Goal: Information Seeking & Learning: Learn about a topic

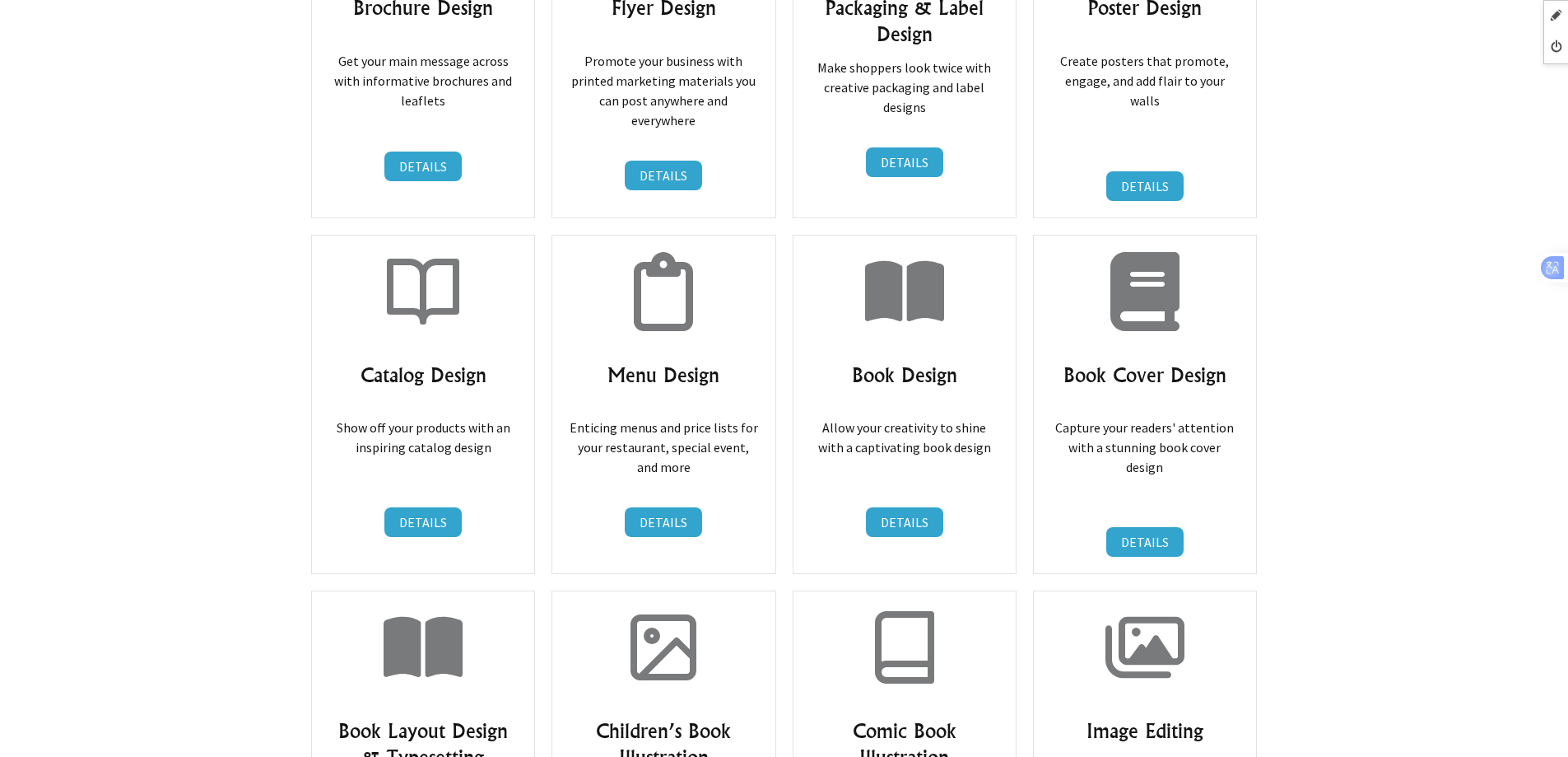
scroll to position [4036, 0]
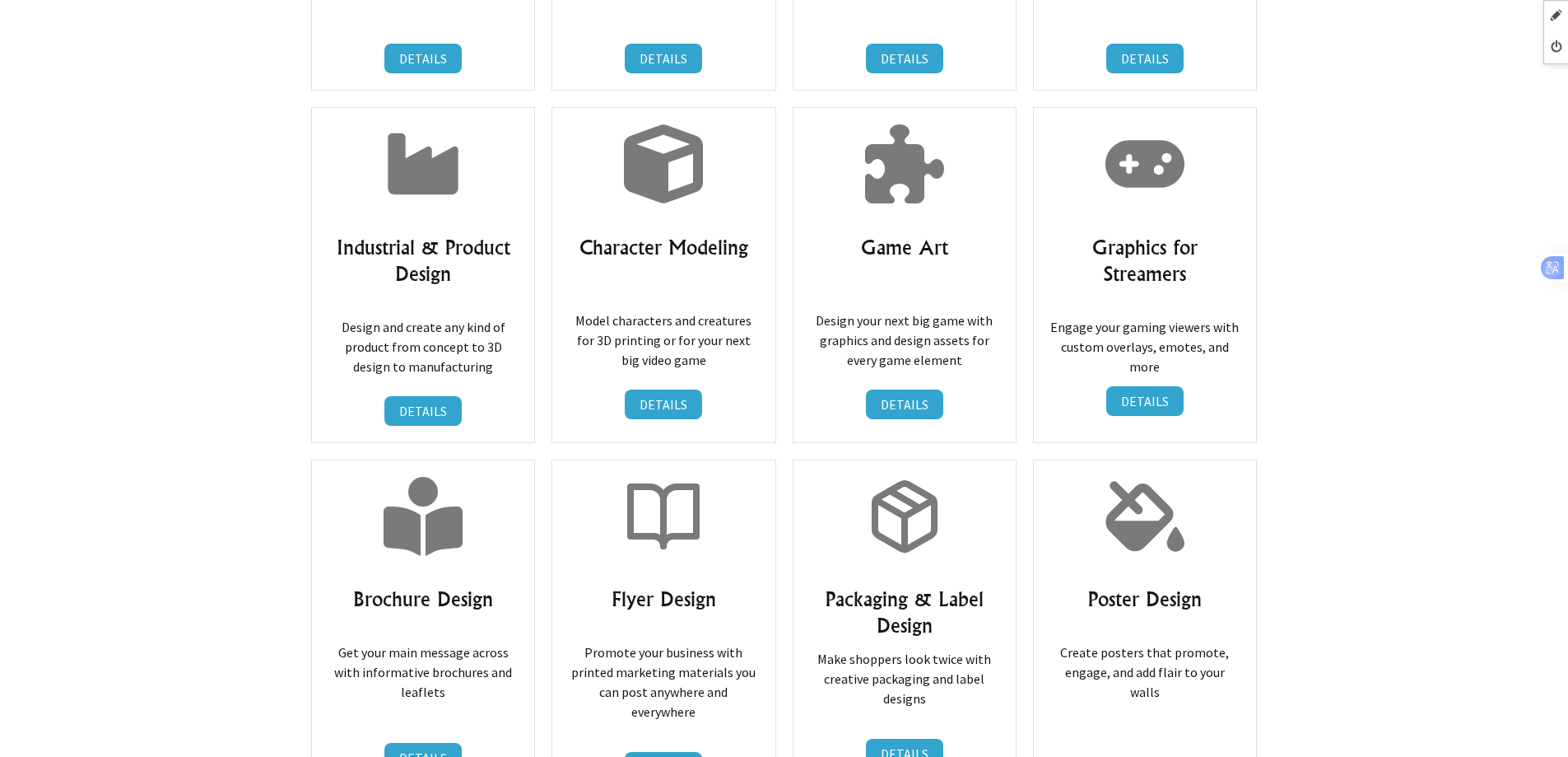
scroll to position [3048, 0]
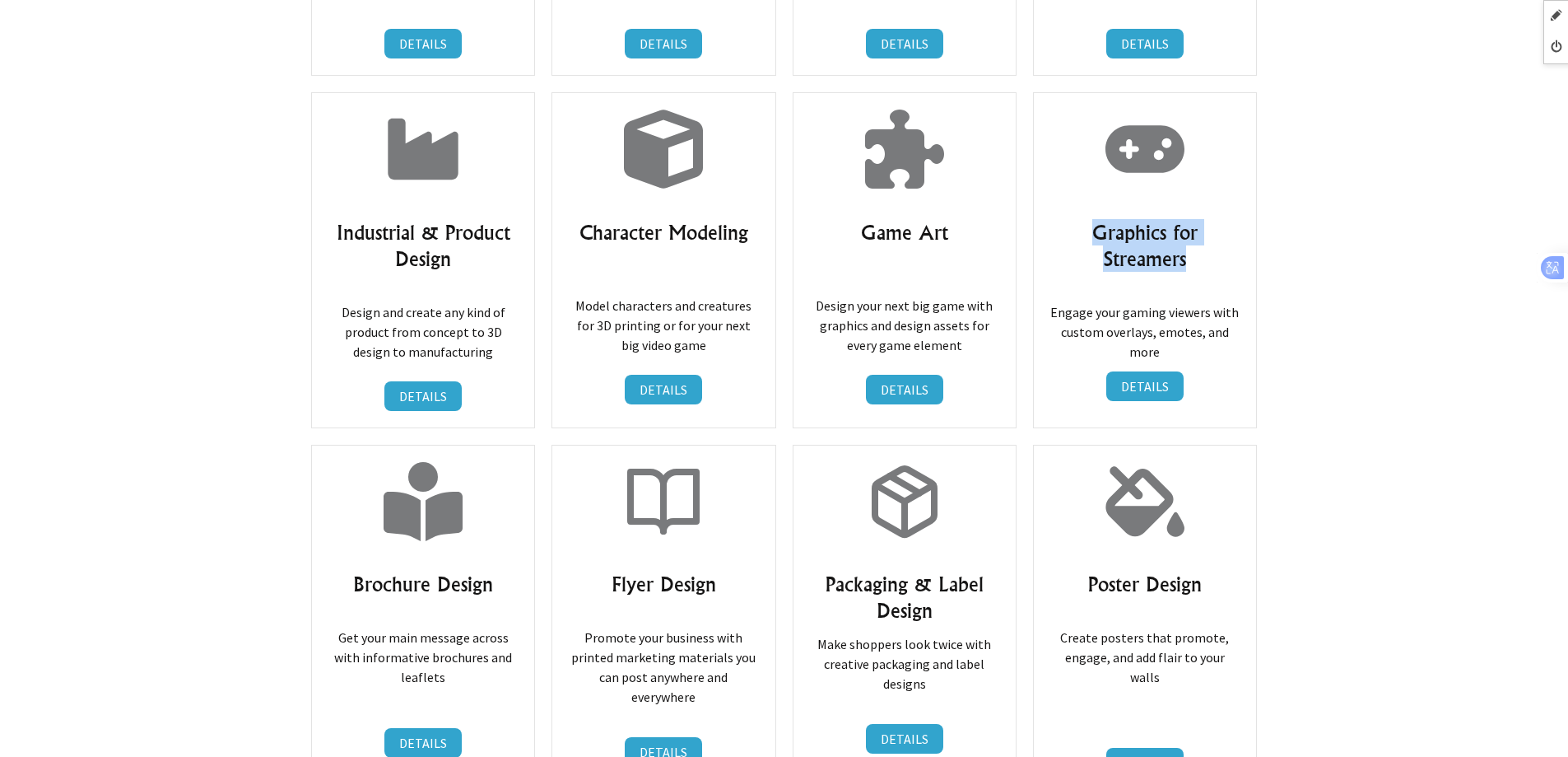
drag, startPoint x: 1085, startPoint y: 215, endPoint x: 1220, endPoint y: 252, distance: 140.0
click at [1220, 252] on h3 "Graphics for Streamers" at bounding box center [1144, 246] width 189 height 53
copy h3 "Graphics for Streamers"
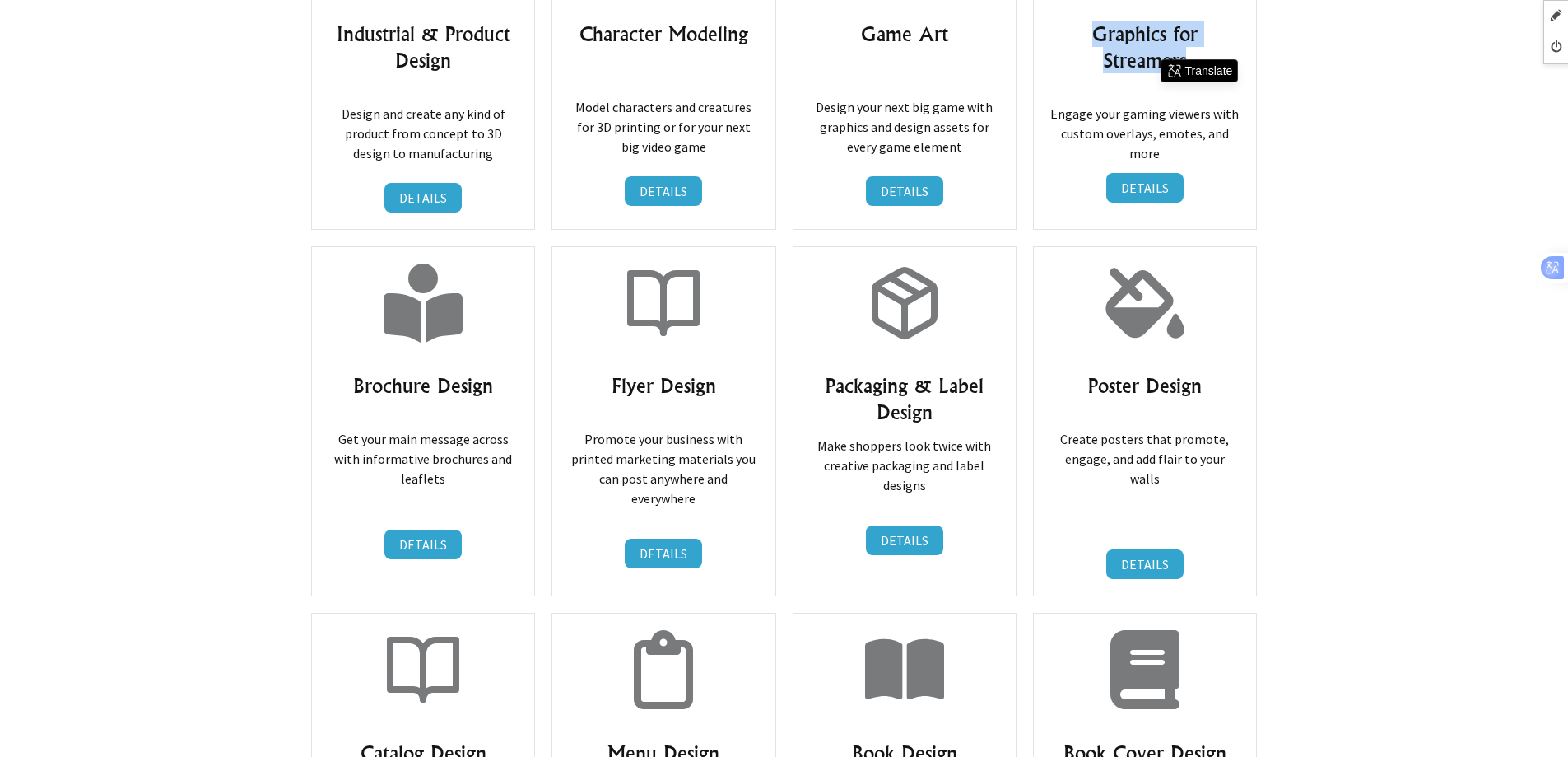
scroll to position [3294, 0]
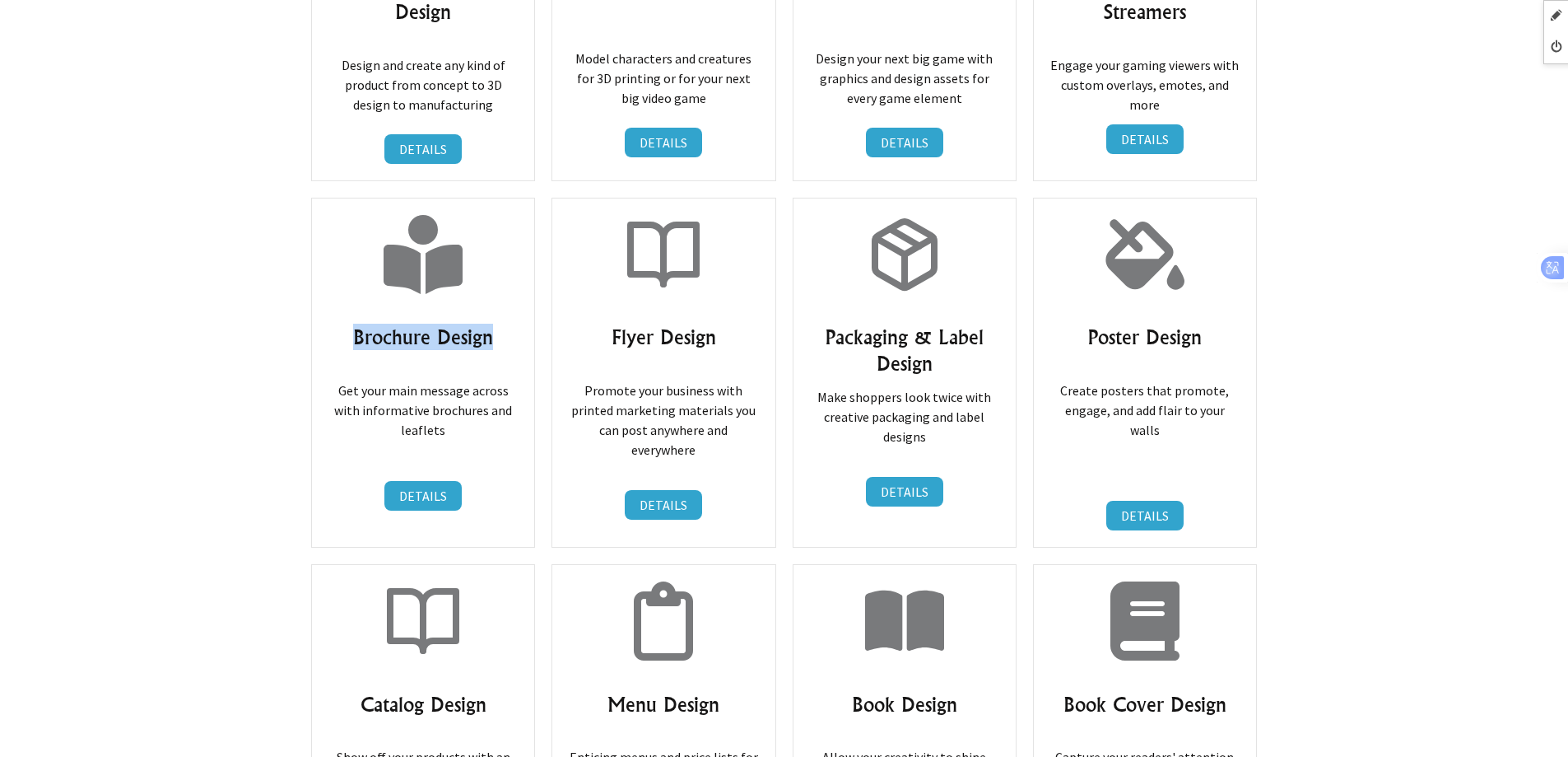
drag, startPoint x: 349, startPoint y: 318, endPoint x: 497, endPoint y: 318, distance: 148.0
click at [497, 324] on h3 "Brochure Design" at bounding box center [423, 337] width 189 height 26
copy h3 "Brochure Design"
drag, startPoint x: 612, startPoint y: 312, endPoint x: 722, endPoint y: 322, distance: 110.5
click at [722, 324] on h3 "Flyer Design" at bounding box center [663, 337] width 189 height 26
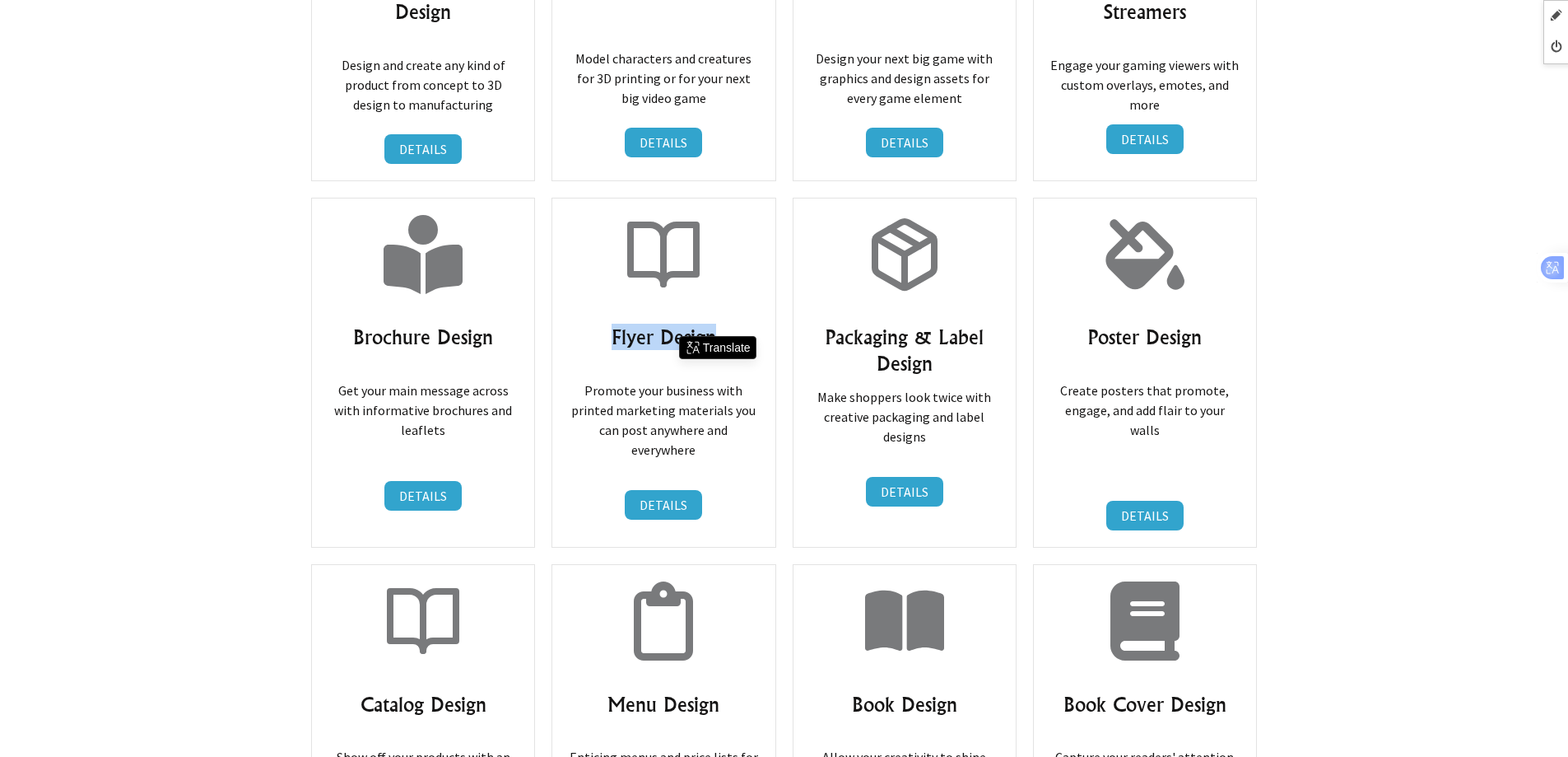
copy h3 "Flyer Design"
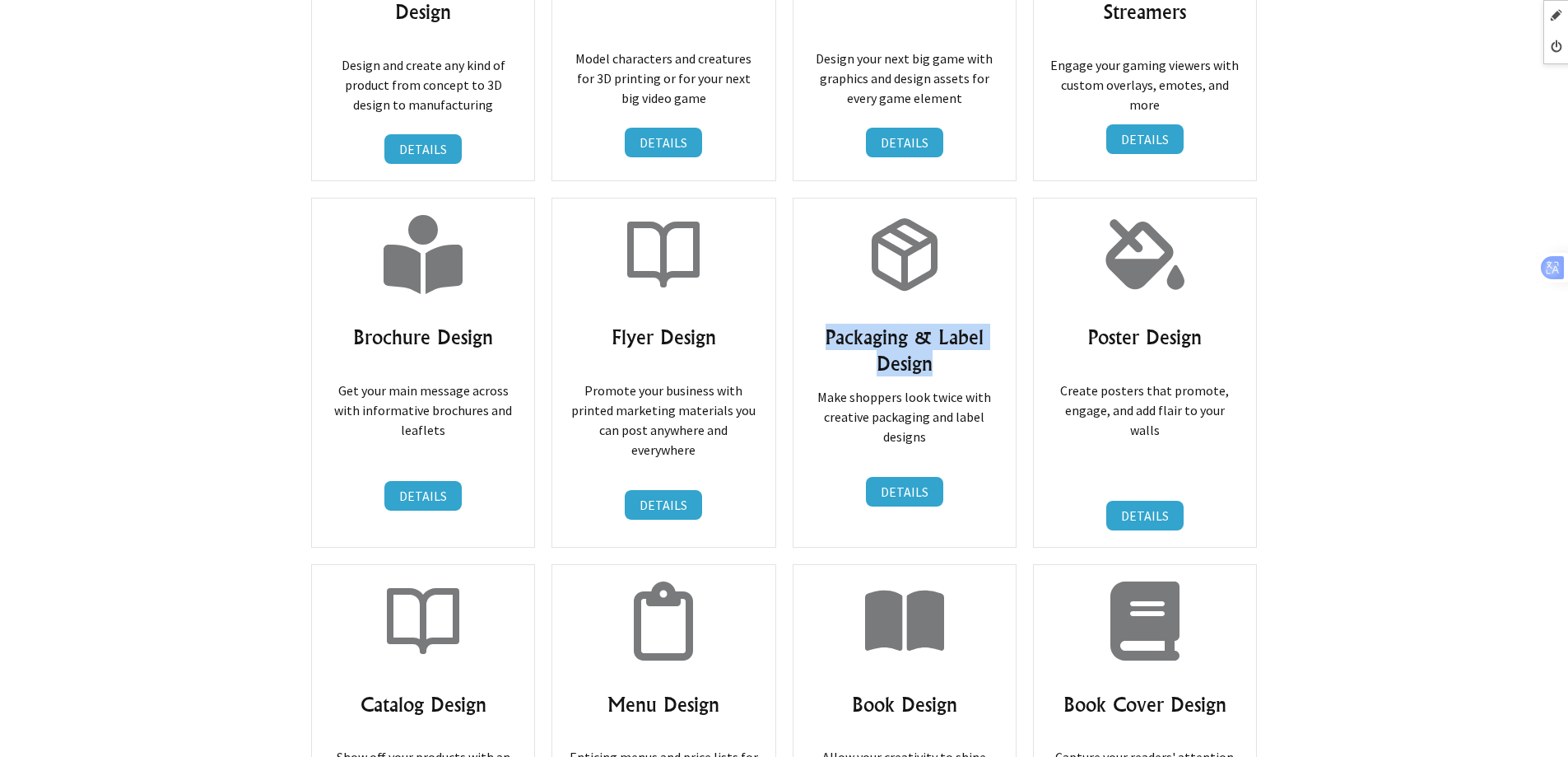
drag, startPoint x: 824, startPoint y: 316, endPoint x: 980, endPoint y: 337, distance: 157.4
click at [980, 337] on h3 "Packaging & Label Design" at bounding box center [904, 351] width 189 height 53
copy h3 "Packaging & Label Design"
drag, startPoint x: 1078, startPoint y: 324, endPoint x: 1209, endPoint y: 313, distance: 131.5
click at [1209, 324] on h3 "Poster Design" at bounding box center [1144, 337] width 189 height 26
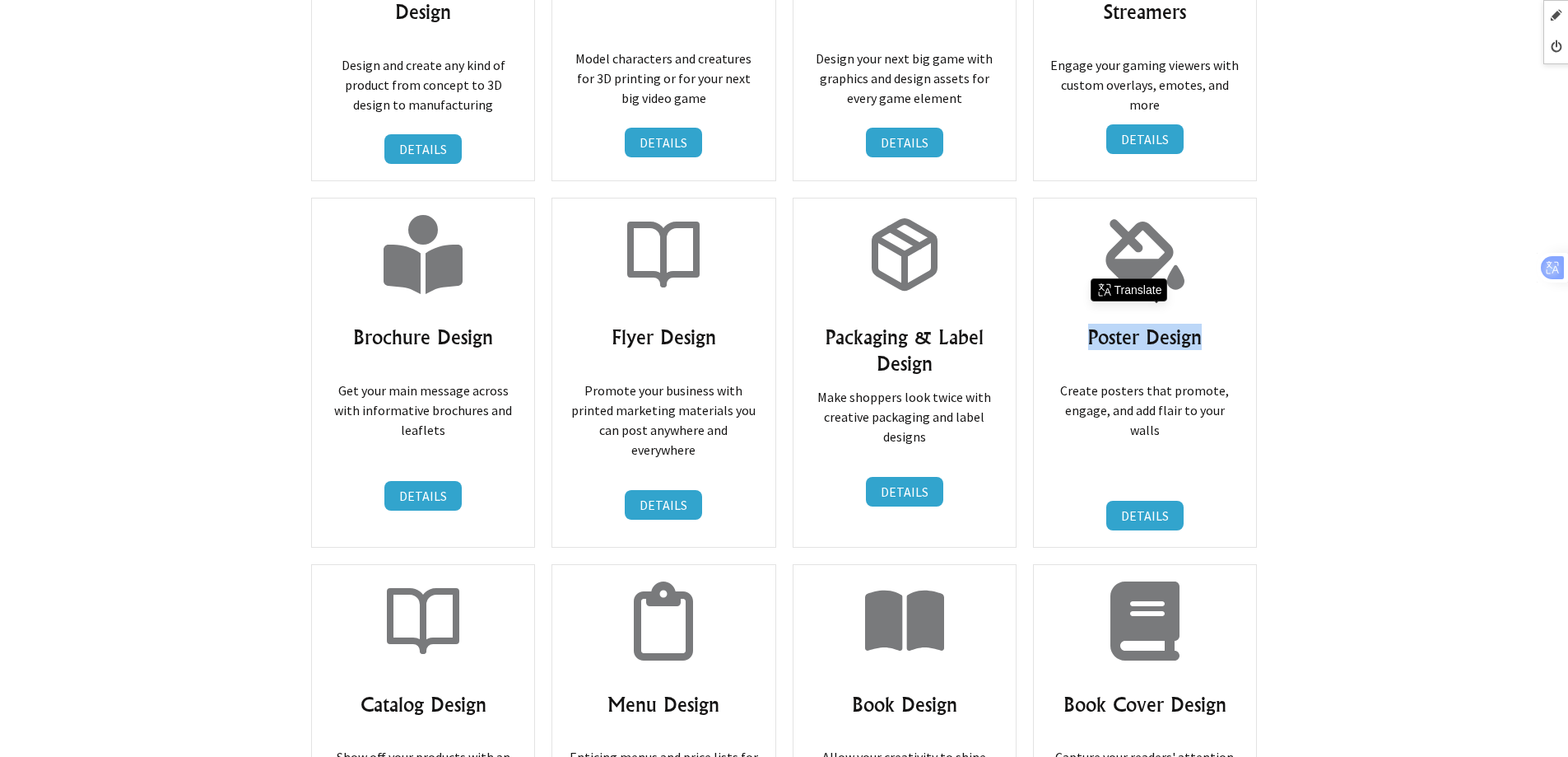
copy h3 "Poster Design"
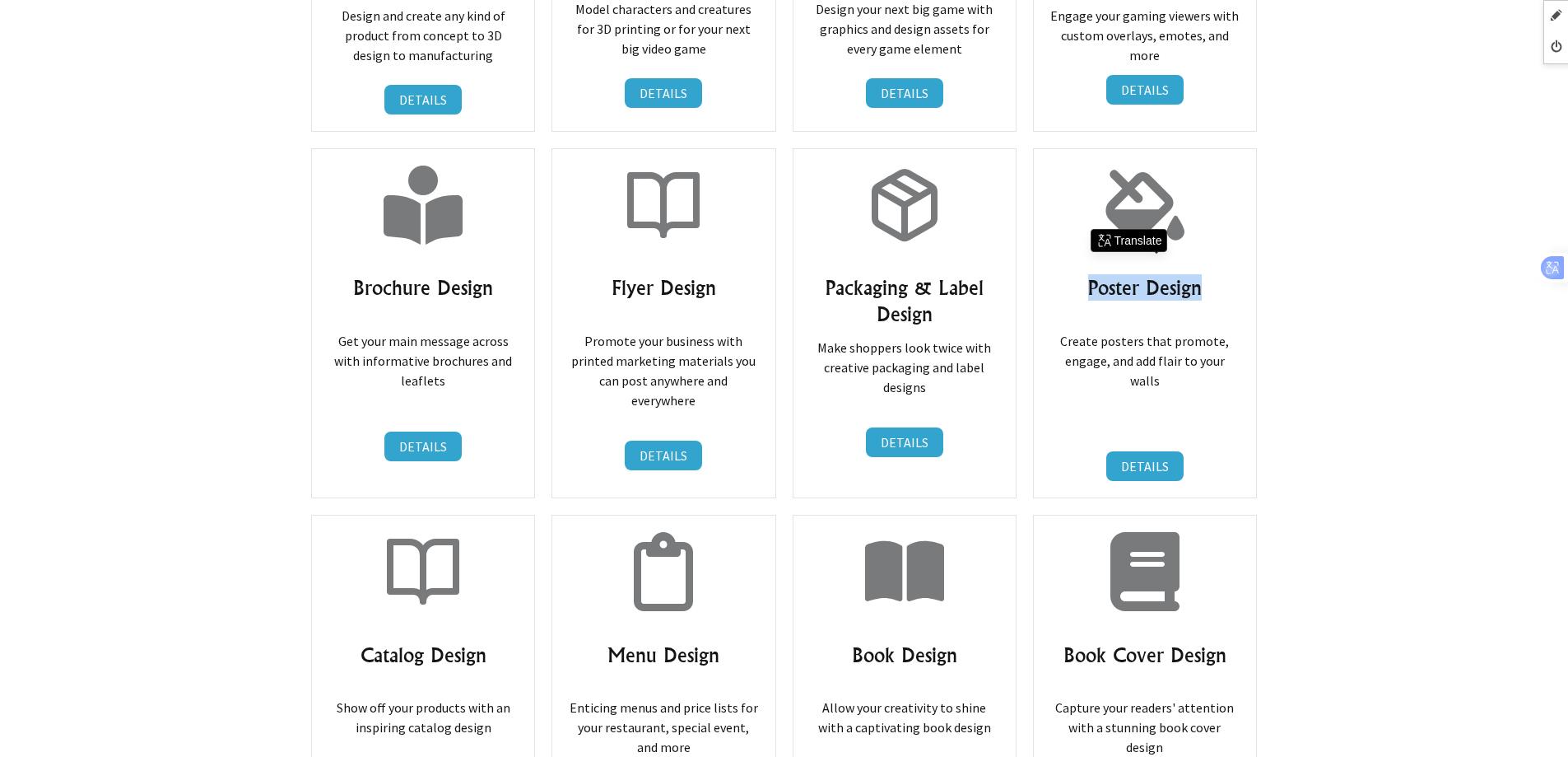
scroll to position [3541, 0]
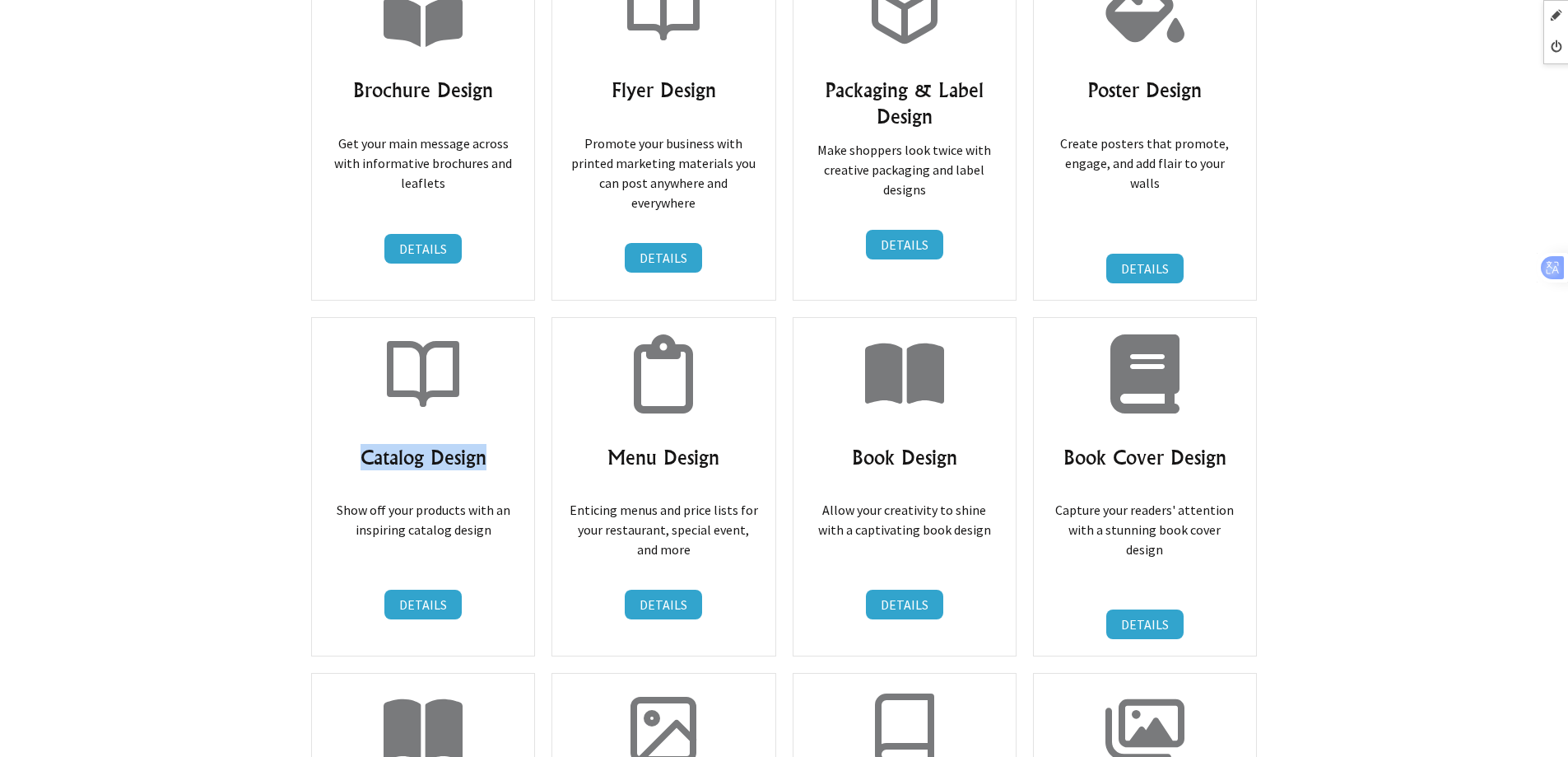
drag, startPoint x: 355, startPoint y: 419, endPoint x: 530, endPoint y: 419, distance: 175.0
click at [530, 419] on div "Catalog Design Show off your products with an inspiring catalog design DETAILS …" at bounding box center [423, 487] width 224 height 340
copy h3 "Catalog Design"
drag, startPoint x: 604, startPoint y: 427, endPoint x: 722, endPoint y: 430, distance: 118.0
click at [722, 444] on h3 "Menu Design" at bounding box center [663, 456] width 189 height 26
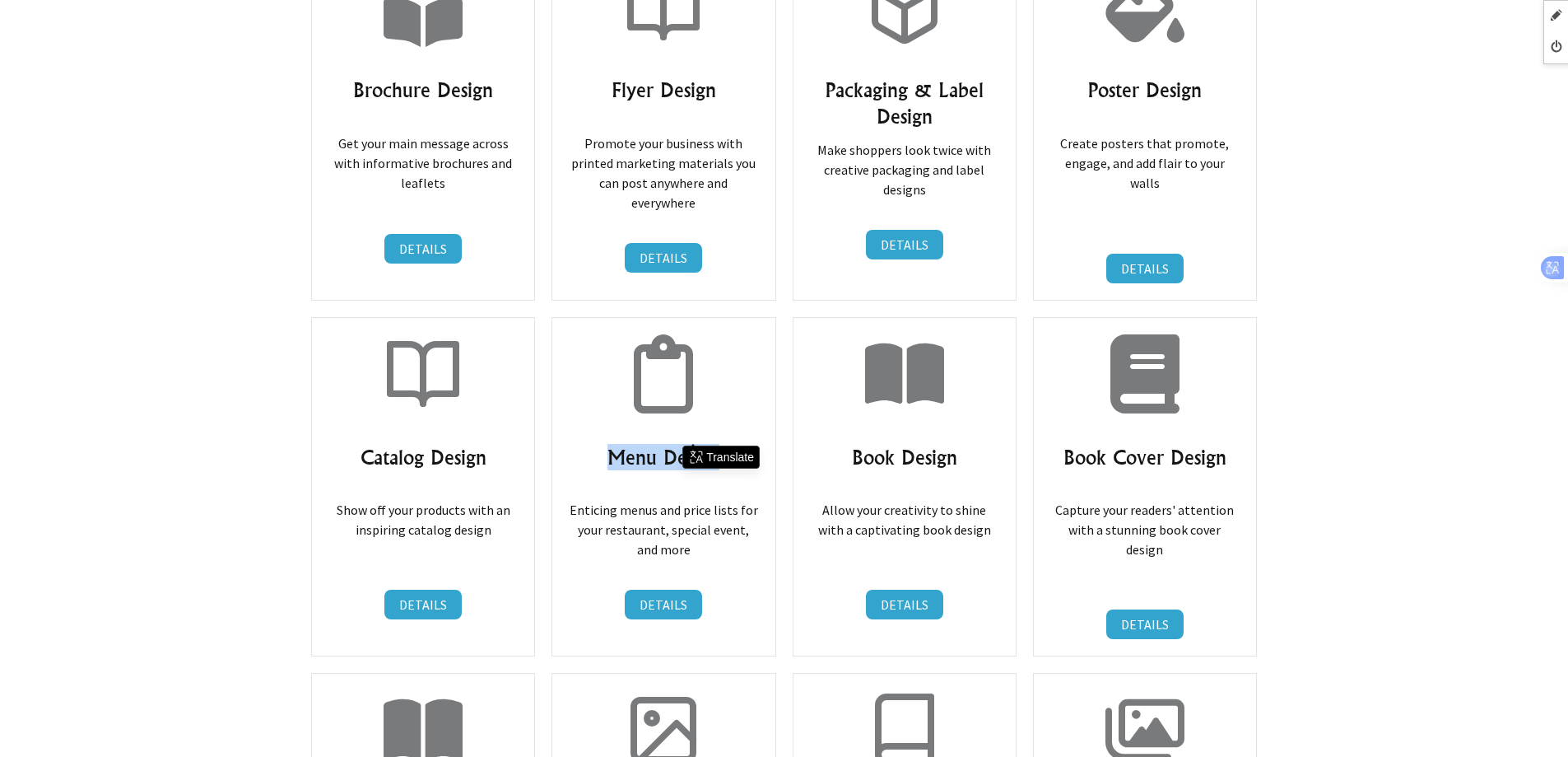
copy h3 "Menu Design"
drag, startPoint x: 836, startPoint y: 435, endPoint x: 971, endPoint y: 433, distance: 135.0
click at [971, 444] on h3 "Book Design" at bounding box center [904, 456] width 189 height 26
copy h3 "Book Design"
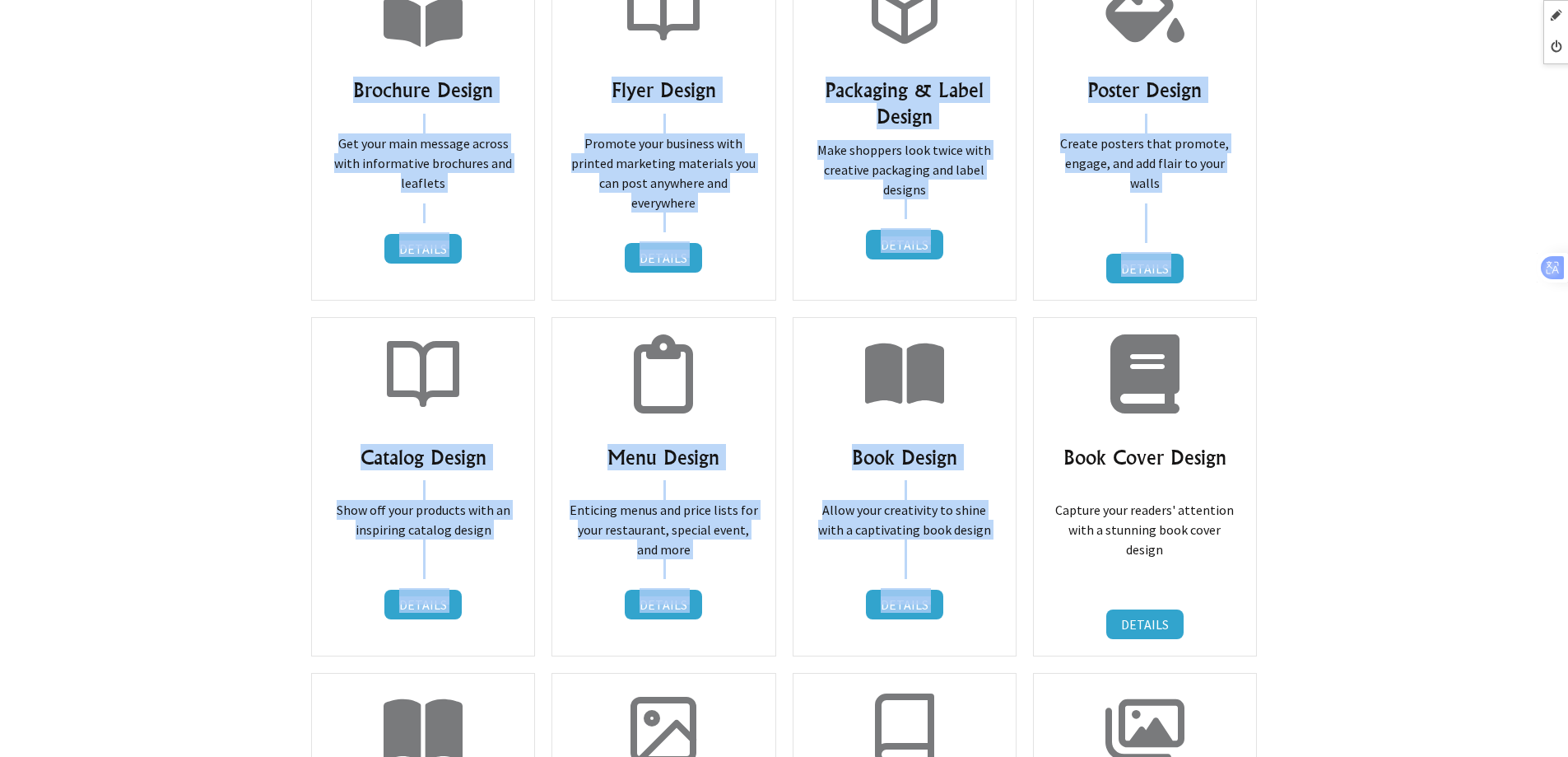
drag, startPoint x: 1068, startPoint y: 429, endPoint x: 1298, endPoint y: 421, distance: 230.1
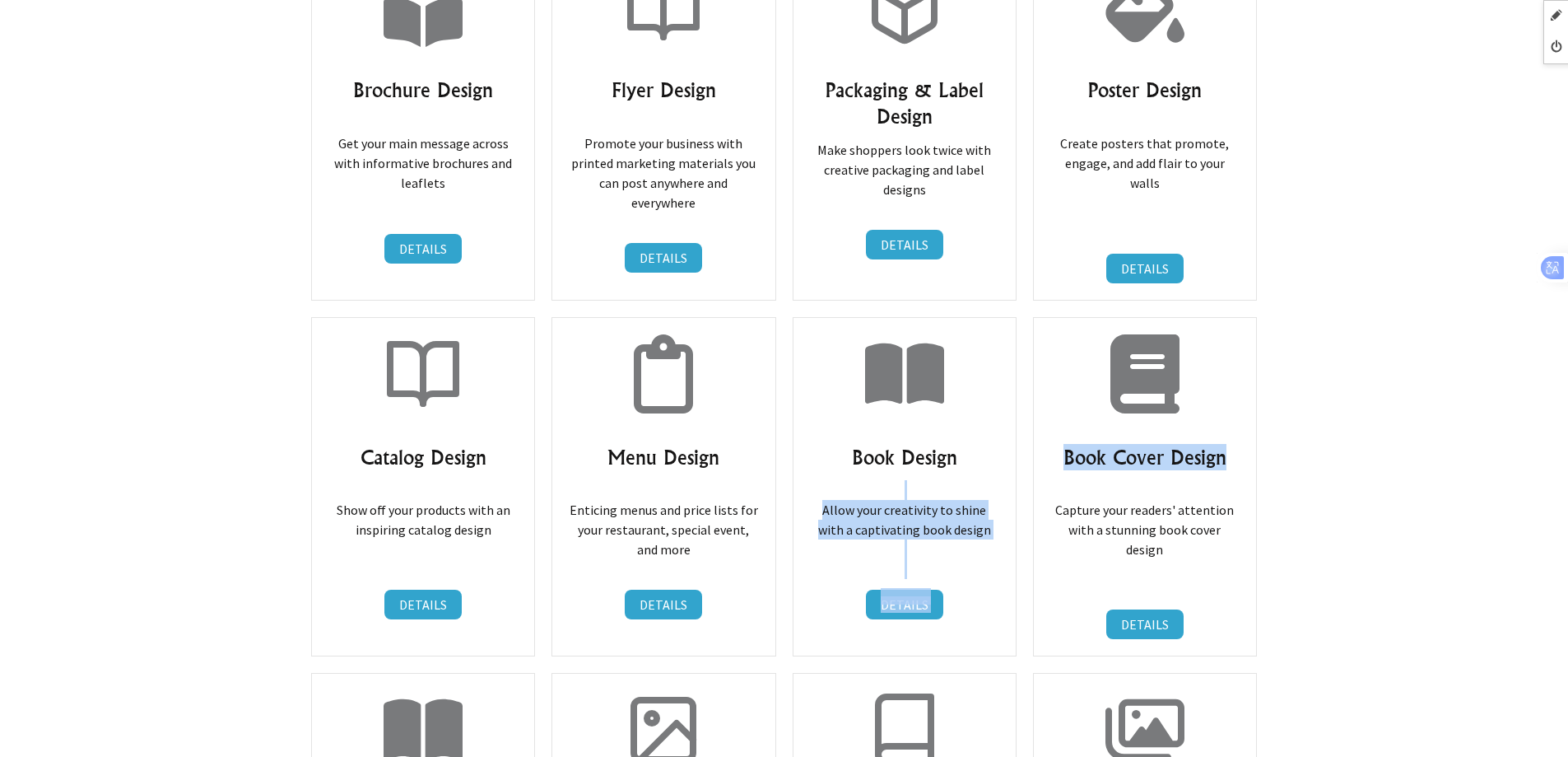
drag, startPoint x: 1095, startPoint y: 430, endPoint x: 1022, endPoint y: 430, distance: 73.0
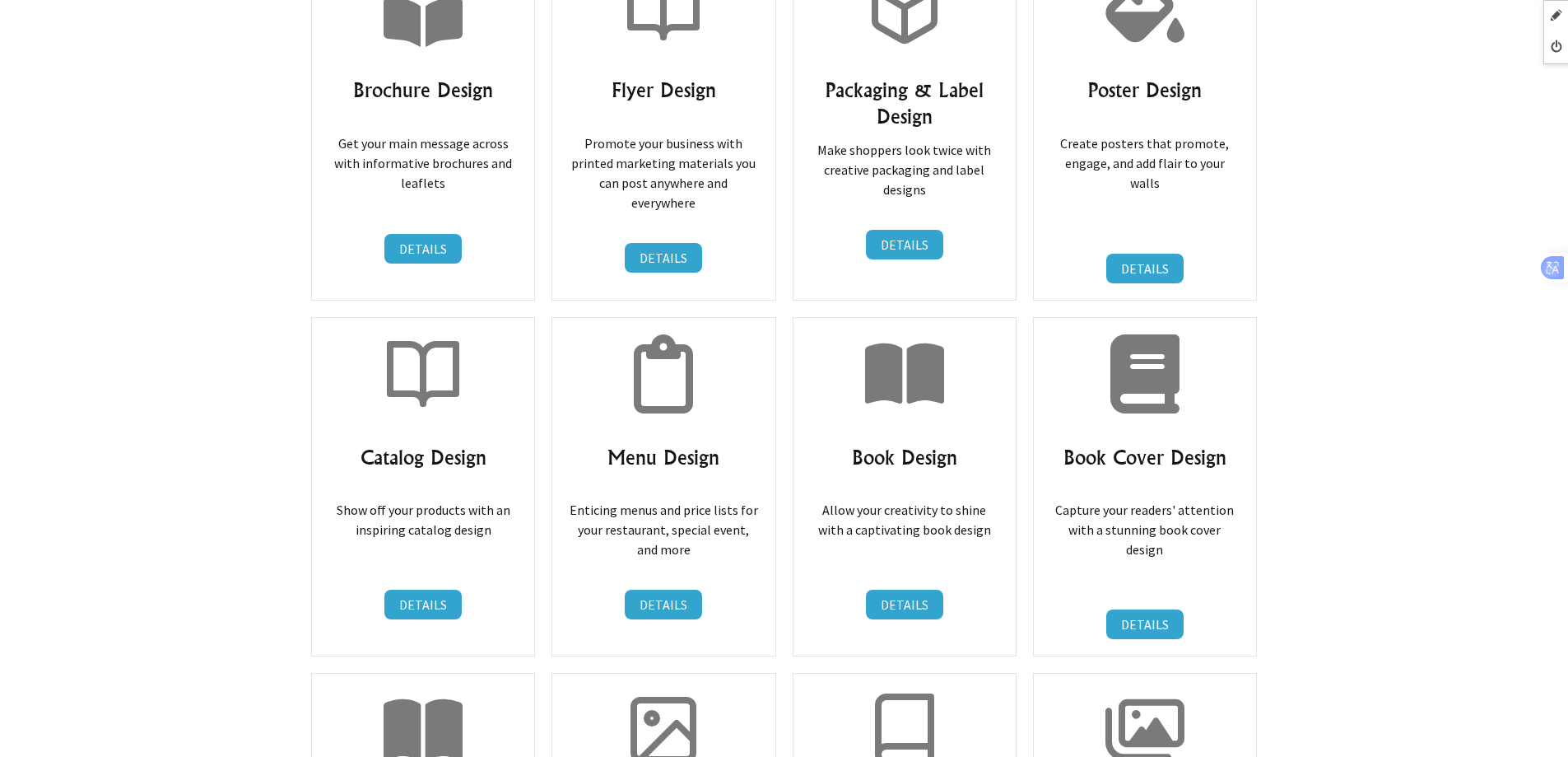
drag, startPoint x: 1182, startPoint y: 430, endPoint x: 1065, endPoint y: 430, distance: 117.0
click at [1065, 444] on h3 "Book Cover Design" at bounding box center [1144, 456] width 189 height 26
copy h3 "Book Cover Design"
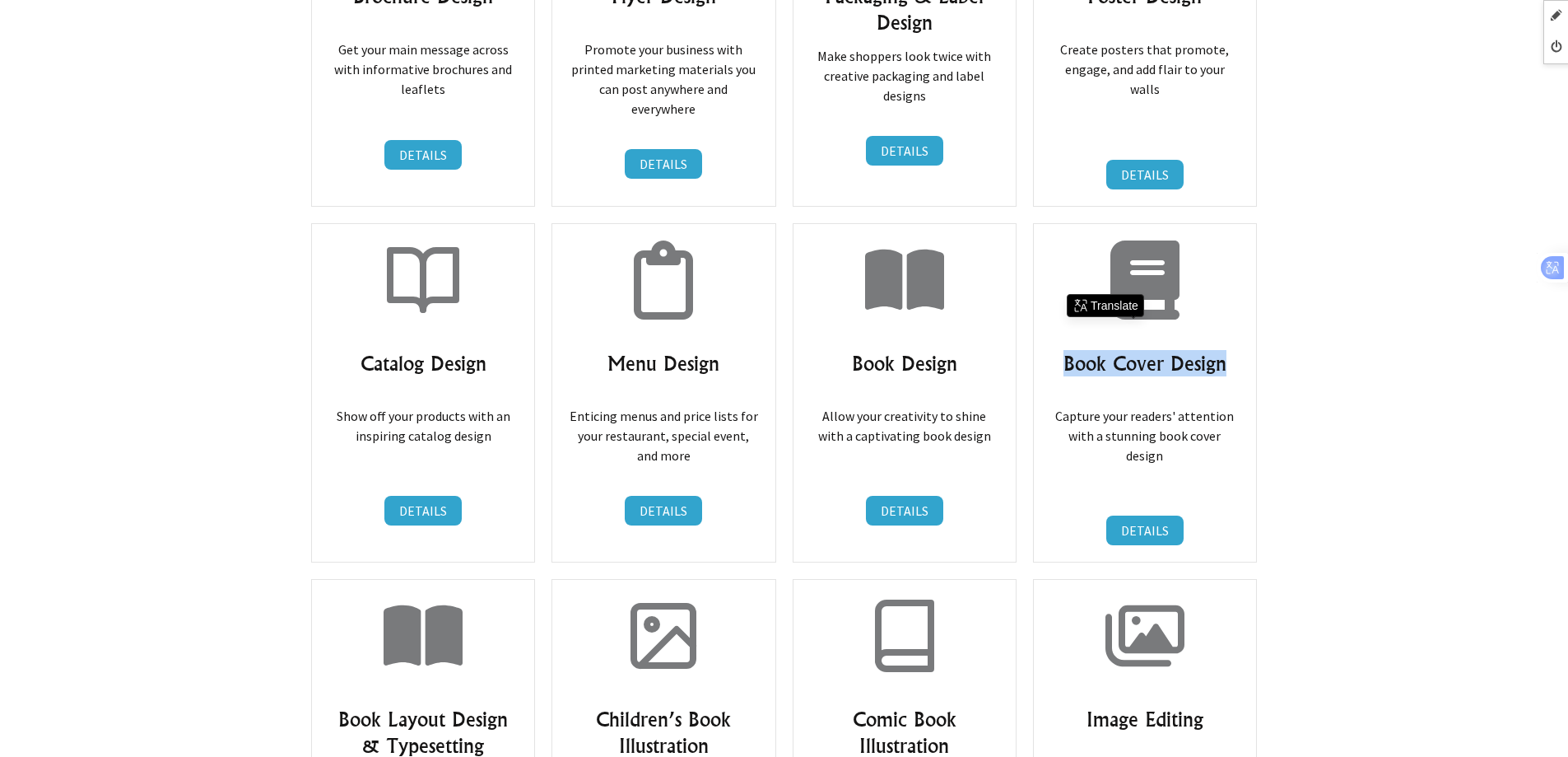
scroll to position [3789, 0]
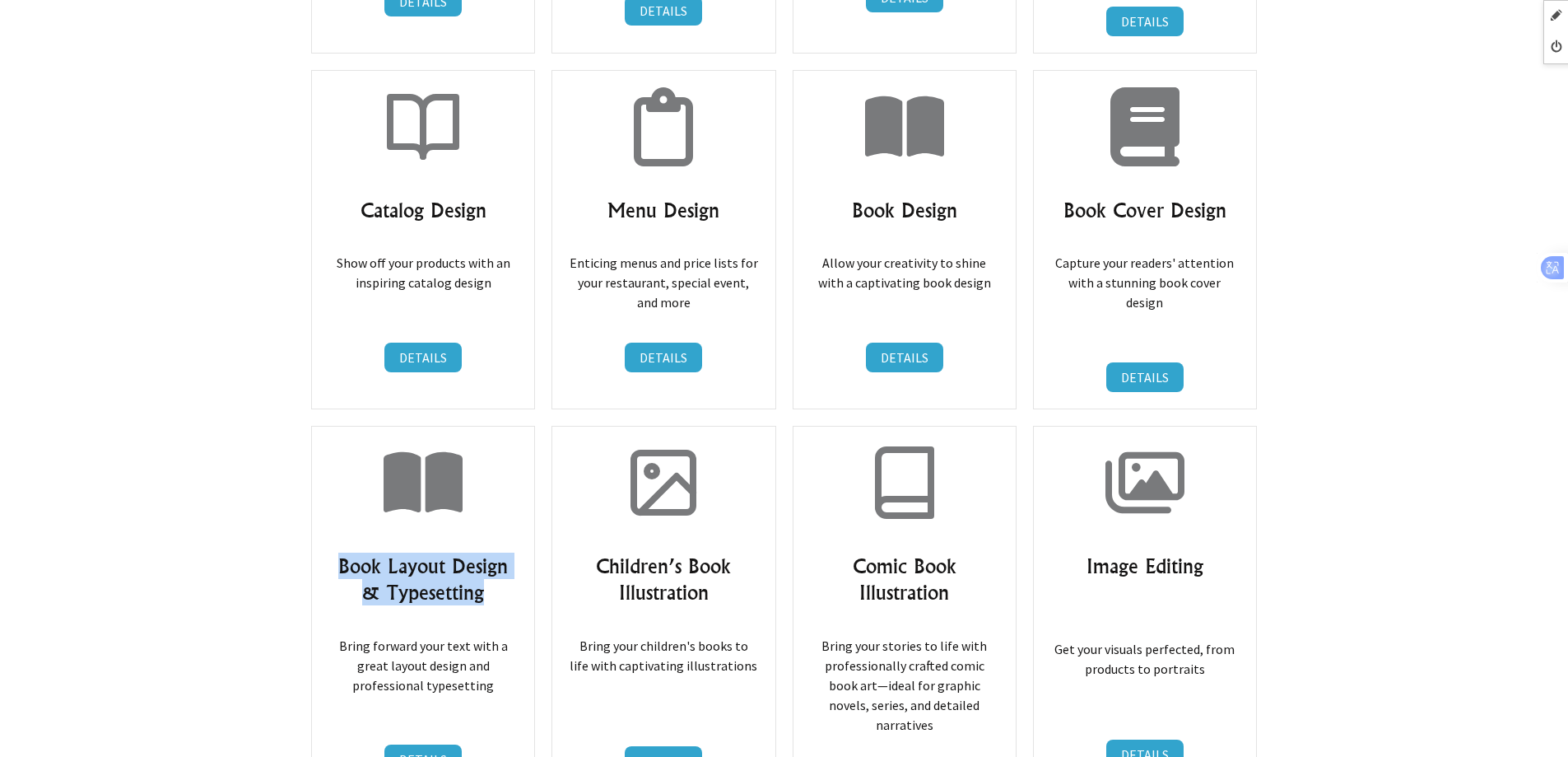
drag, startPoint x: 339, startPoint y: 515, endPoint x: 521, endPoint y: 542, distance: 184.0
click at [521, 542] on div "Book Layout Design & Typesetting Bring forward your text with a great layout de…" at bounding box center [423, 619] width 224 height 386
copy h3 "Book Layout Design & Typesetting"
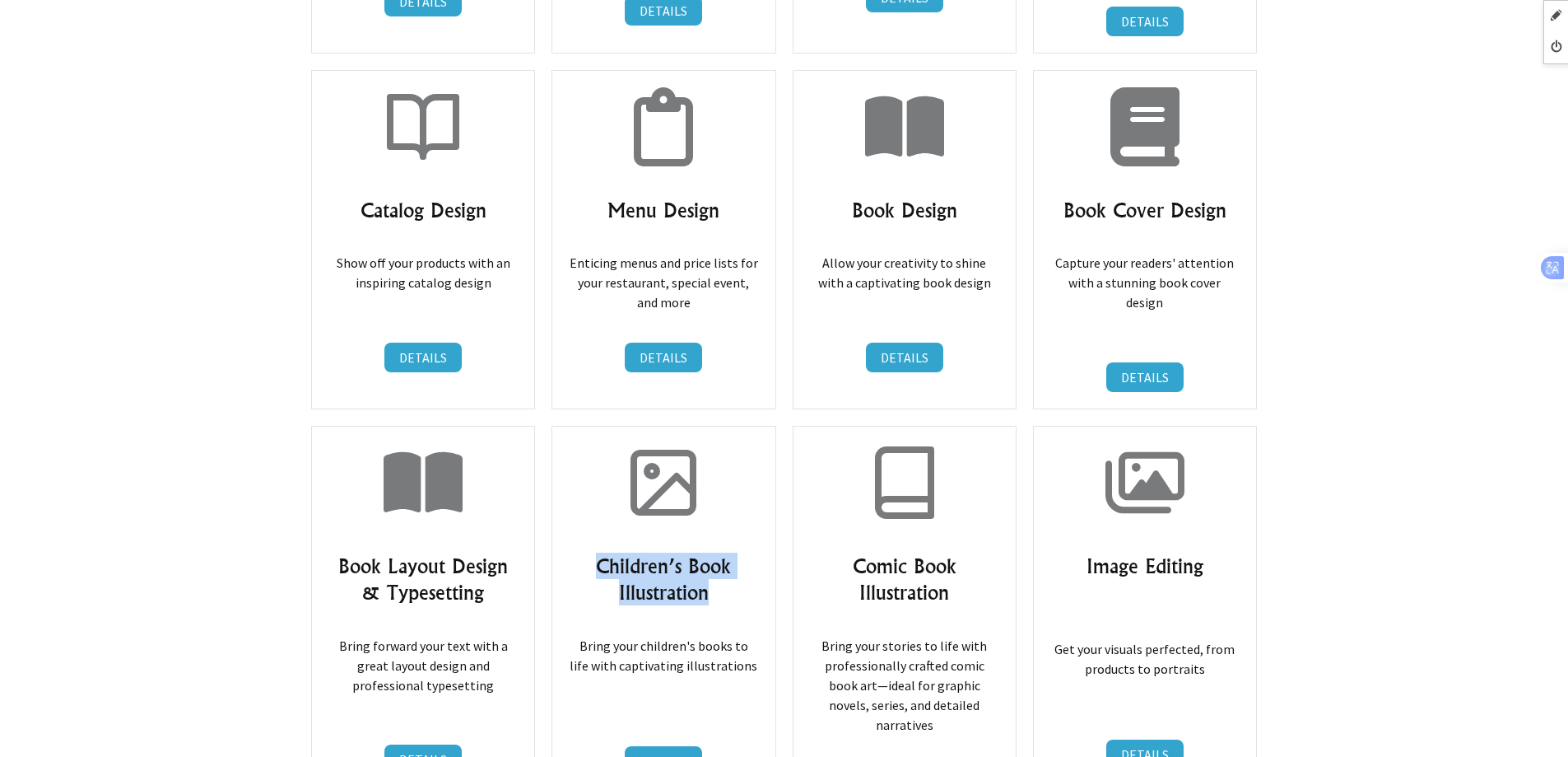
drag, startPoint x: 599, startPoint y: 511, endPoint x: 740, endPoint y: 546, distance: 145.3
click at [740, 552] on h3 "Children’s Book Illustration" at bounding box center [663, 579] width 189 height 53
drag, startPoint x: 843, startPoint y: 520, endPoint x: 1003, endPoint y: 542, distance: 161.5
click at [1003, 542] on div "Comic Book Illustration Bring your stories to life with professionally crafted …" at bounding box center [904, 619] width 224 height 386
drag, startPoint x: 1082, startPoint y: 520, endPoint x: 1229, endPoint y: 517, distance: 147.0
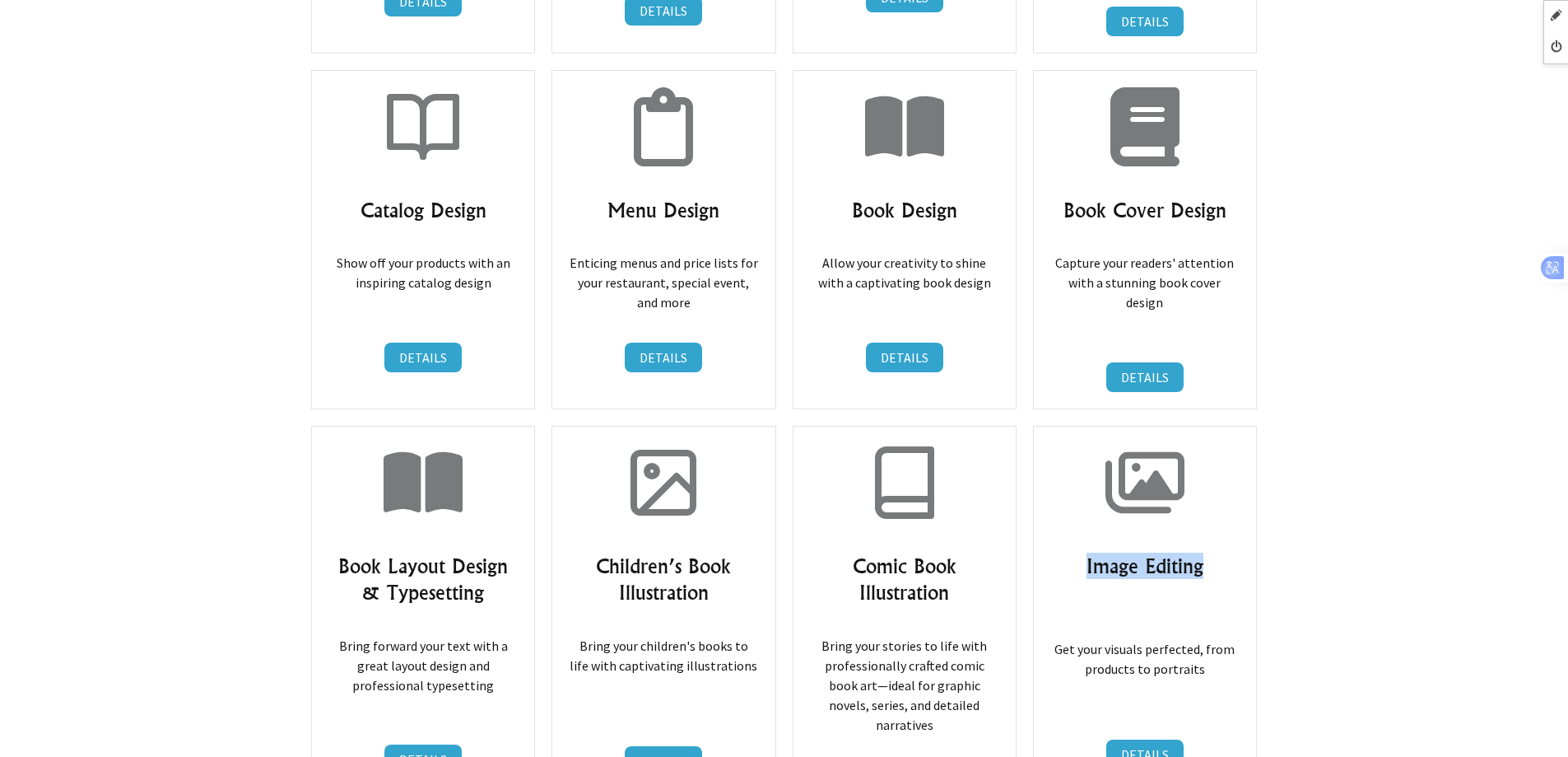
click at [1229, 552] on h3 "Image Editing" at bounding box center [1144, 565] width 189 height 26
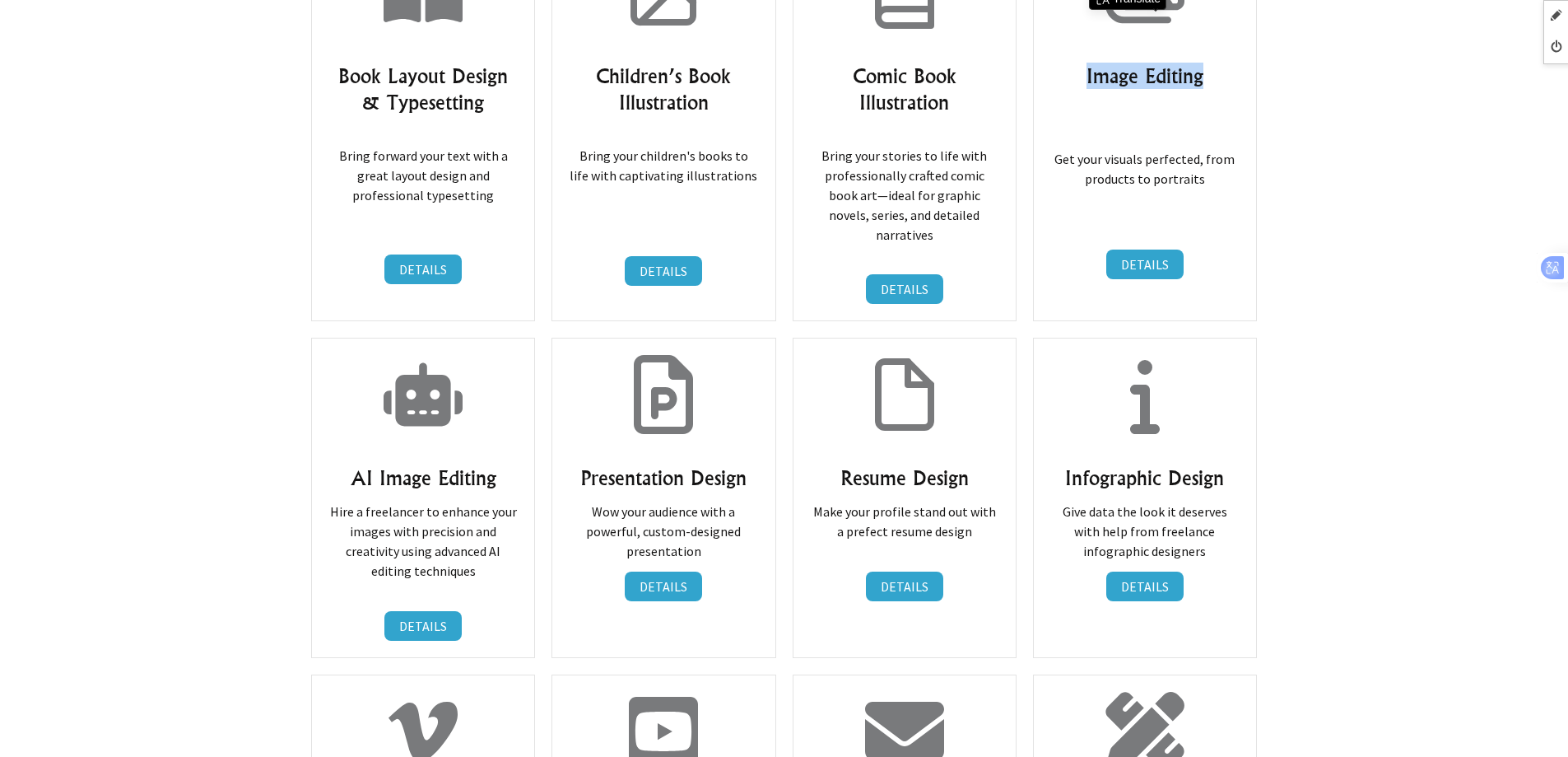
scroll to position [4282, 0]
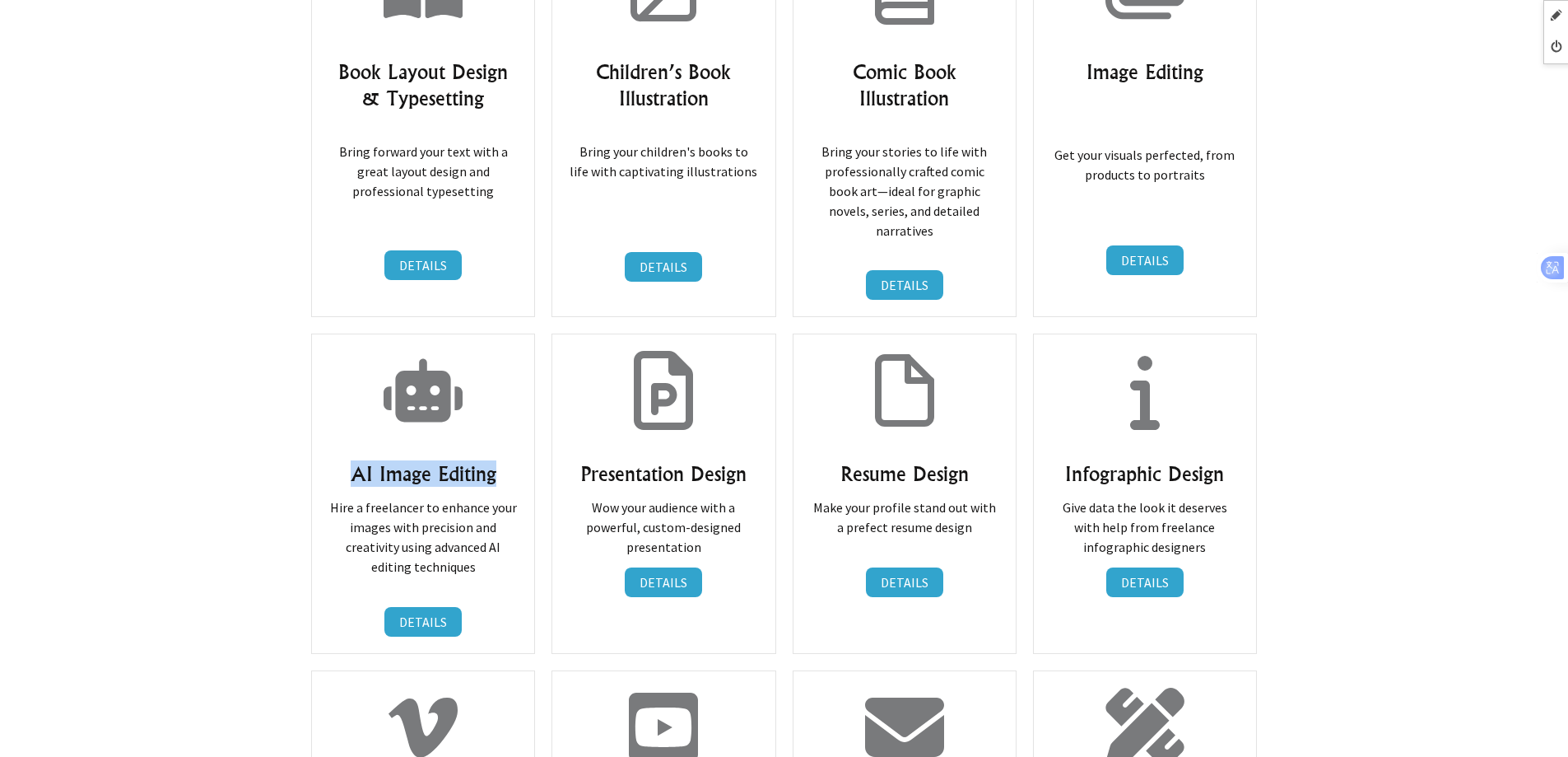
drag, startPoint x: 345, startPoint y: 404, endPoint x: 526, endPoint y: 408, distance: 181.0
click at [526, 408] on div "AI Image Editing Hire a freelancer to enhance your images with precision and cr…" at bounding box center [423, 494] width 224 height 319
drag, startPoint x: 567, startPoint y: 403, endPoint x: 758, endPoint y: 402, distance: 191.0
click at [758, 402] on div "Presentation Design Wow your audience with a powerful, custom-designed presenta…" at bounding box center [663, 494] width 224 height 319
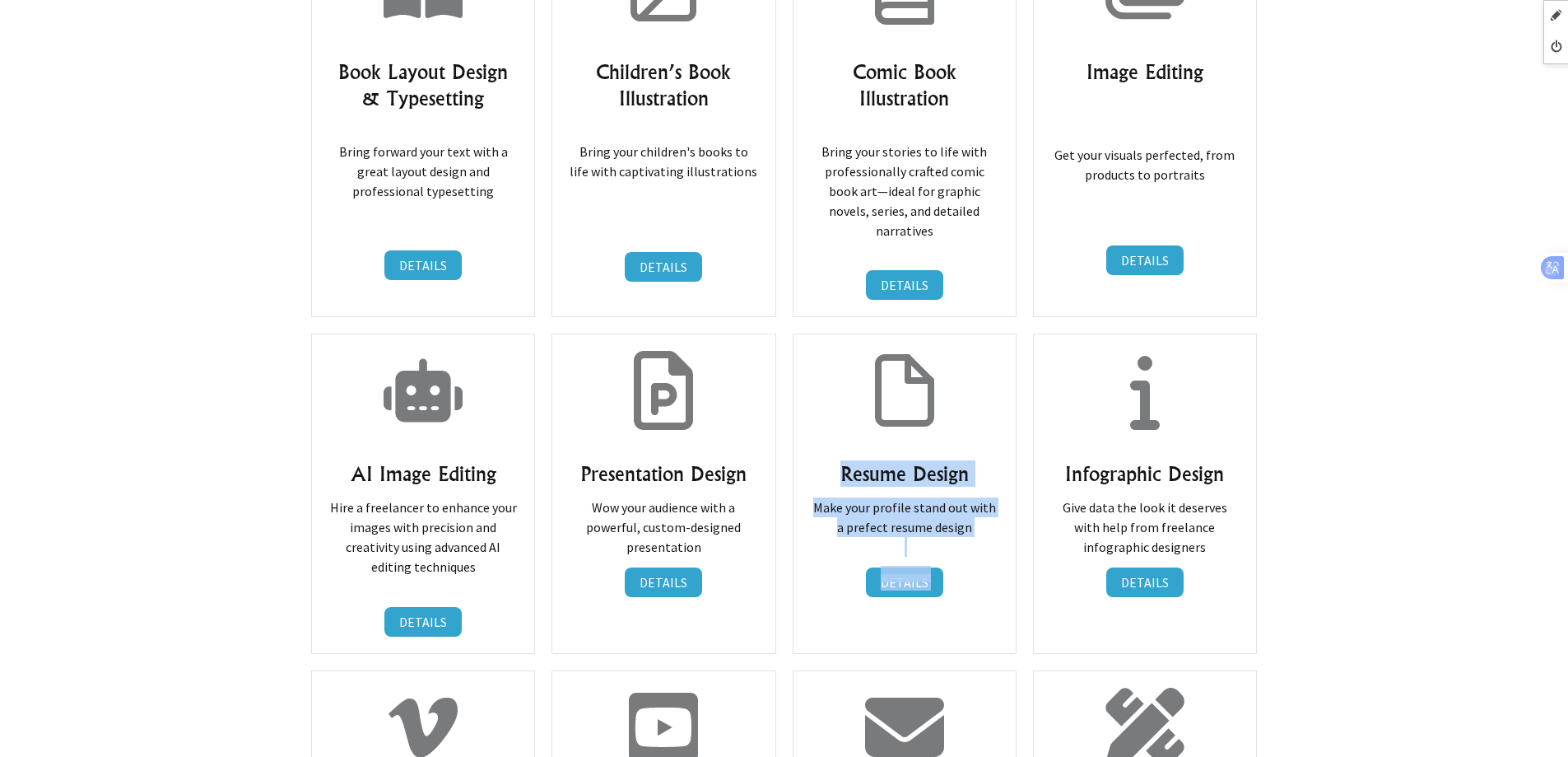
drag, startPoint x: 835, startPoint y: 402, endPoint x: 1008, endPoint y: 405, distance: 173.0
click at [1003, 405] on div "Resume Design Make your profile stand out with a prefect resume design DETAILS …" at bounding box center [904, 494] width 224 height 319
drag, startPoint x: 980, startPoint y: 407, endPoint x: 831, endPoint y: 406, distance: 149.0
click at [831, 460] on h3 "Resume Design" at bounding box center [904, 473] width 189 height 26
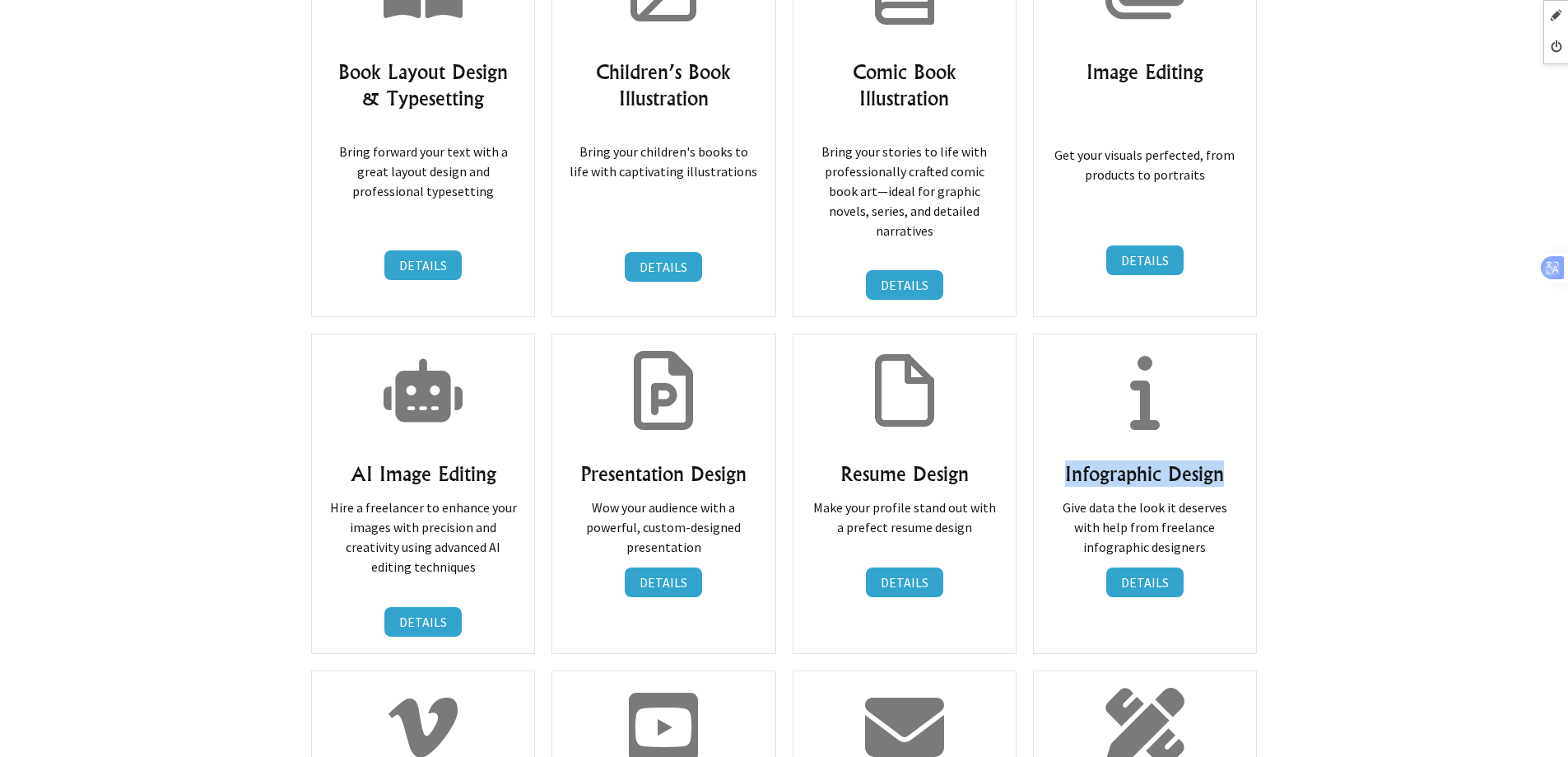
drag, startPoint x: 1062, startPoint y: 411, endPoint x: 1272, endPoint y: 404, distance: 210.1
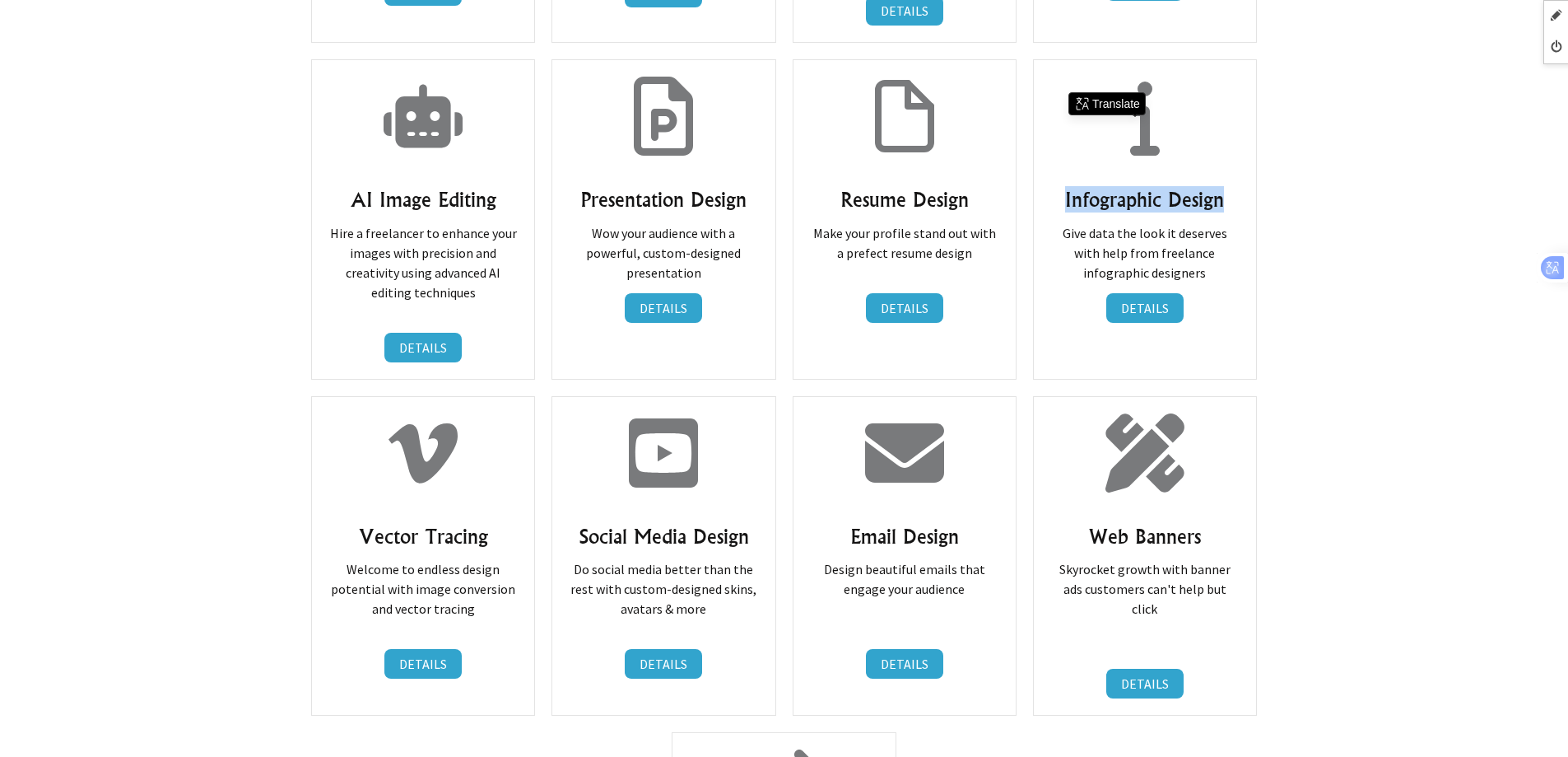
scroll to position [4613, 0]
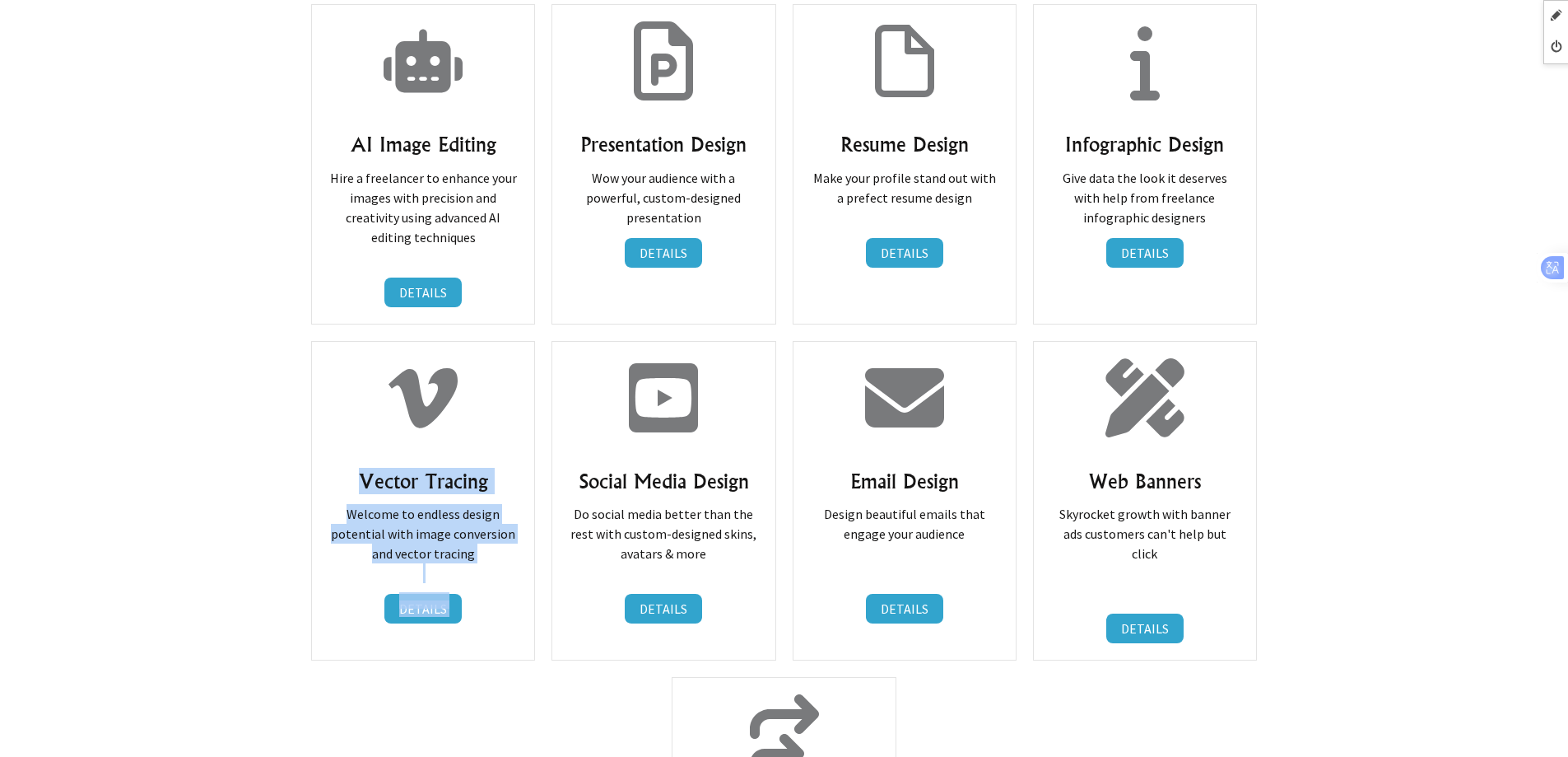
drag, startPoint x: 356, startPoint y: 407, endPoint x: 557, endPoint y: 404, distance: 201.0
click at [507, 468] on h3 "Vector Tracing" at bounding box center [423, 481] width 189 height 26
drag, startPoint x: 505, startPoint y: 407, endPoint x: 354, endPoint y: 408, distance: 151.0
click at [354, 468] on h3 "Vector Tracing" at bounding box center [423, 481] width 189 height 26
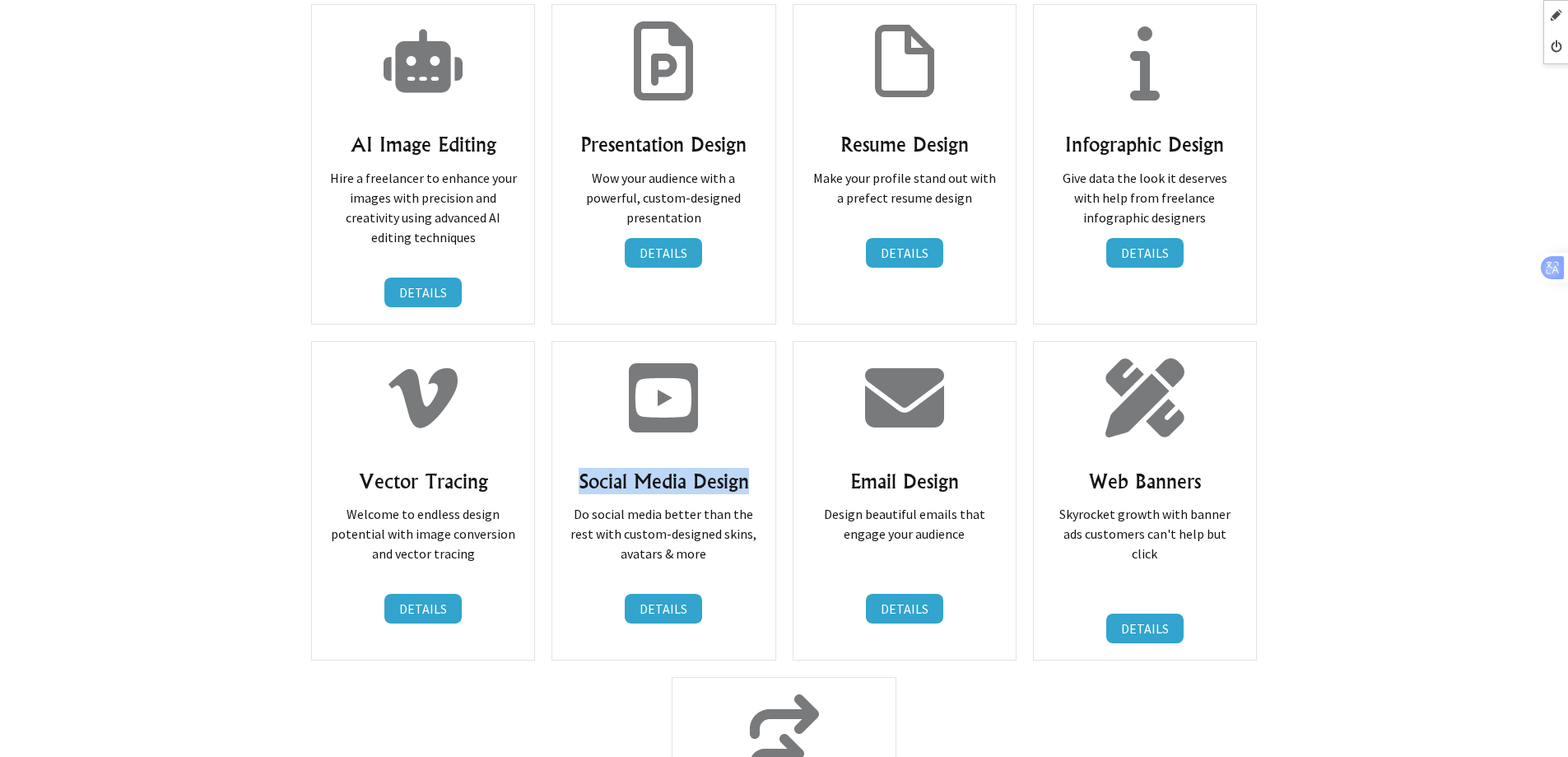
drag, startPoint x: 577, startPoint y: 417, endPoint x: 765, endPoint y: 411, distance: 188.1
click at [765, 411] on div "Social Media Design Do social media better than the rest with custom-designed s…" at bounding box center [663, 500] width 224 height 319
drag, startPoint x: 840, startPoint y: 411, endPoint x: 987, endPoint y: 409, distance: 147.0
click at [987, 468] on h3 "Email Design" at bounding box center [904, 481] width 189 height 26
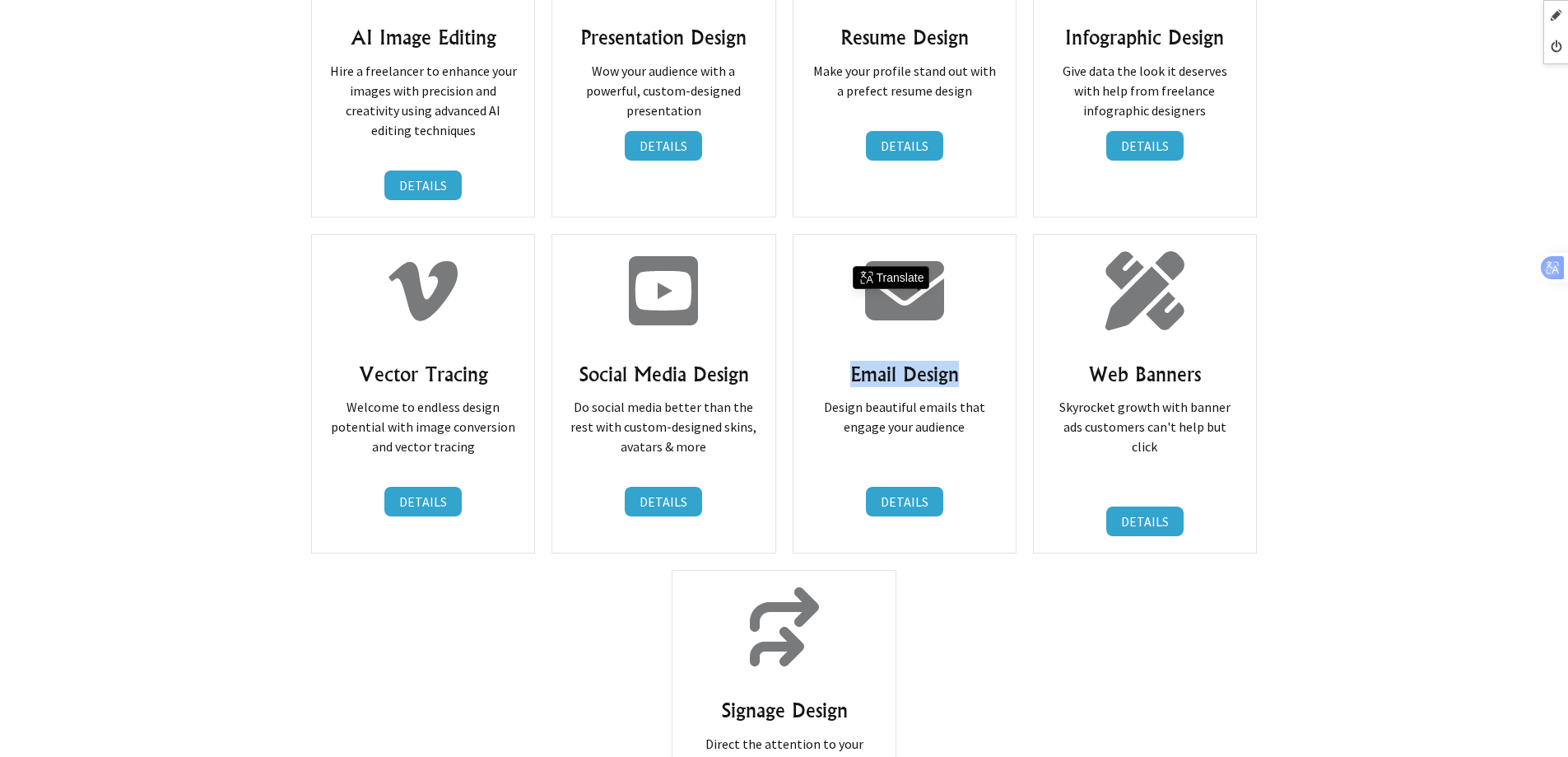
scroll to position [4859, 0]
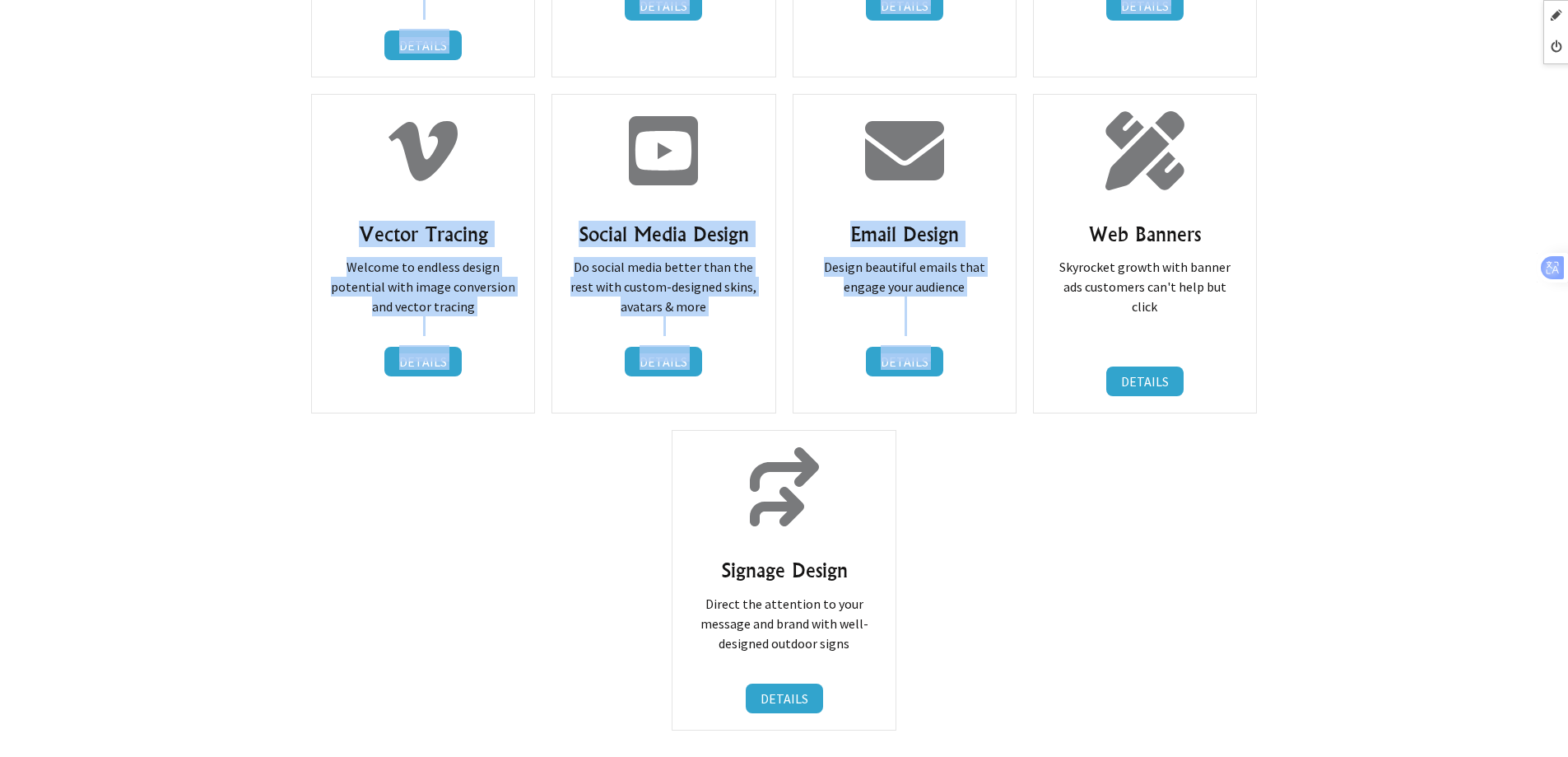
drag, startPoint x: 1089, startPoint y: 167, endPoint x: 1310, endPoint y: 167, distance: 221.0
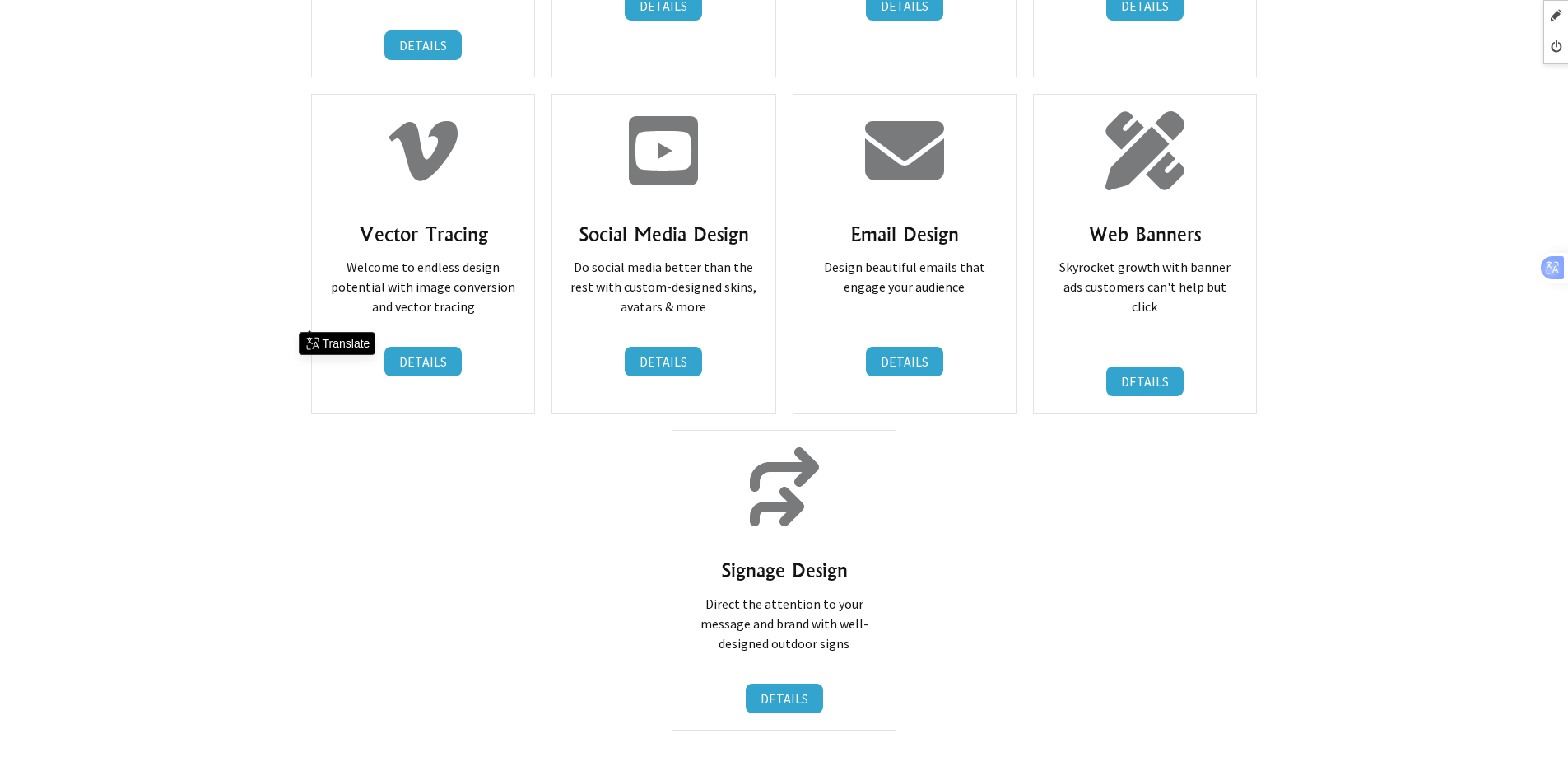
drag, startPoint x: 1216, startPoint y: 172, endPoint x: 1089, endPoint y: 171, distance: 127.0
click at [1089, 220] on h3 "Web Banners" at bounding box center [1144, 233] width 189 height 26
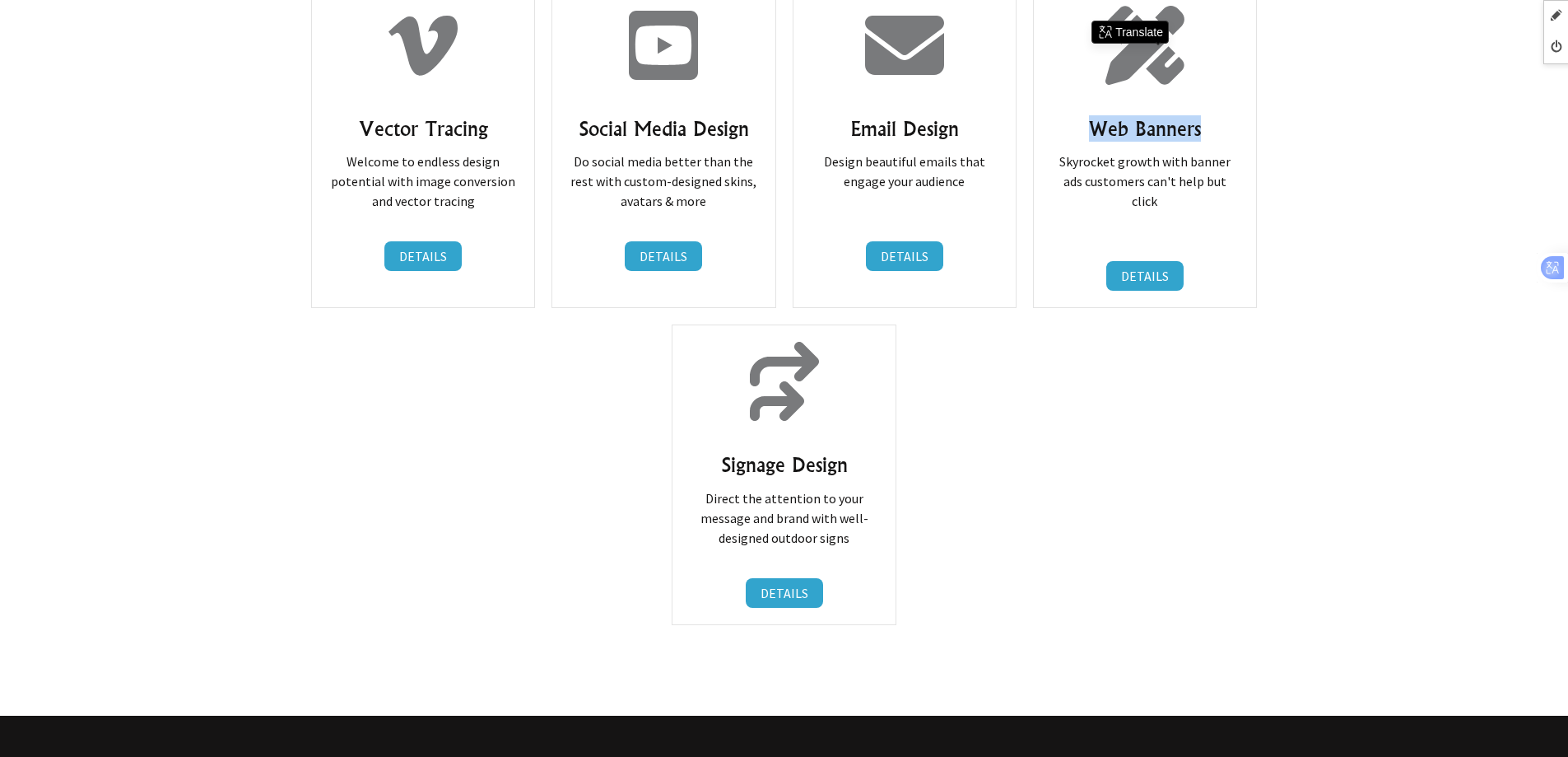
scroll to position [5106, 0]
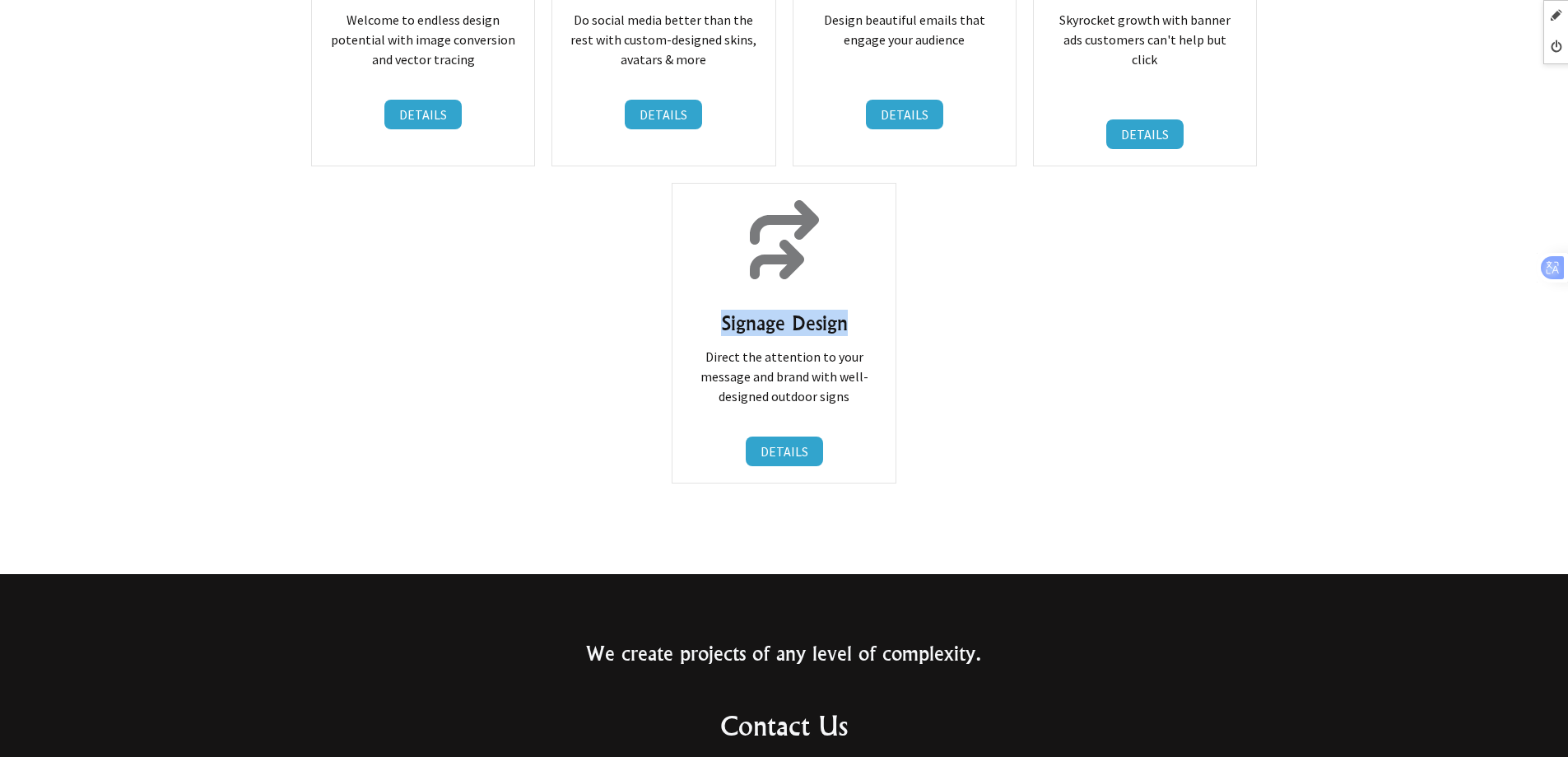
drag, startPoint x: 709, startPoint y: 226, endPoint x: 853, endPoint y: 229, distance: 144.0
click at [853, 309] on h3 "Signage Design" at bounding box center [783, 322] width 189 height 26
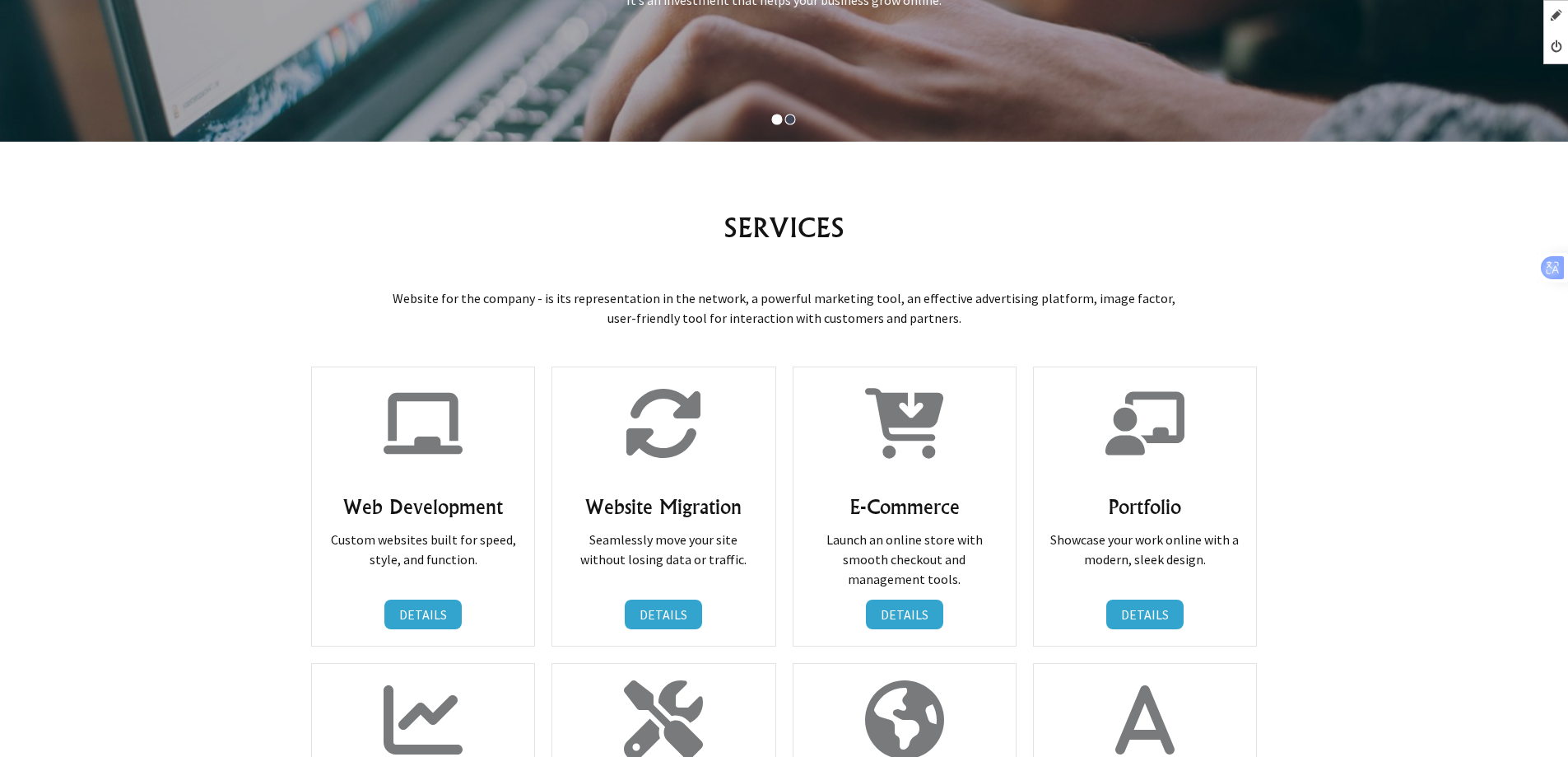
scroll to position [725, 0]
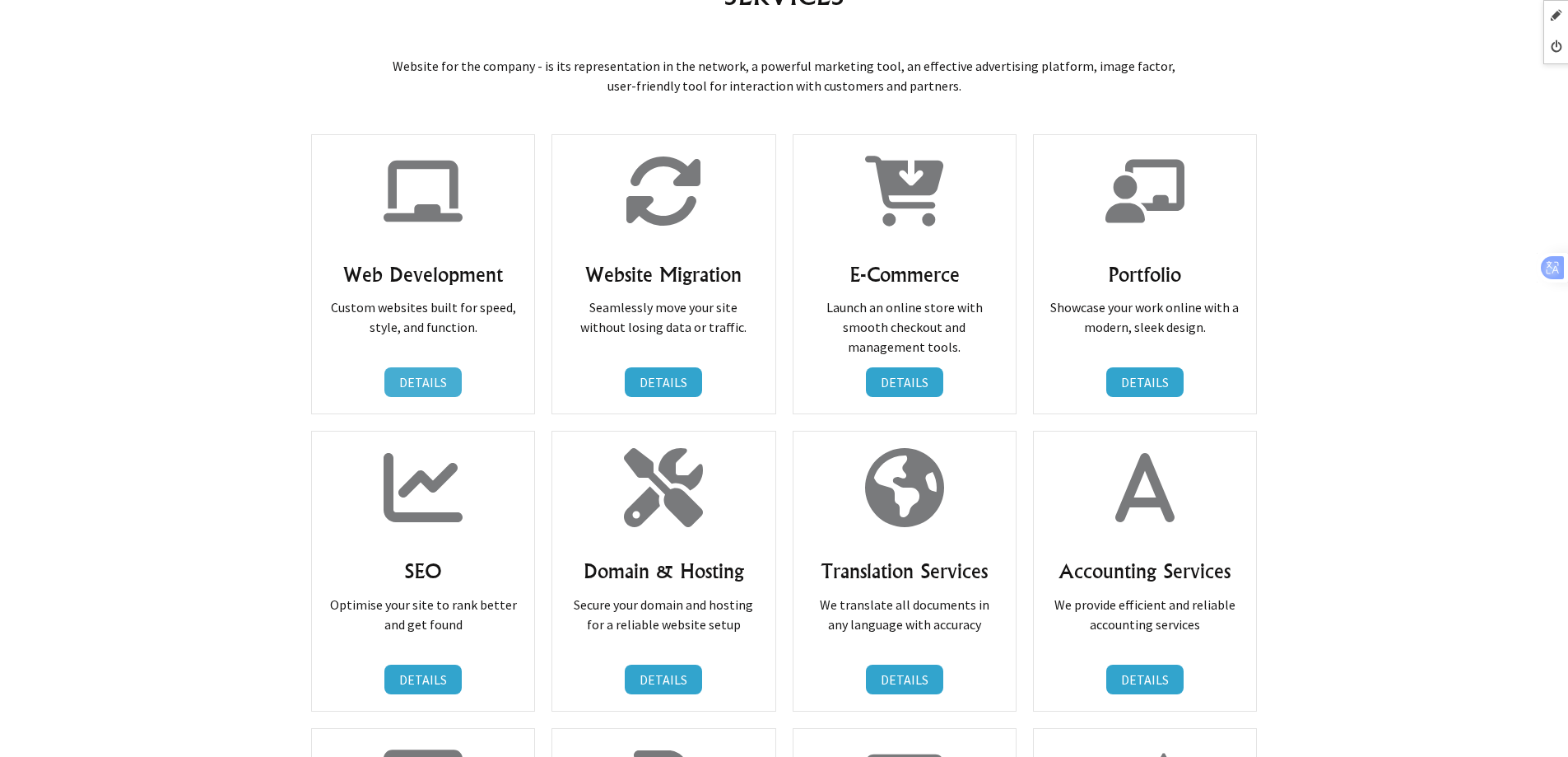
click at [436, 375] on link "DETAILS" at bounding box center [423, 382] width 77 height 29
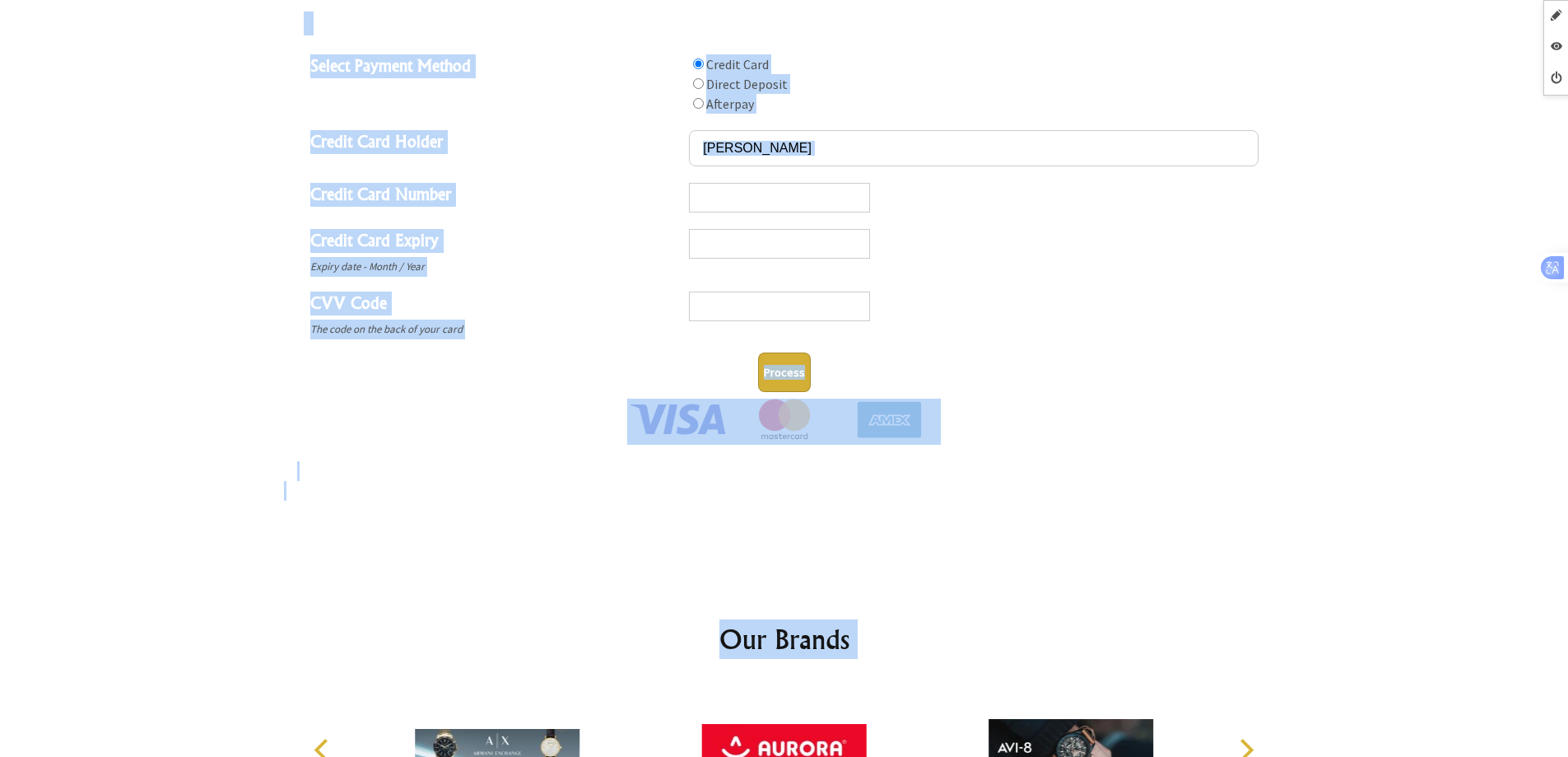
scroll to position [1064, 0]
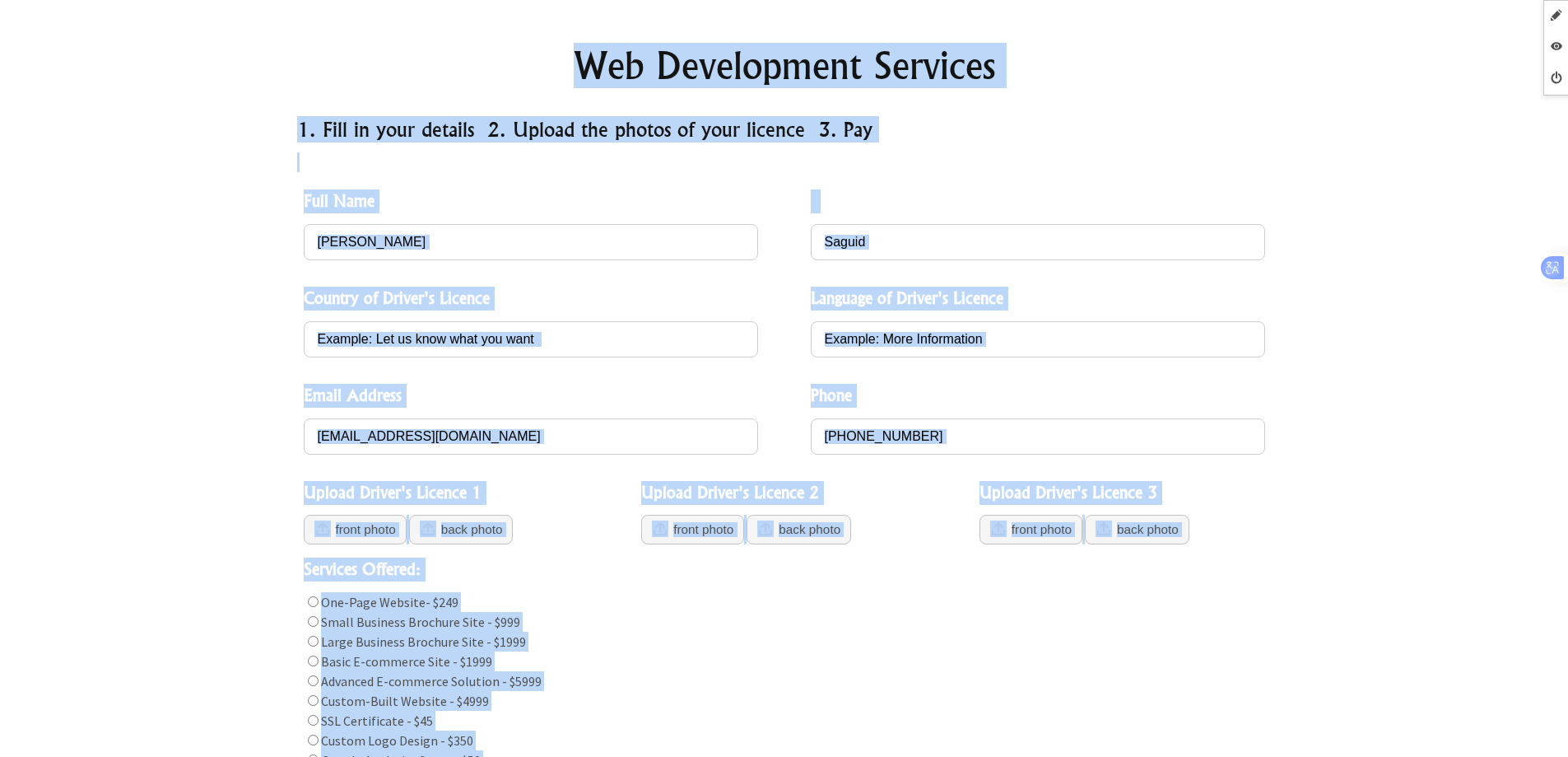
scroll to position [0, 0]
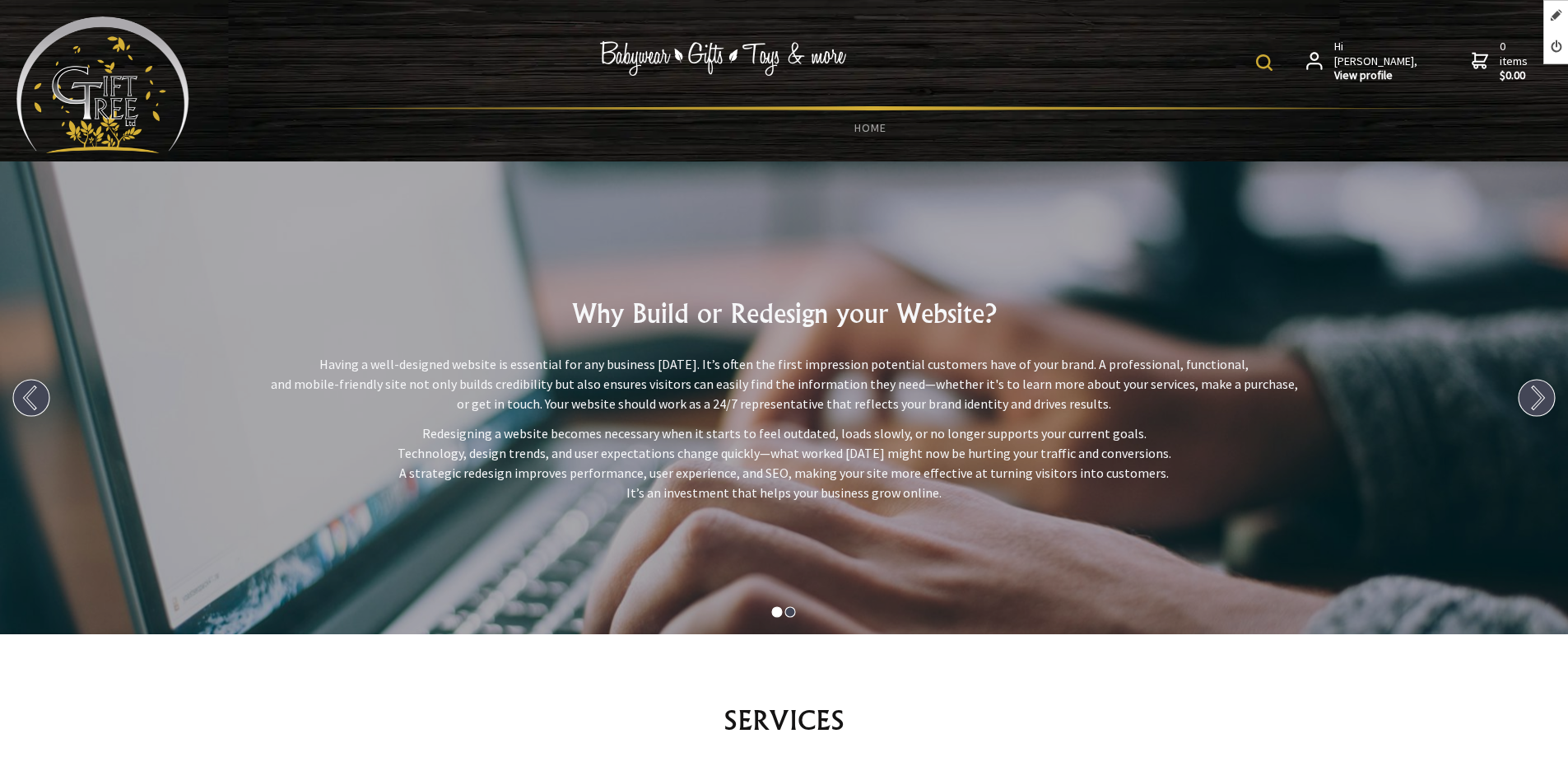
scroll to position [642, 0]
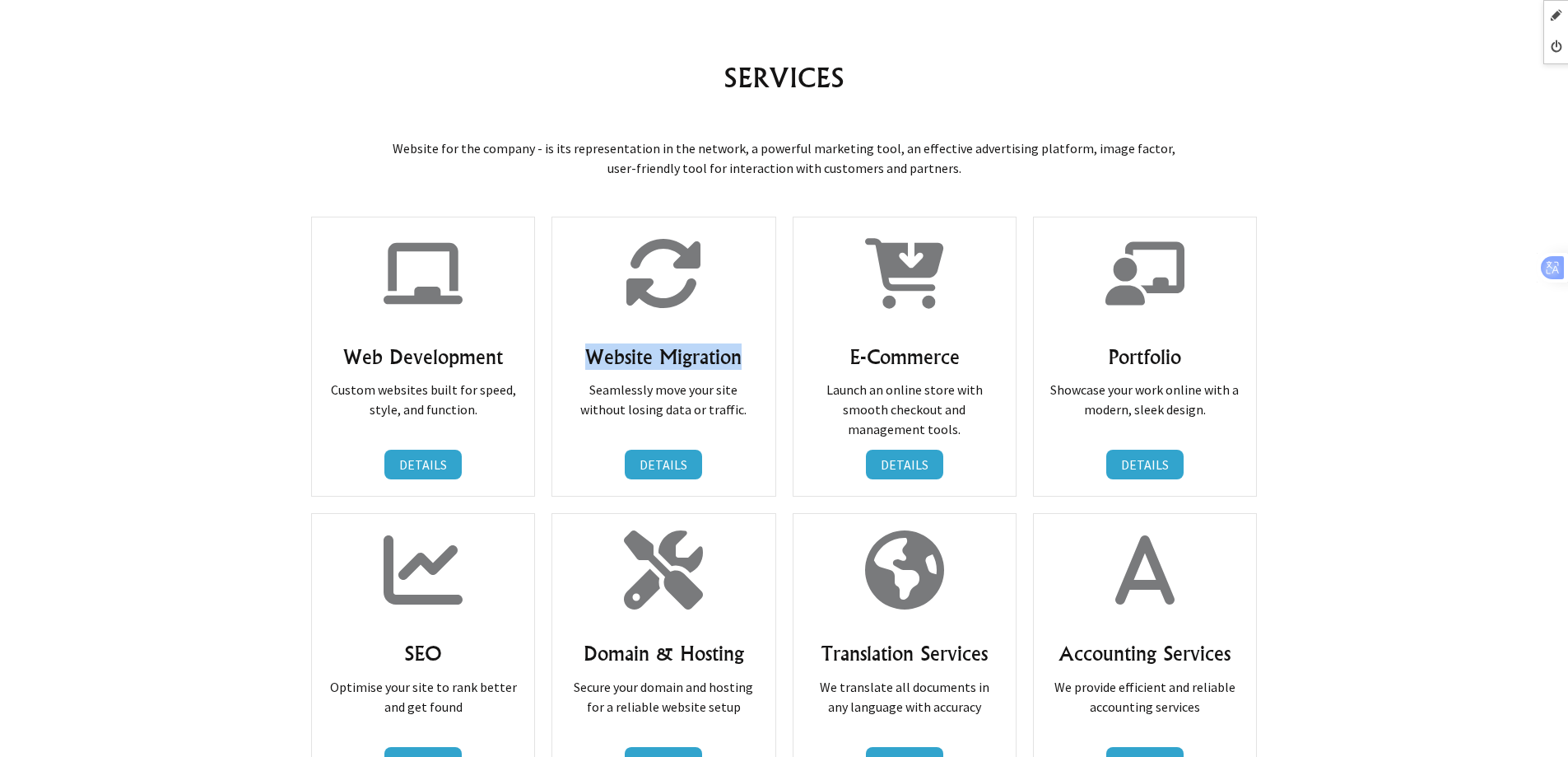
drag, startPoint x: 584, startPoint y: 355, endPoint x: 755, endPoint y: 355, distance: 171.0
click at [755, 355] on h3 "Website Migration" at bounding box center [663, 356] width 189 height 26
copy h3 "Website Migration"
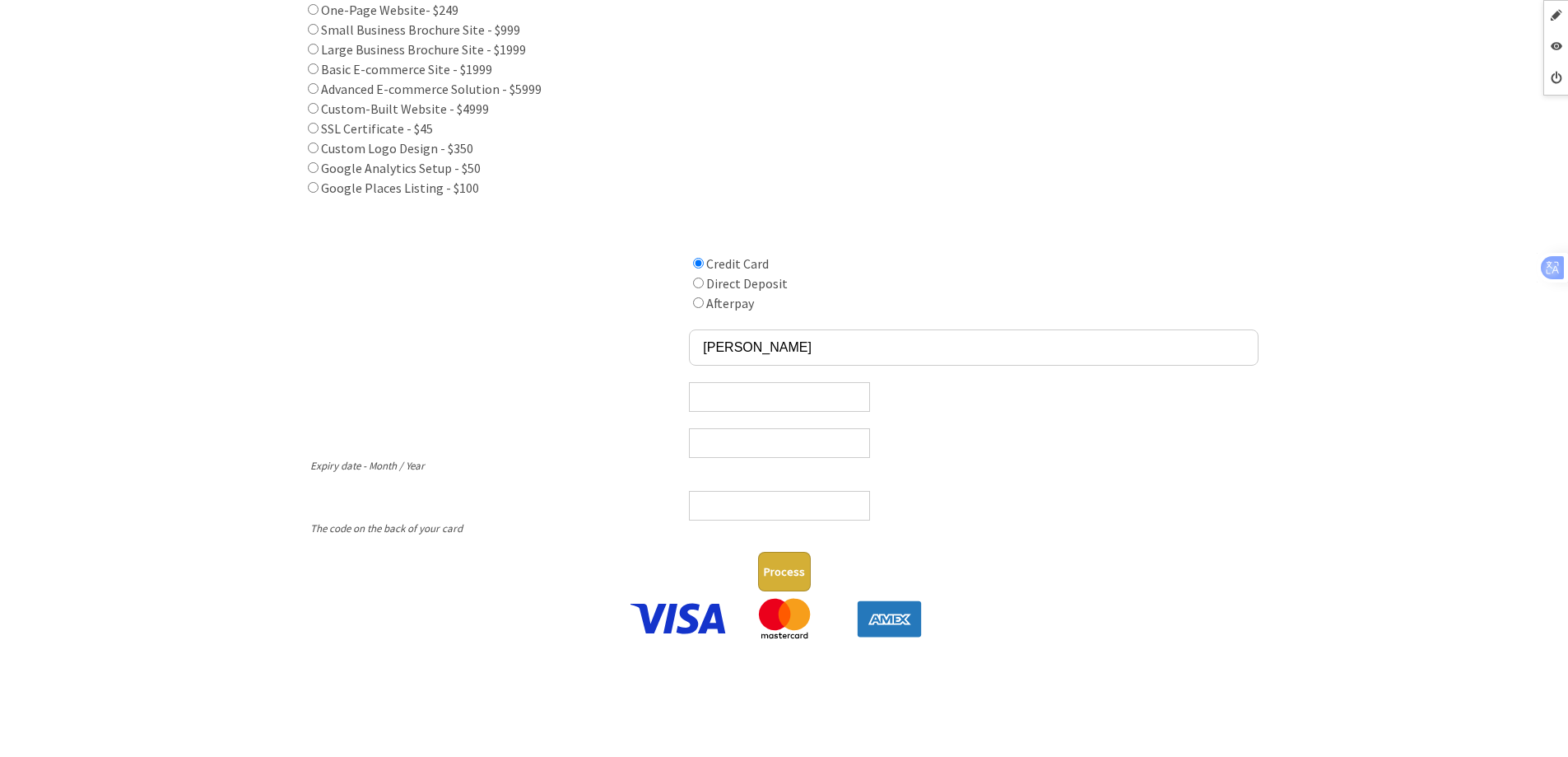
scroll to position [824, 0]
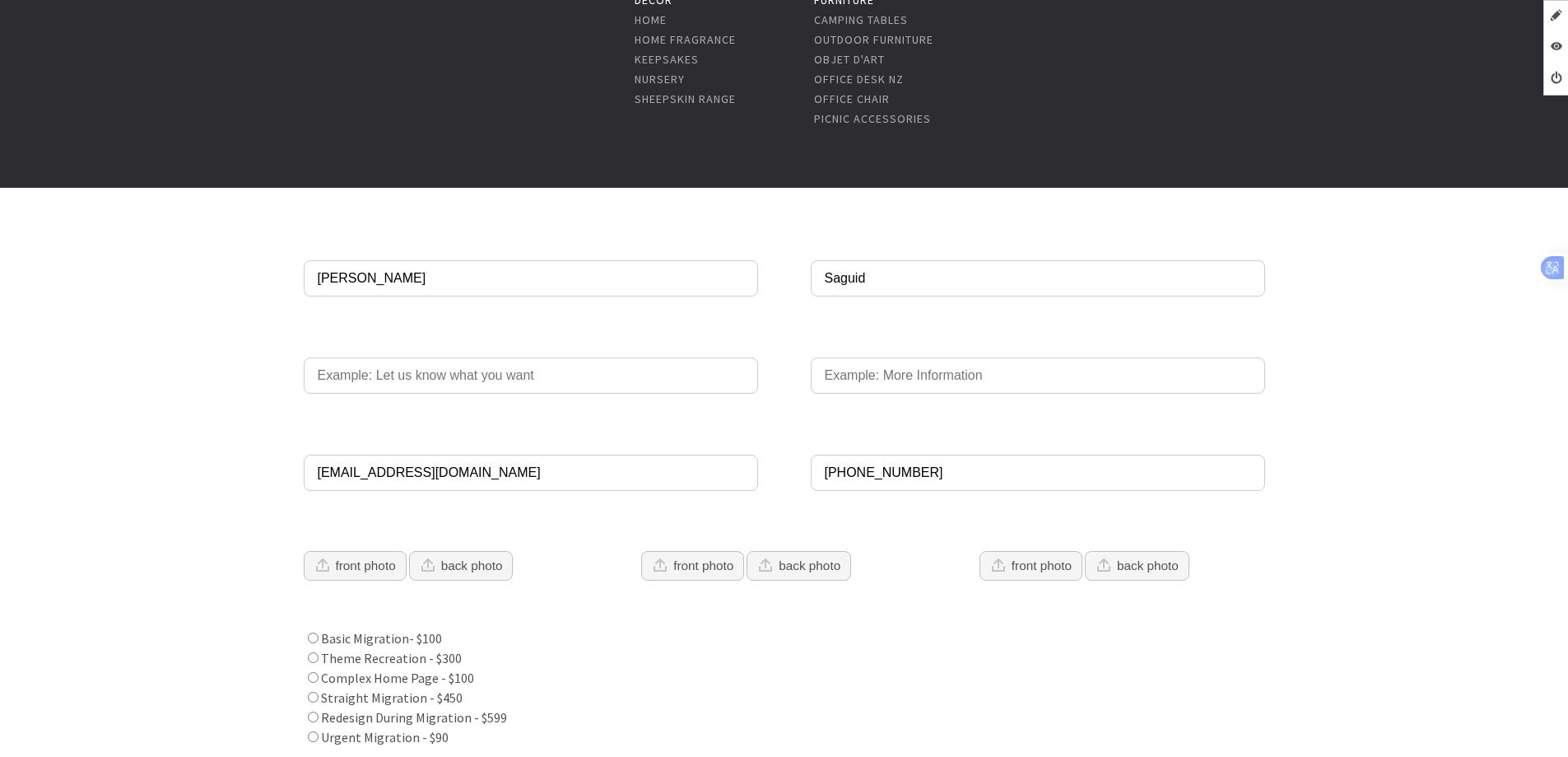
scroll to position [58, 0]
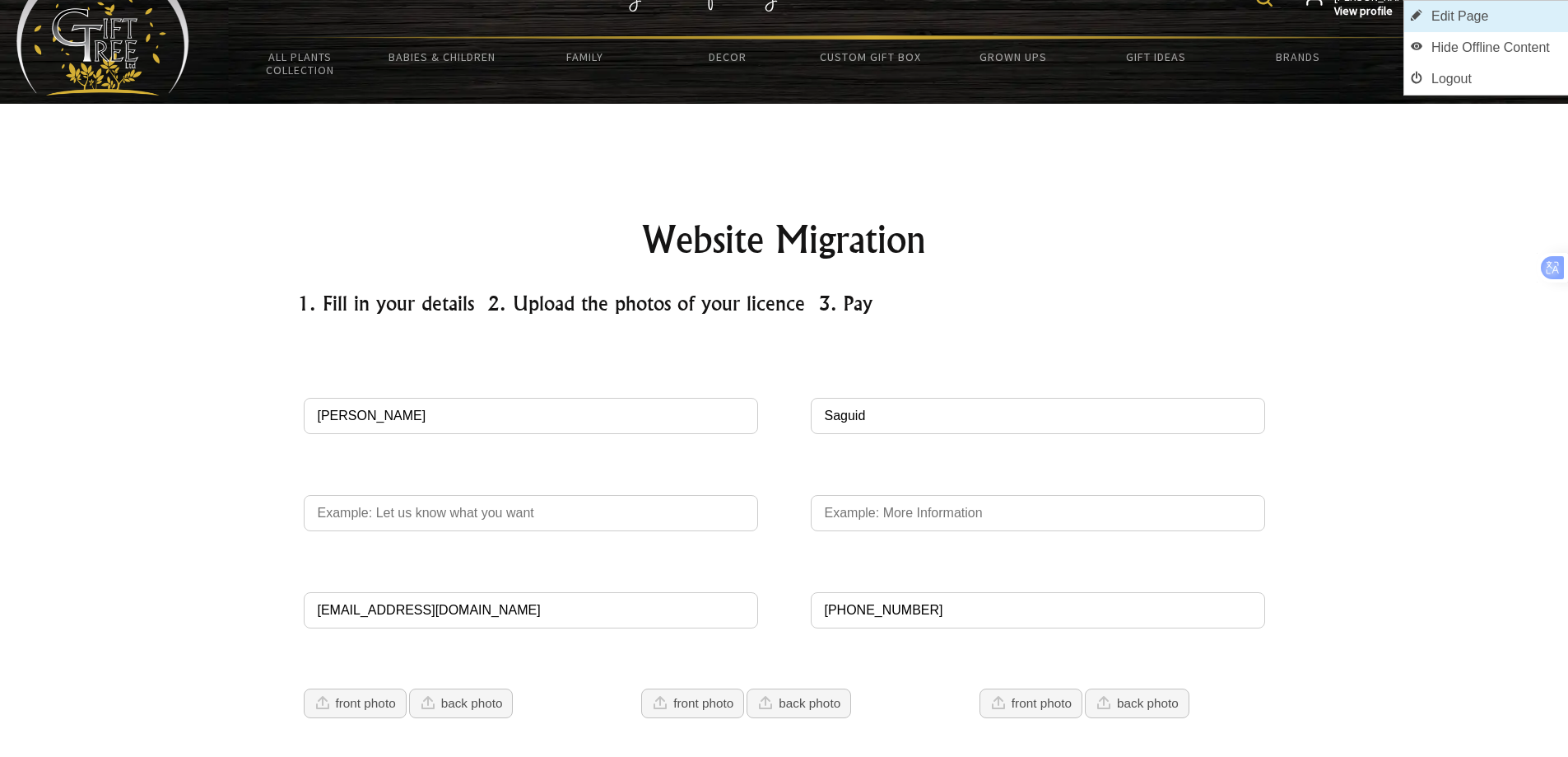
click at [1531, 17] on link "Edit Page" at bounding box center [1486, 17] width 163 height 31
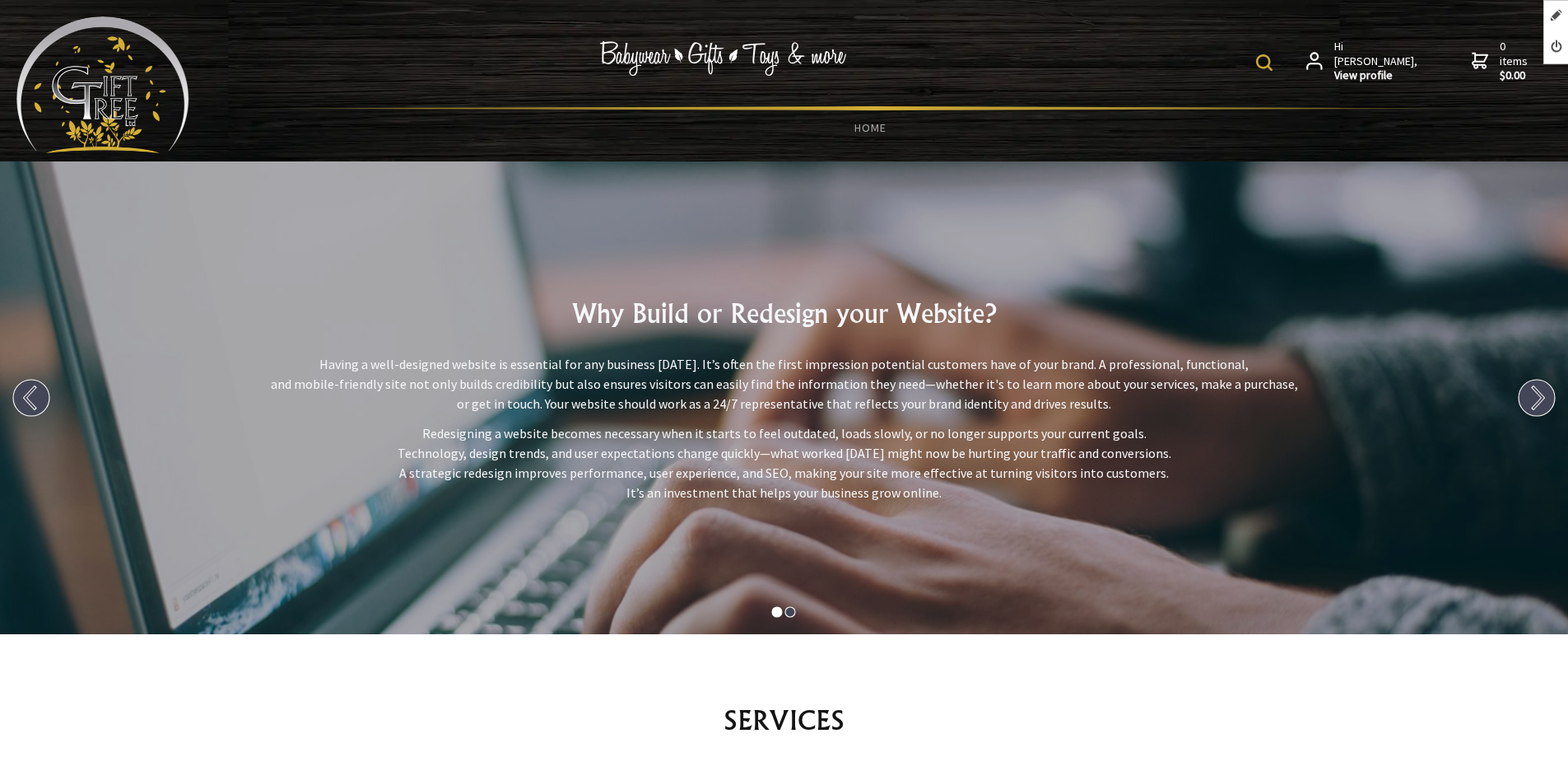
scroll to position [741, 0]
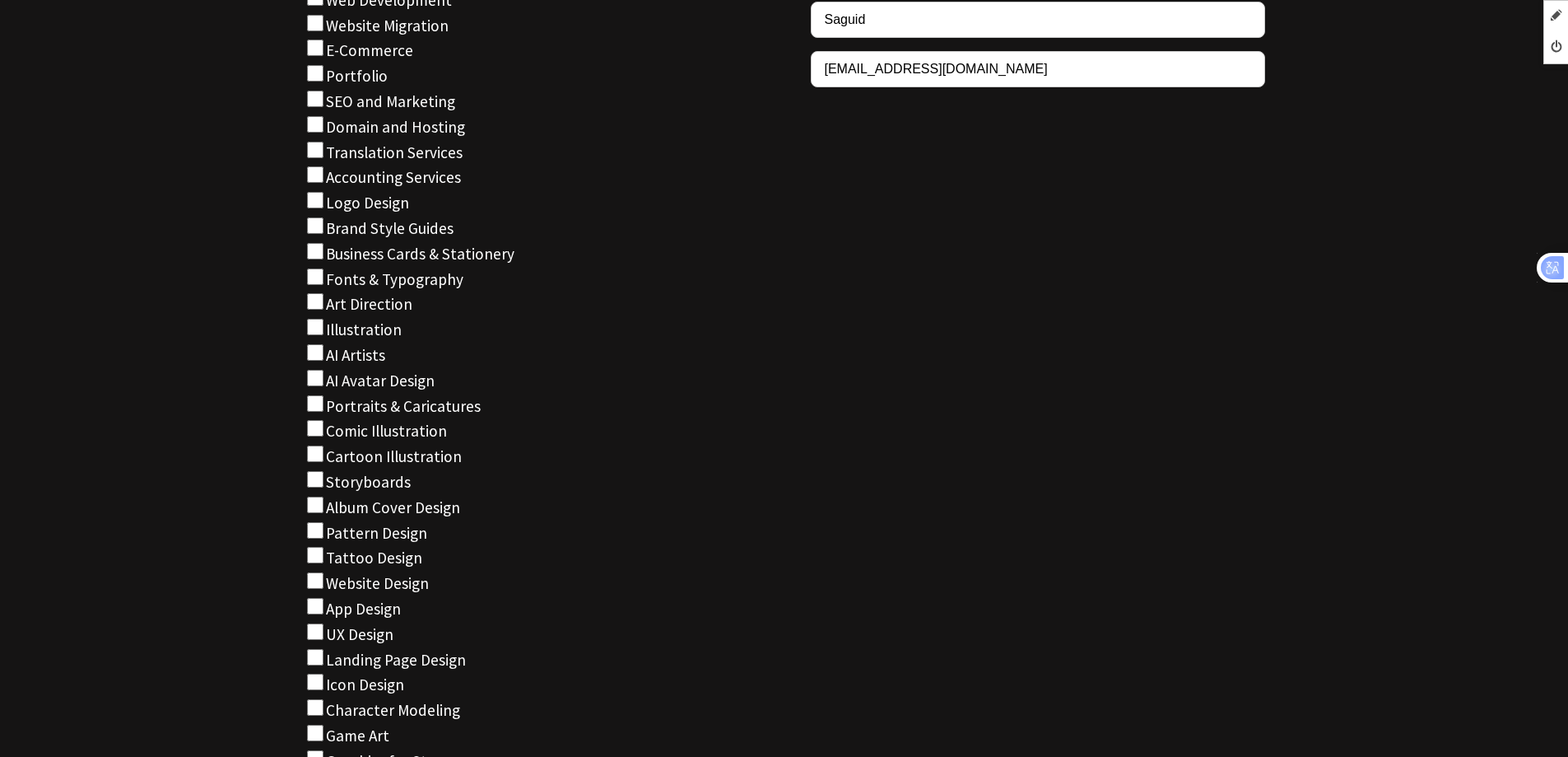
scroll to position [5914, 0]
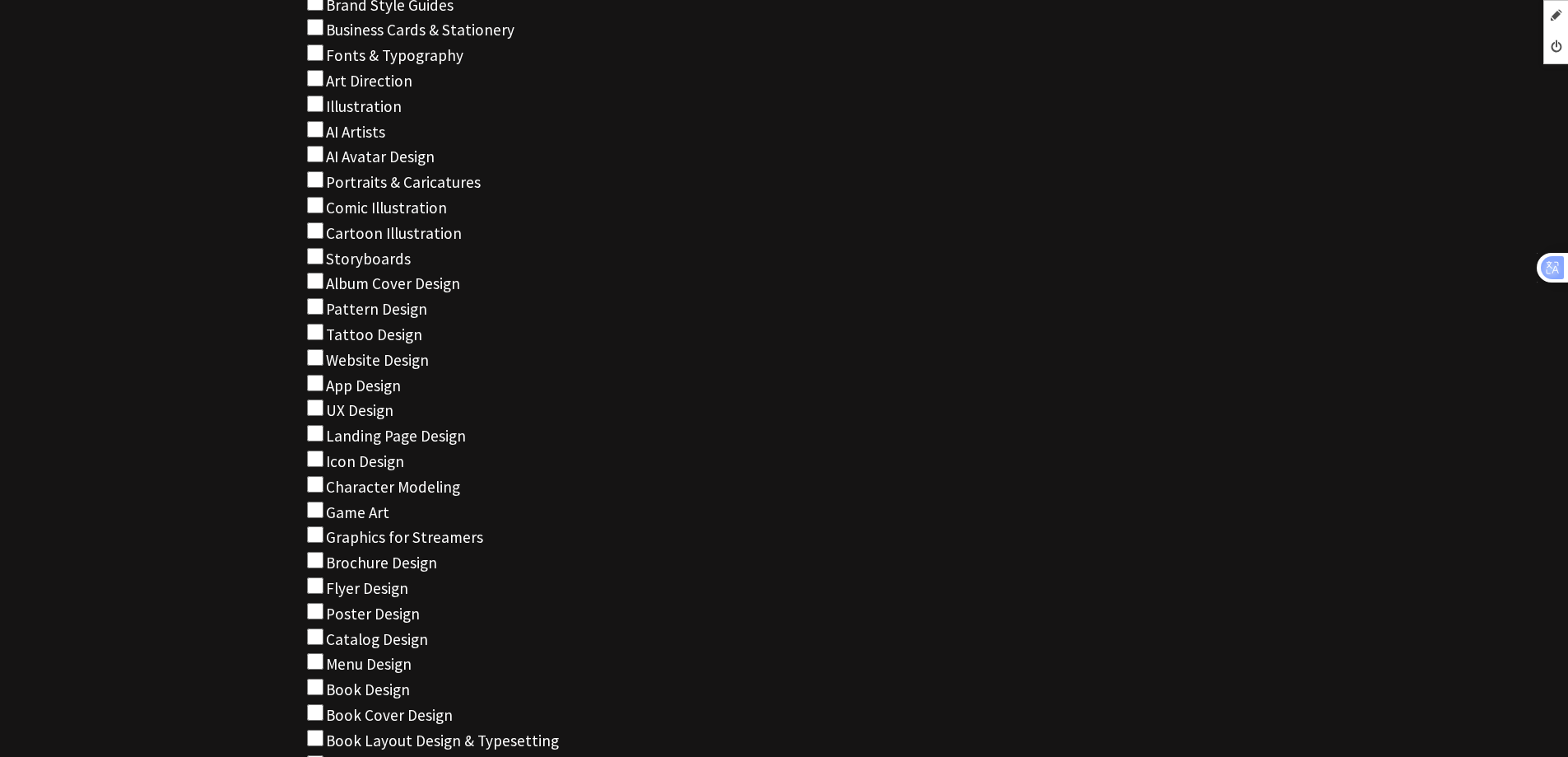
scroll to position [7137, 0]
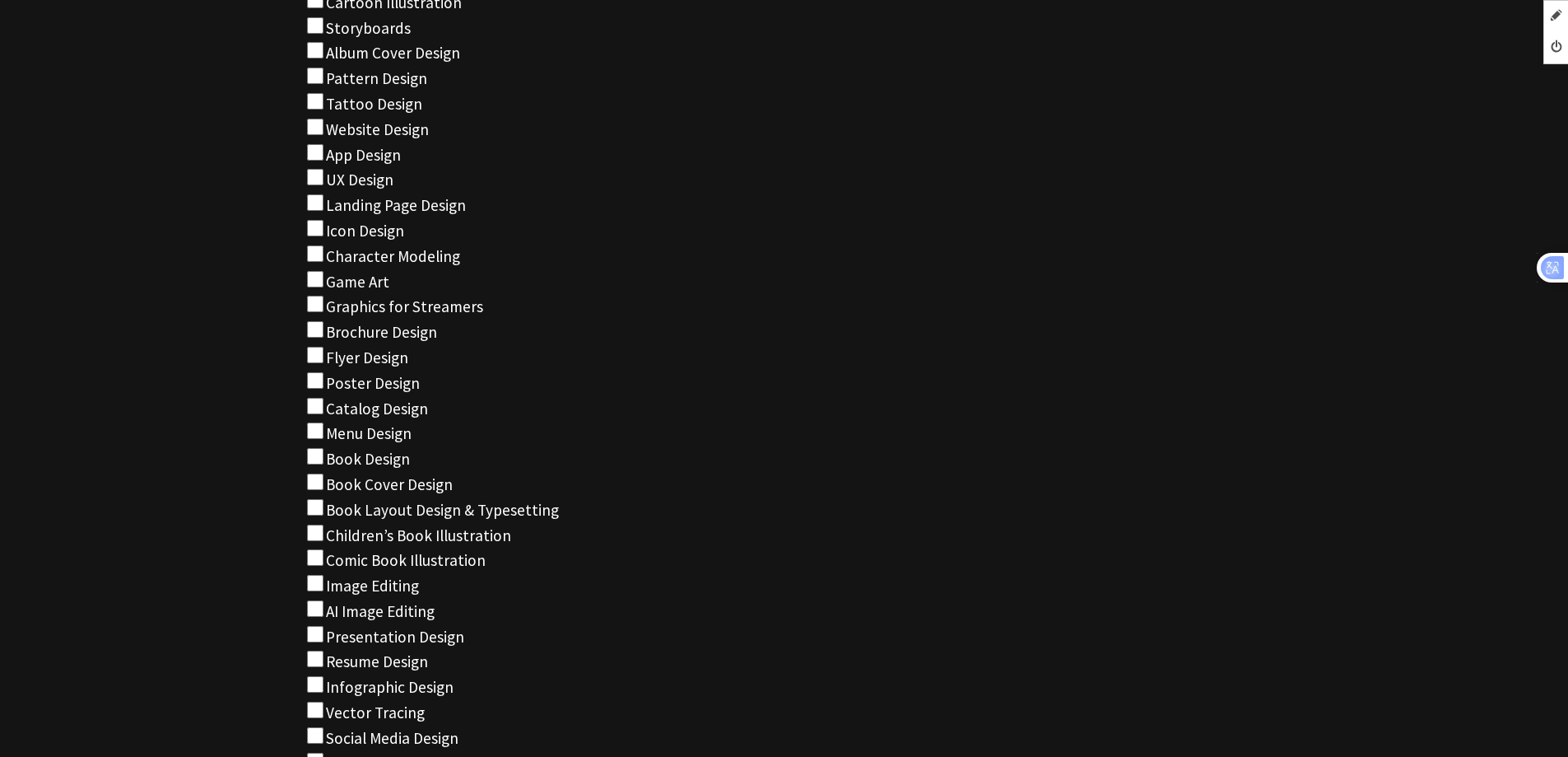
checkbox input "false"
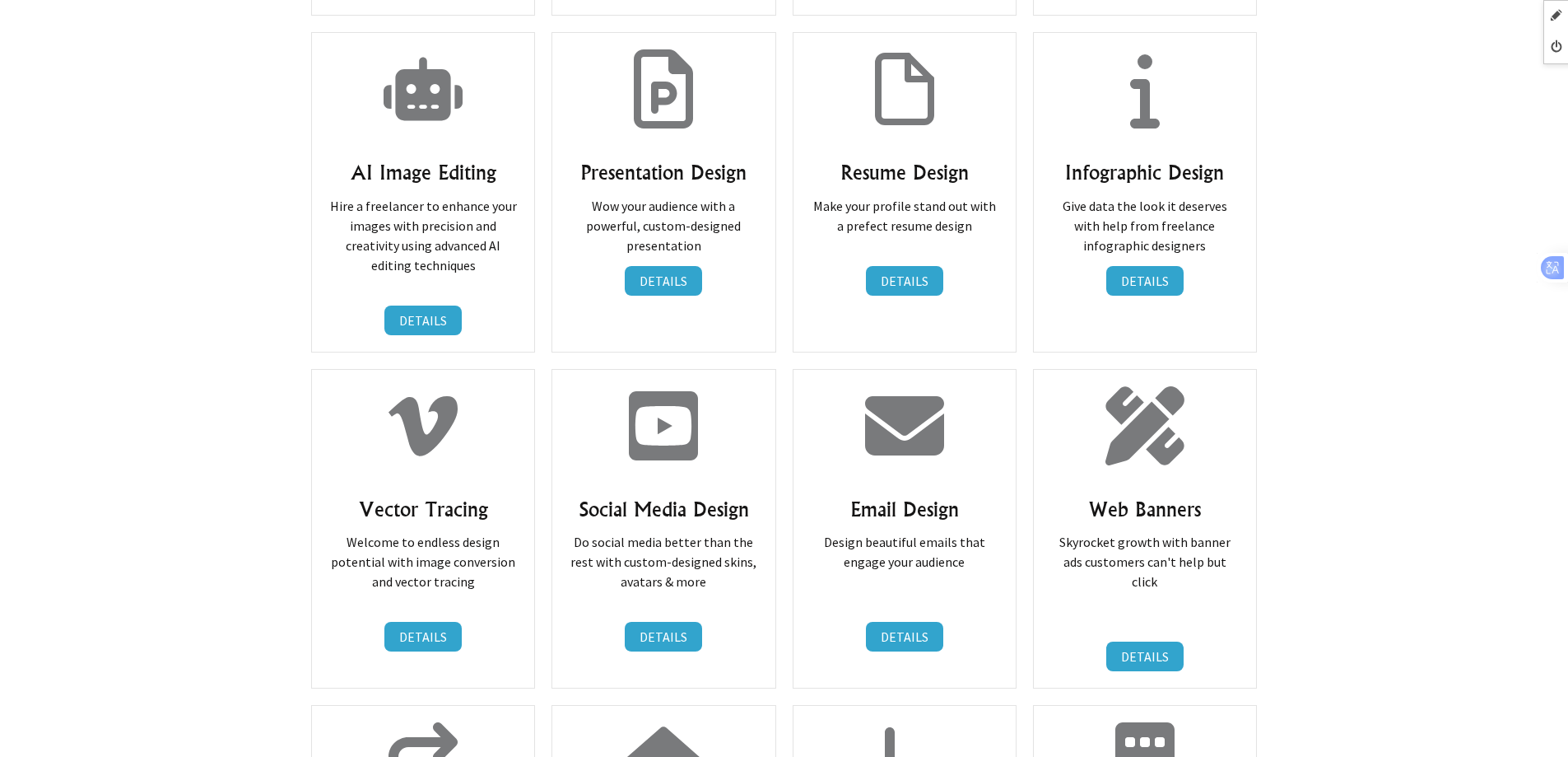
scroll to position [4831, 0]
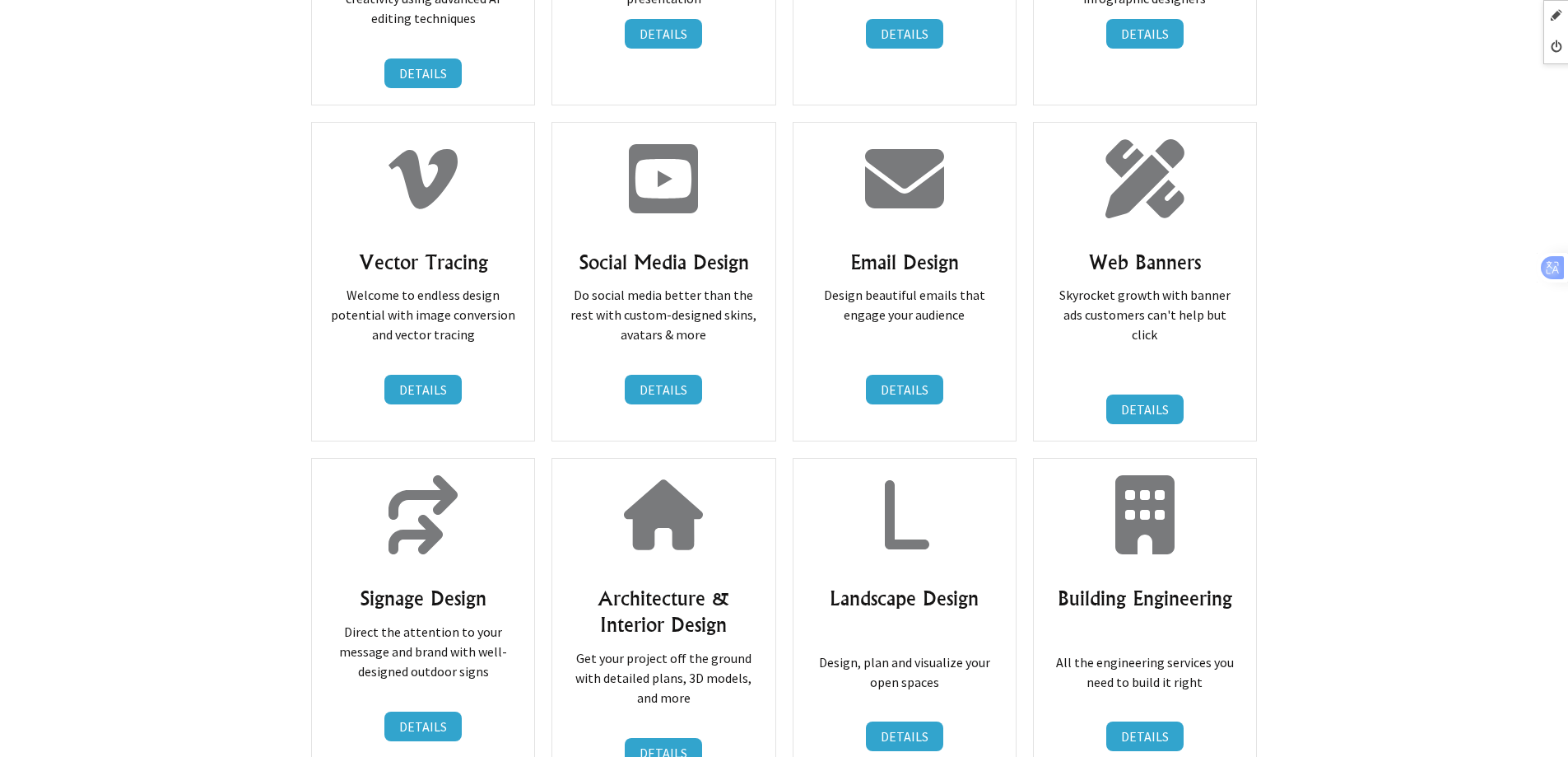
click at [648, 585] on h3 "Architecture & Interior Design" at bounding box center [663, 611] width 189 height 53
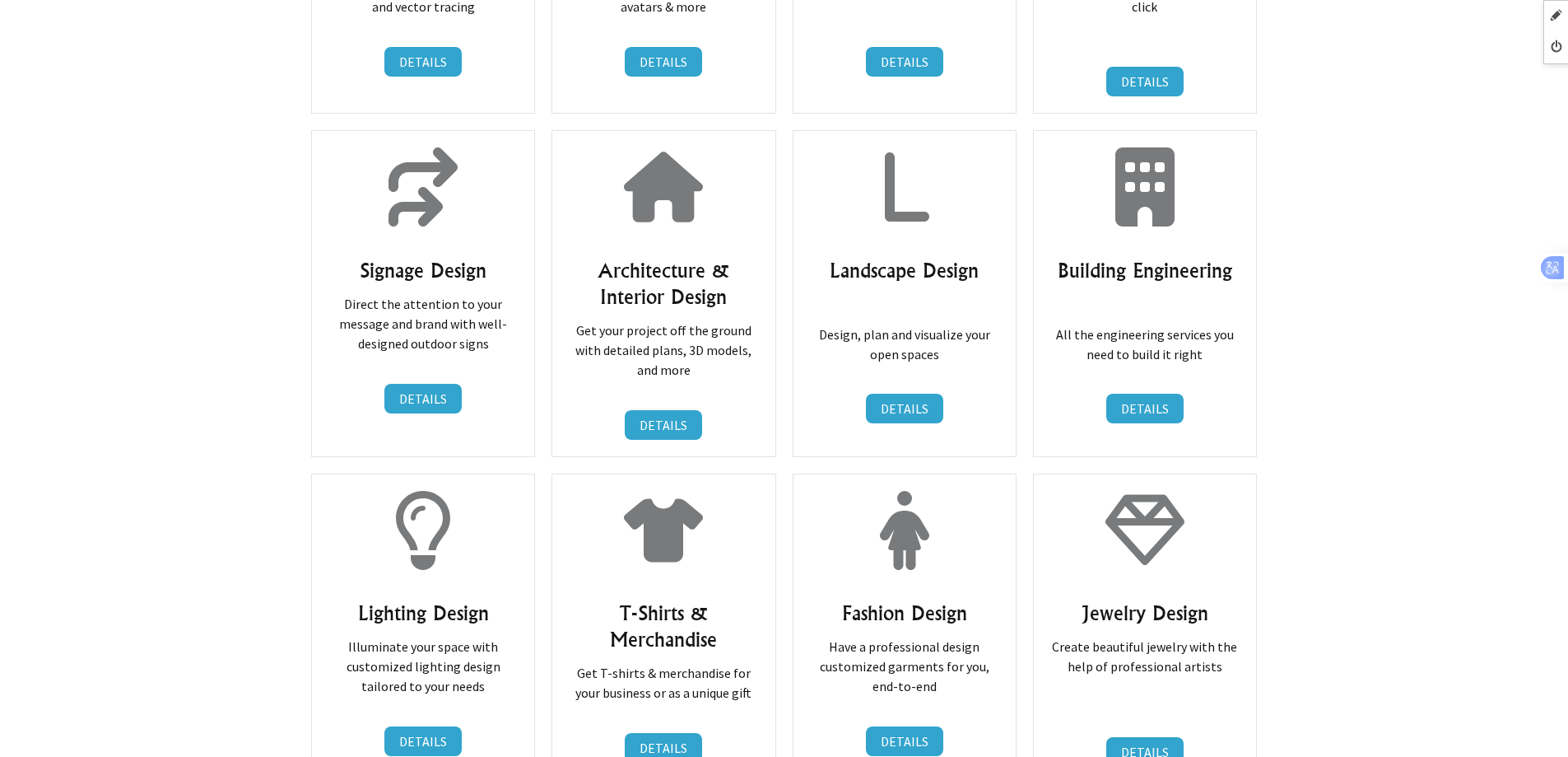
scroll to position [5161, 0]
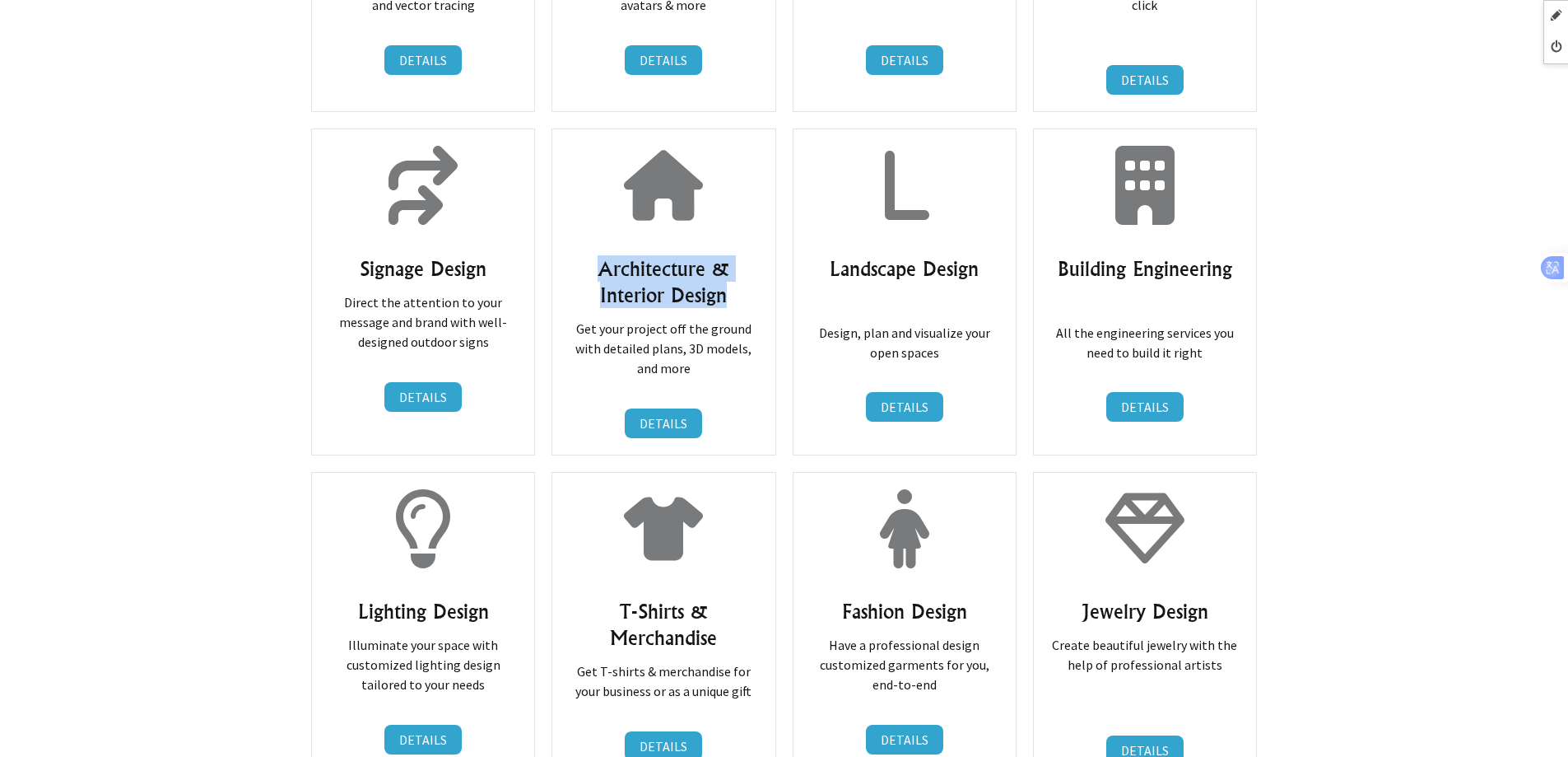
drag, startPoint x: 599, startPoint y: 178, endPoint x: 730, endPoint y: 210, distance: 134.9
click at [730, 256] on h3 "Architecture & Interior Design" at bounding box center [663, 282] width 189 height 53
copy h3 "Architecture & Interior Design"
drag, startPoint x: 820, startPoint y: 184, endPoint x: 984, endPoint y: 183, distance: 164.0
click at [984, 256] on h3 "Landscape Design" at bounding box center [904, 268] width 189 height 26
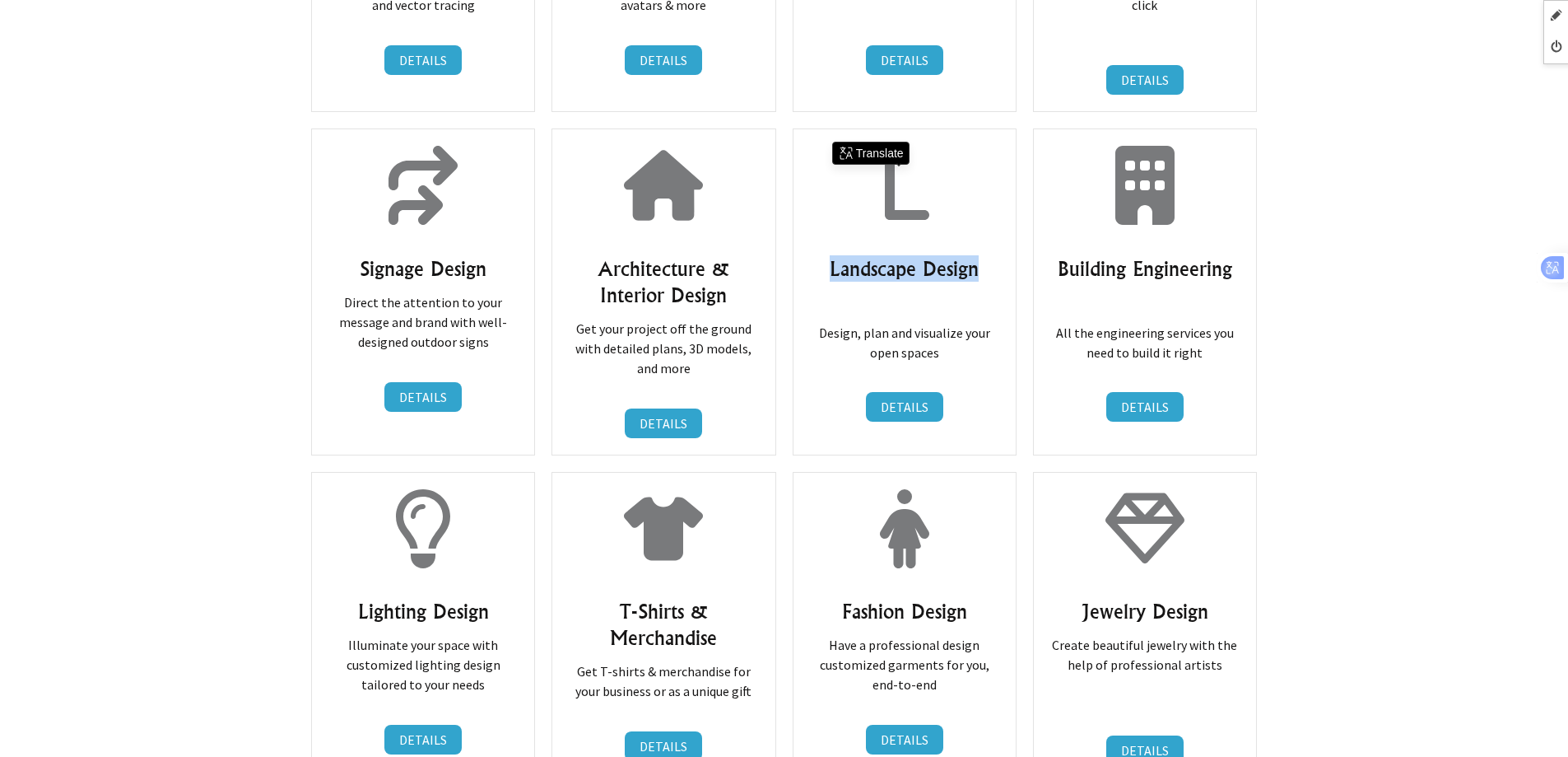
copy h3 "Landscape Design"
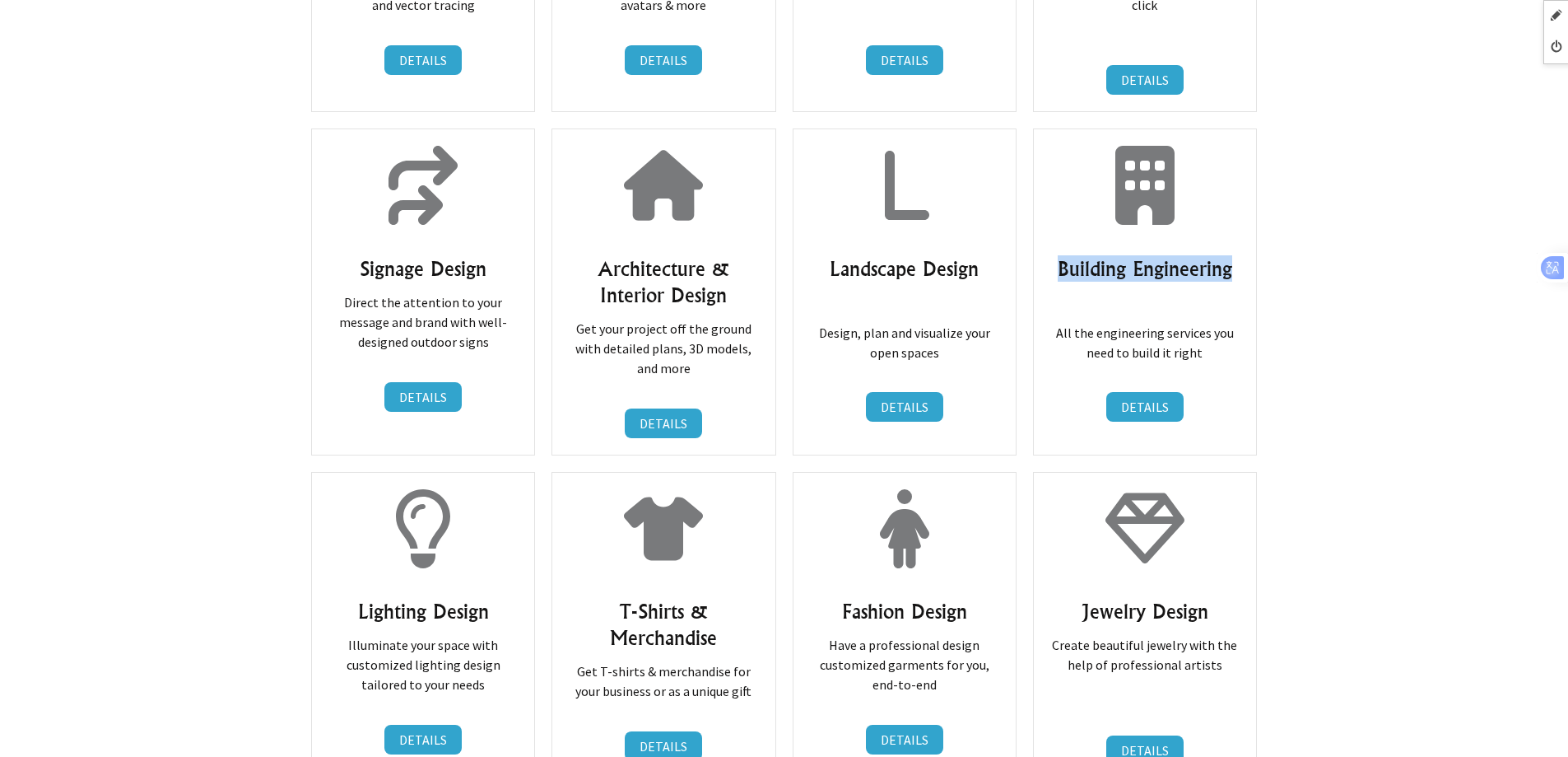
drag, startPoint x: 1054, startPoint y: 189, endPoint x: 1247, endPoint y: 179, distance: 193.3
click at [1247, 179] on div "Building Engineering All the engineering services you need to build it right DE…" at bounding box center [1144, 291] width 224 height 326
copy h3 "Building Engineering"
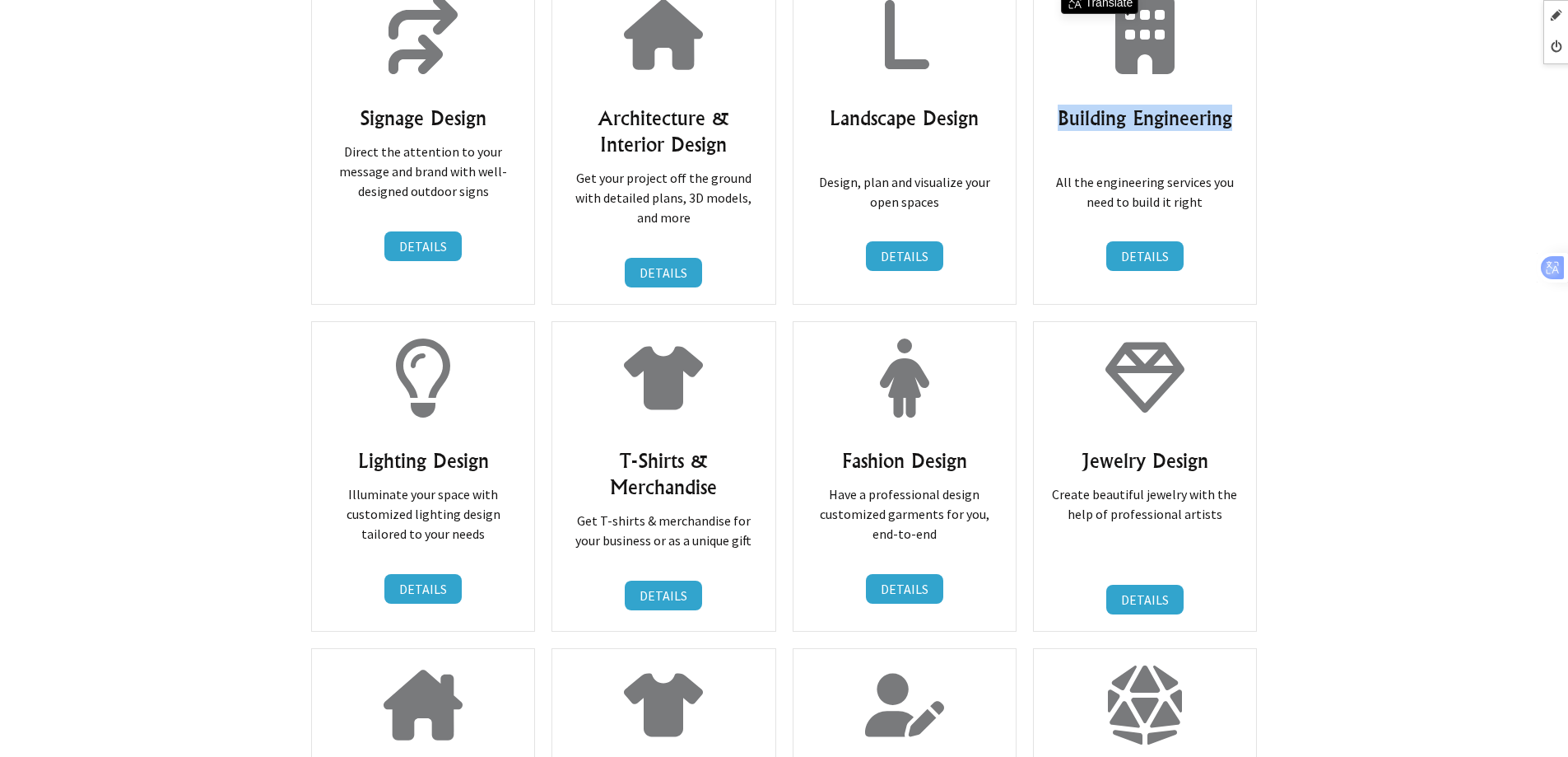
scroll to position [5490, 0]
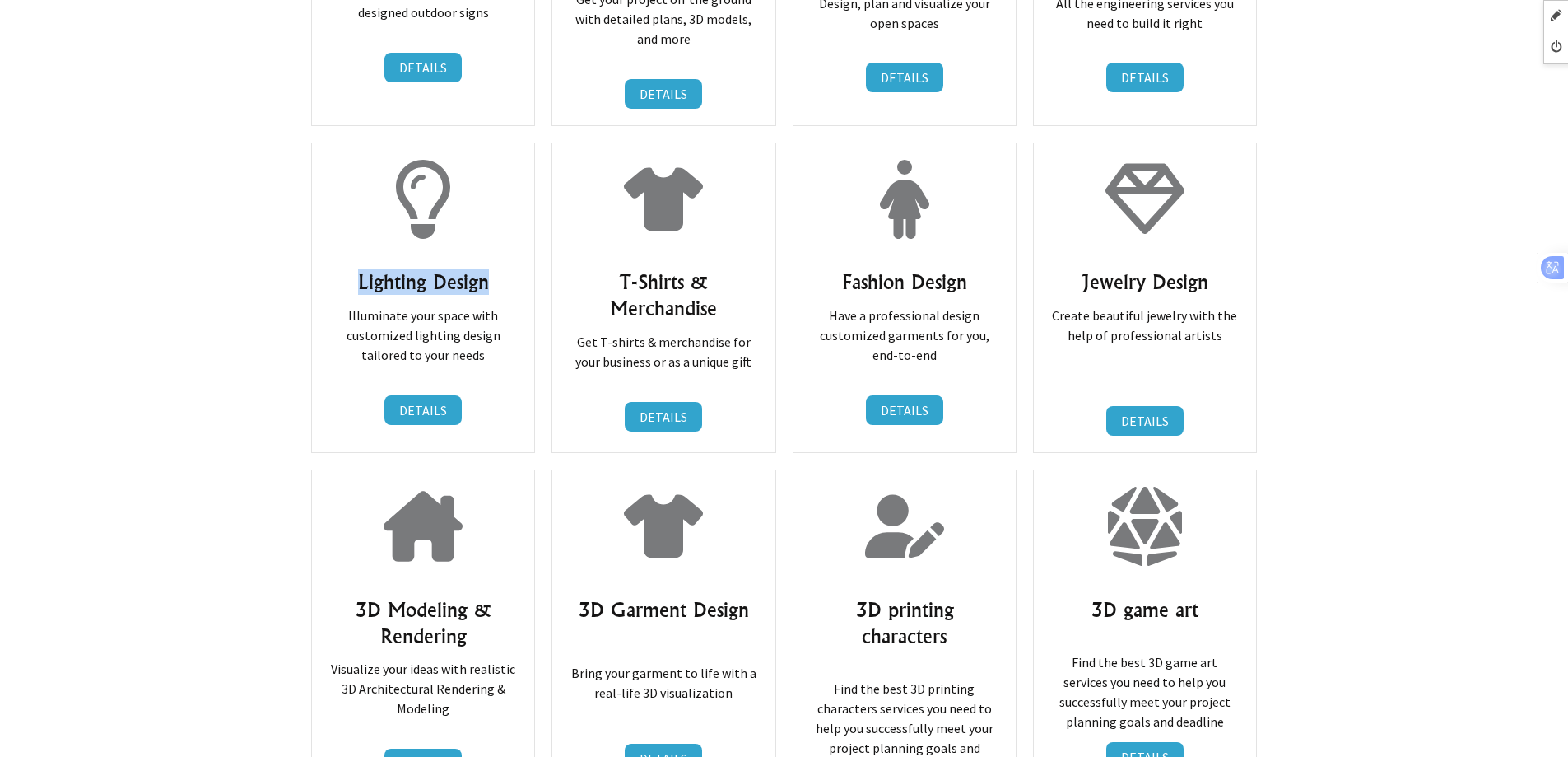
drag, startPoint x: 349, startPoint y: 183, endPoint x: 498, endPoint y: 184, distance: 149.0
click at [498, 268] on h3 "Lighting Design" at bounding box center [423, 281] width 189 height 26
copy h3 "Lighting Design"
drag, startPoint x: 615, startPoint y: 192, endPoint x: 737, endPoint y: 214, distance: 124.0
click at [737, 268] on h3 "T-Shirts & Merchandise" at bounding box center [663, 295] width 189 height 53
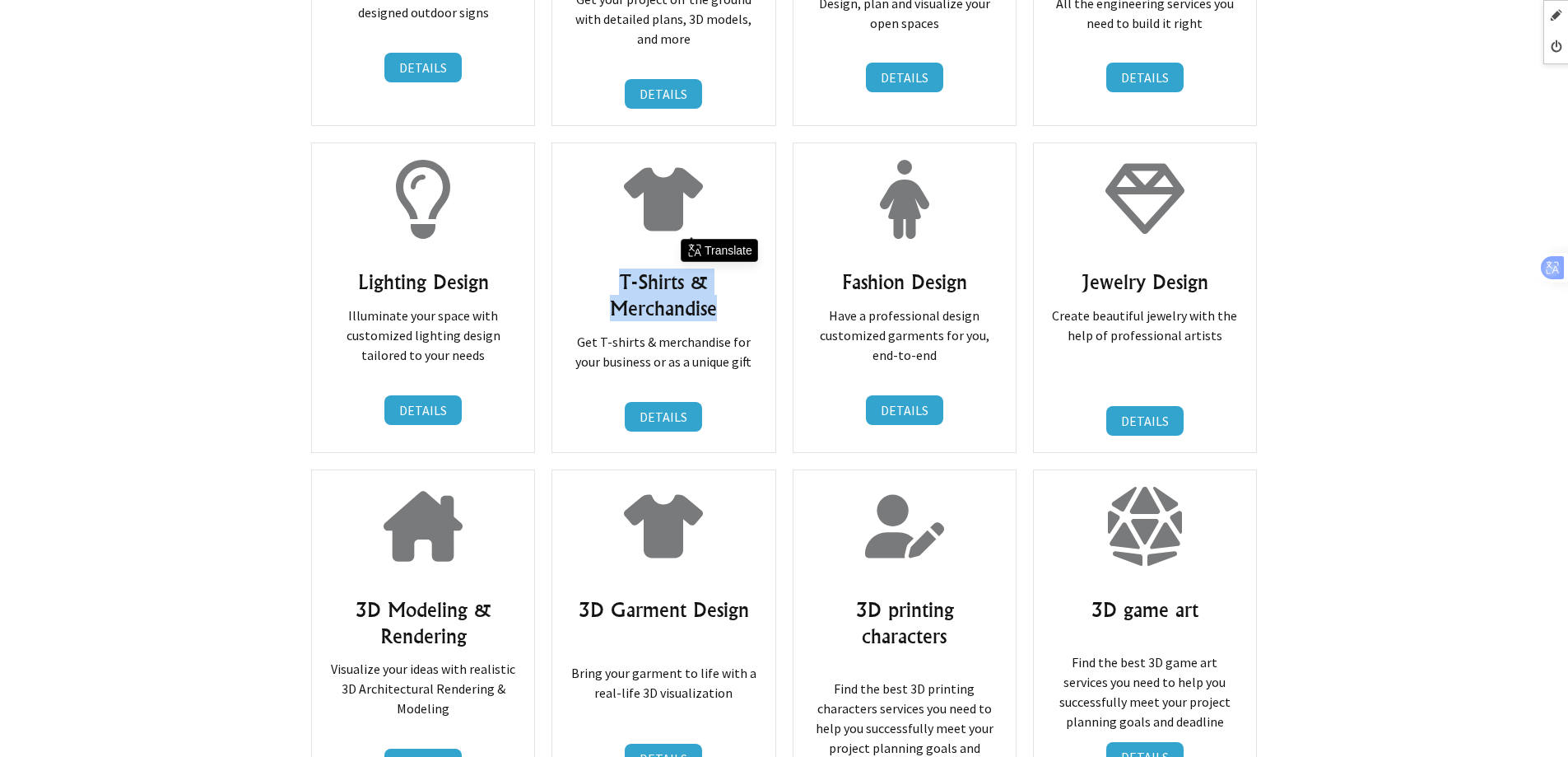
copy h3 "T-Shirts & Merchandise"
drag, startPoint x: 833, startPoint y: 194, endPoint x: 983, endPoint y: 194, distance: 150.0
click at [983, 268] on h3 "Fashion Design" at bounding box center [904, 281] width 189 height 26
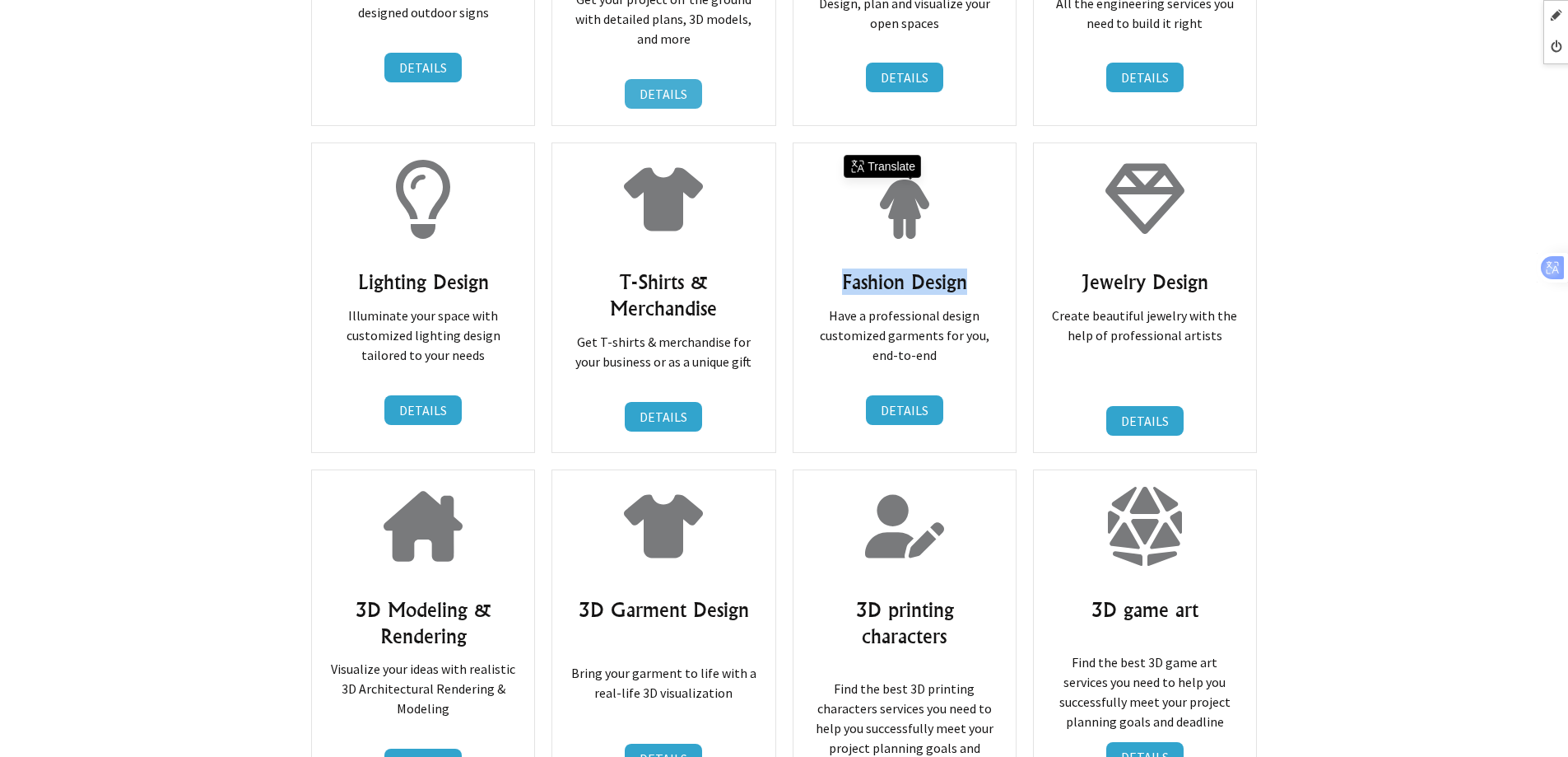
copy h3 "Fashion Design"
drag, startPoint x: 1068, startPoint y: 194, endPoint x: 1250, endPoint y: 189, distance: 182.1
click at [1250, 189] on div "Jewelry Design Create beautiful jewelry with the help of professional artists D…" at bounding box center [1144, 297] width 224 height 310
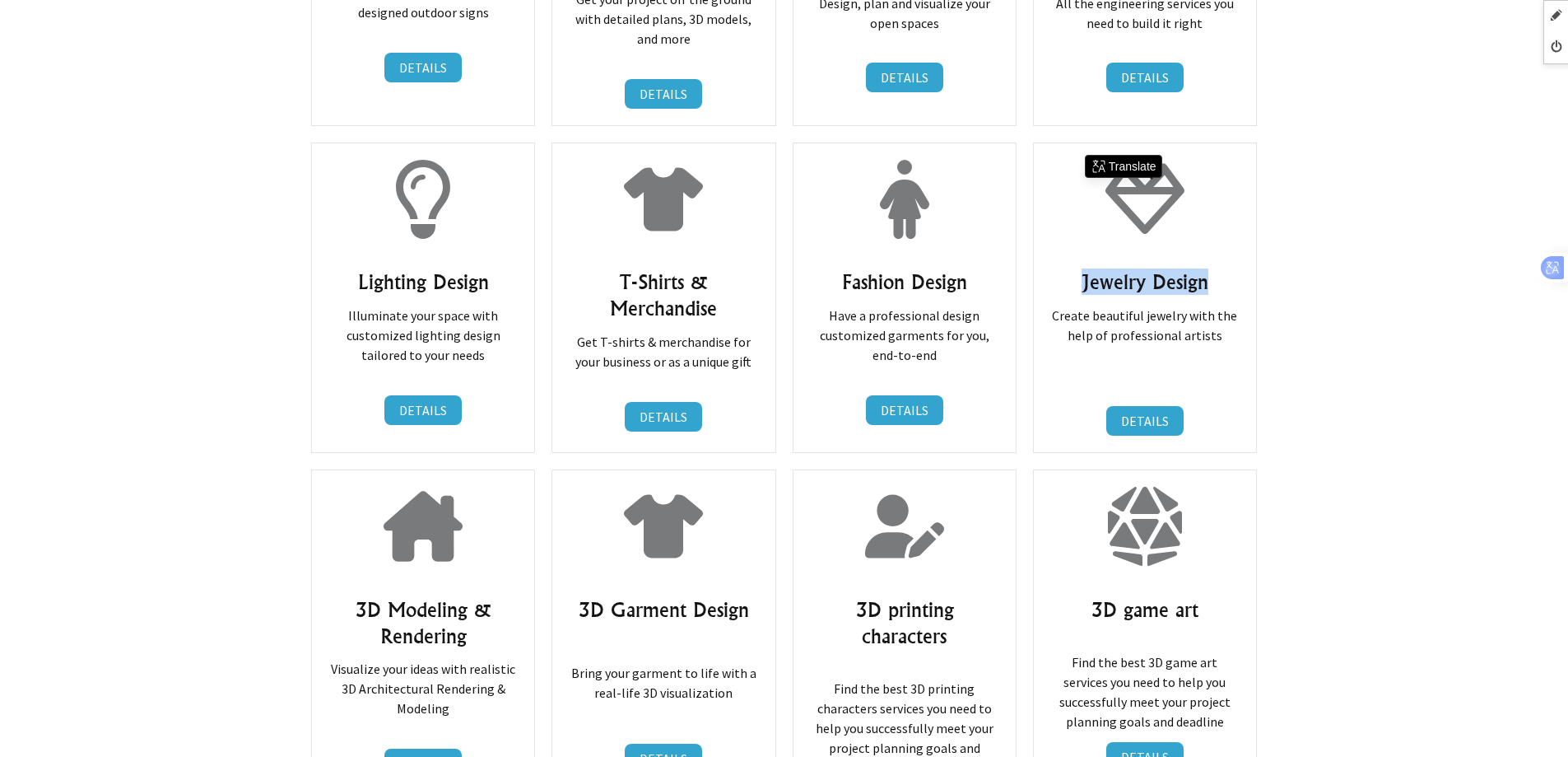
copy h3 "Jewelry Design"
drag, startPoint x: 396, startPoint y: 519, endPoint x: 494, endPoint y: 548, distance: 102.2
click at [494, 596] on h3 "3D Modeling & Rendering" at bounding box center [423, 623] width 189 height 53
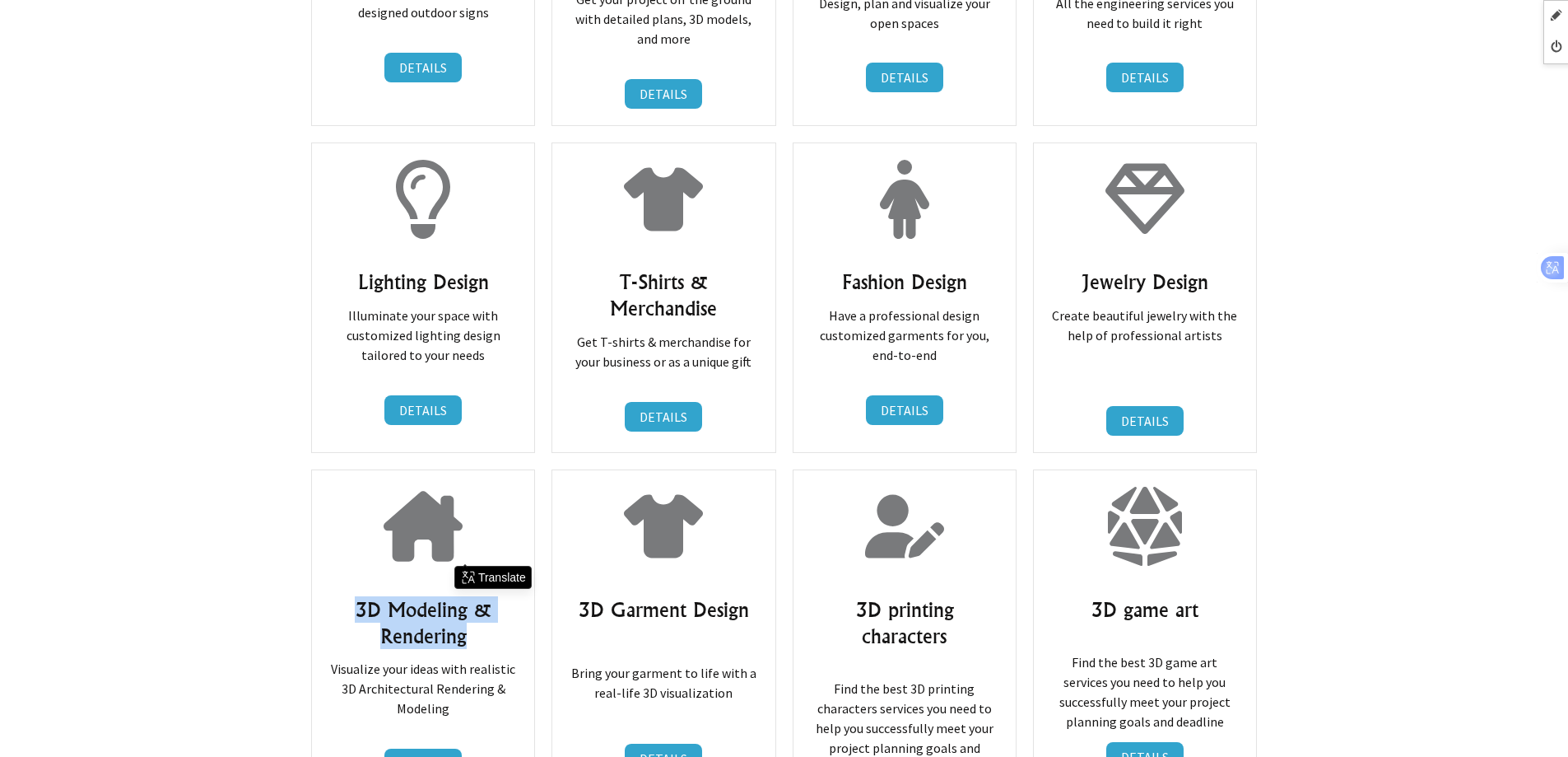
copy h3 "3D Modeling & Rendering"
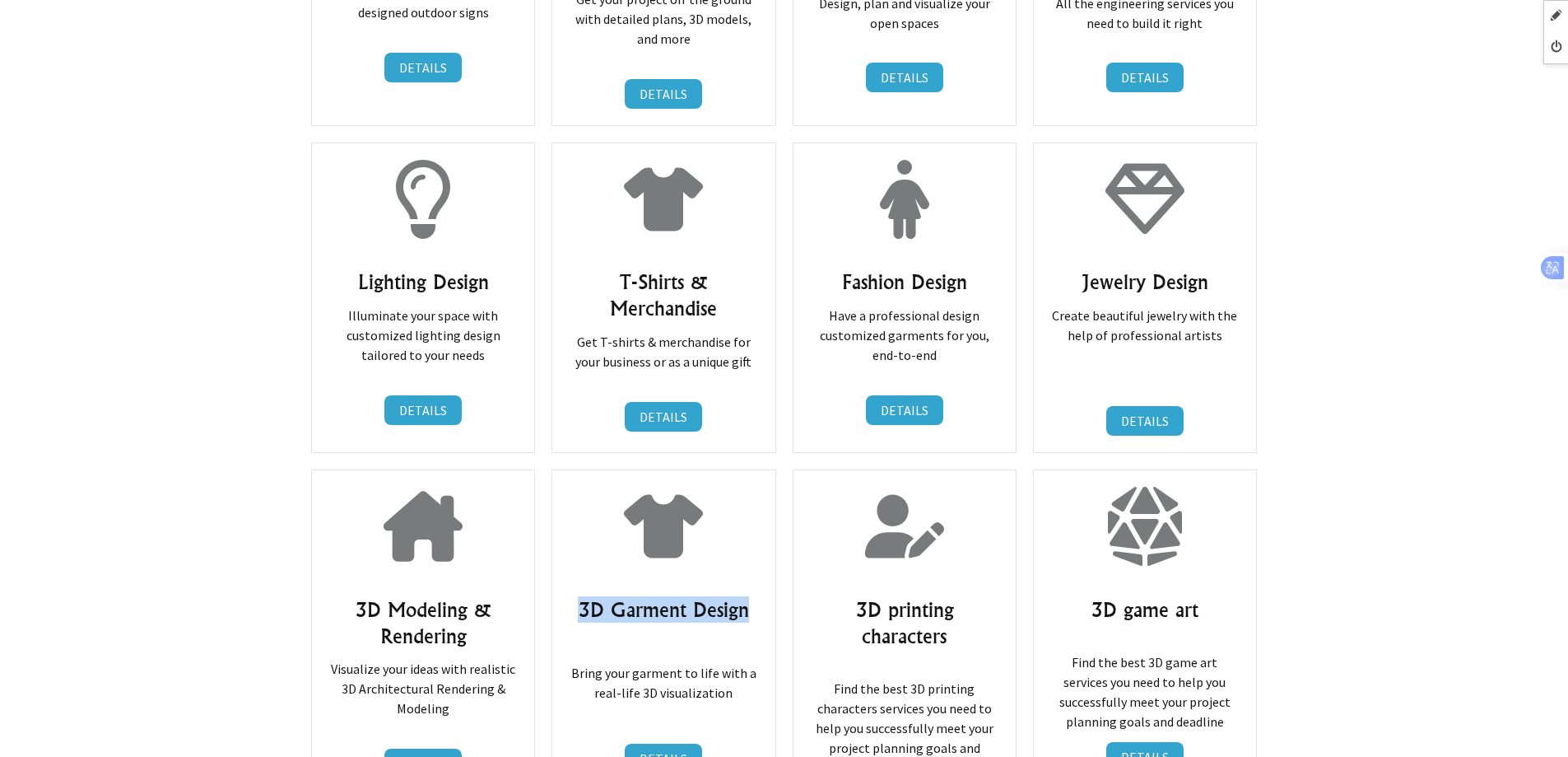
drag, startPoint x: 571, startPoint y: 524, endPoint x: 759, endPoint y: 521, distance: 188.0
click at [759, 521] on div "3D Garment Design Bring your garment to life with a real-life 3D visualization …" at bounding box center [663, 662] width 224 height 386
copy h3 "3D Garment Design"
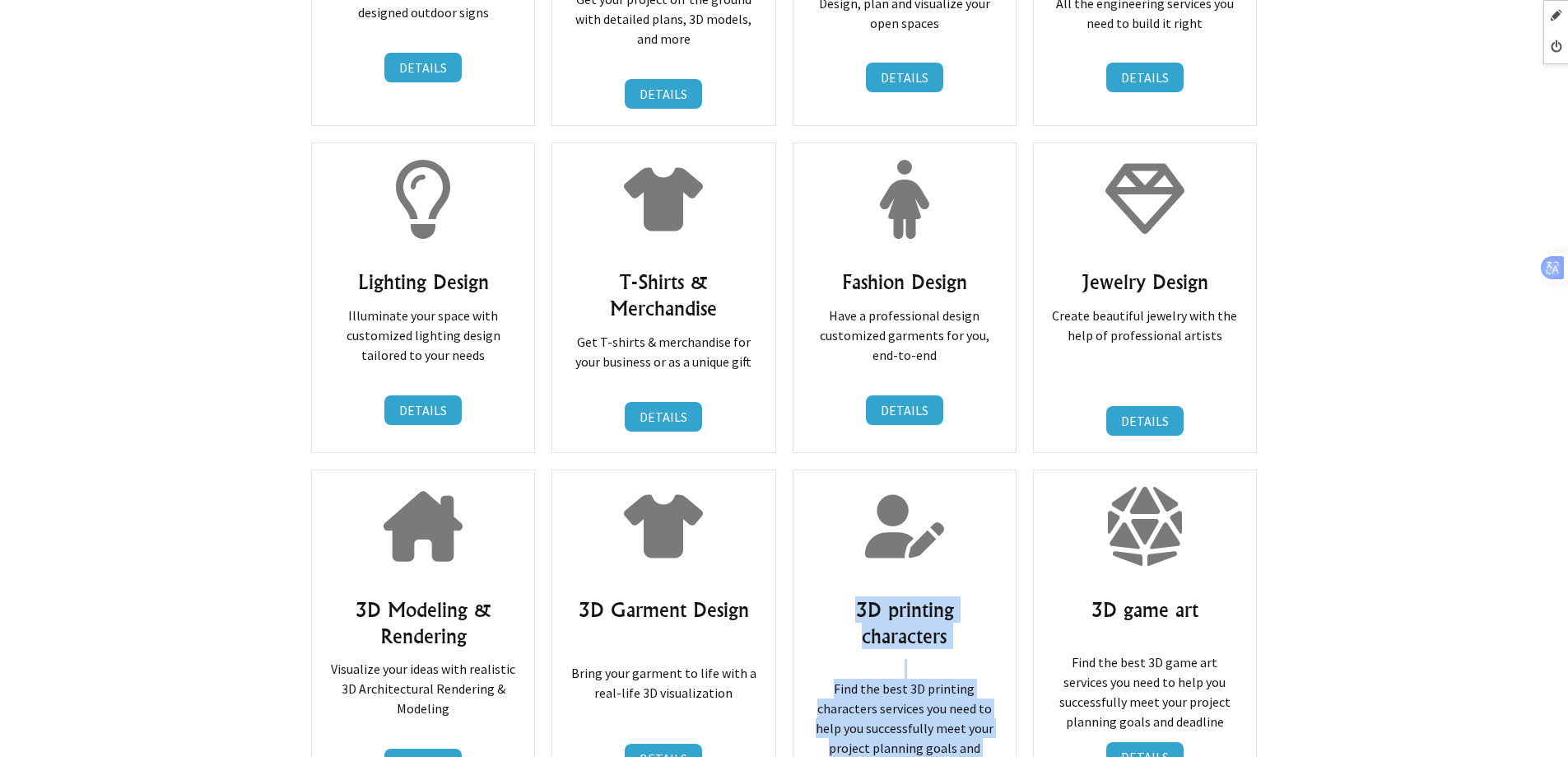
drag, startPoint x: 805, startPoint y: 521, endPoint x: 1076, endPoint y: 516, distance: 271.0
click at [975, 536] on div "3D printing characters Find the best 3D printing characters services you need t…" at bounding box center [904, 662] width 224 height 386
drag, startPoint x: 1005, startPoint y: 522, endPoint x: 813, endPoint y: 529, distance: 192.1
click at [813, 529] on div "3D printing characters Find the best 3D printing characters services you need t…" at bounding box center [904, 662] width 224 height 386
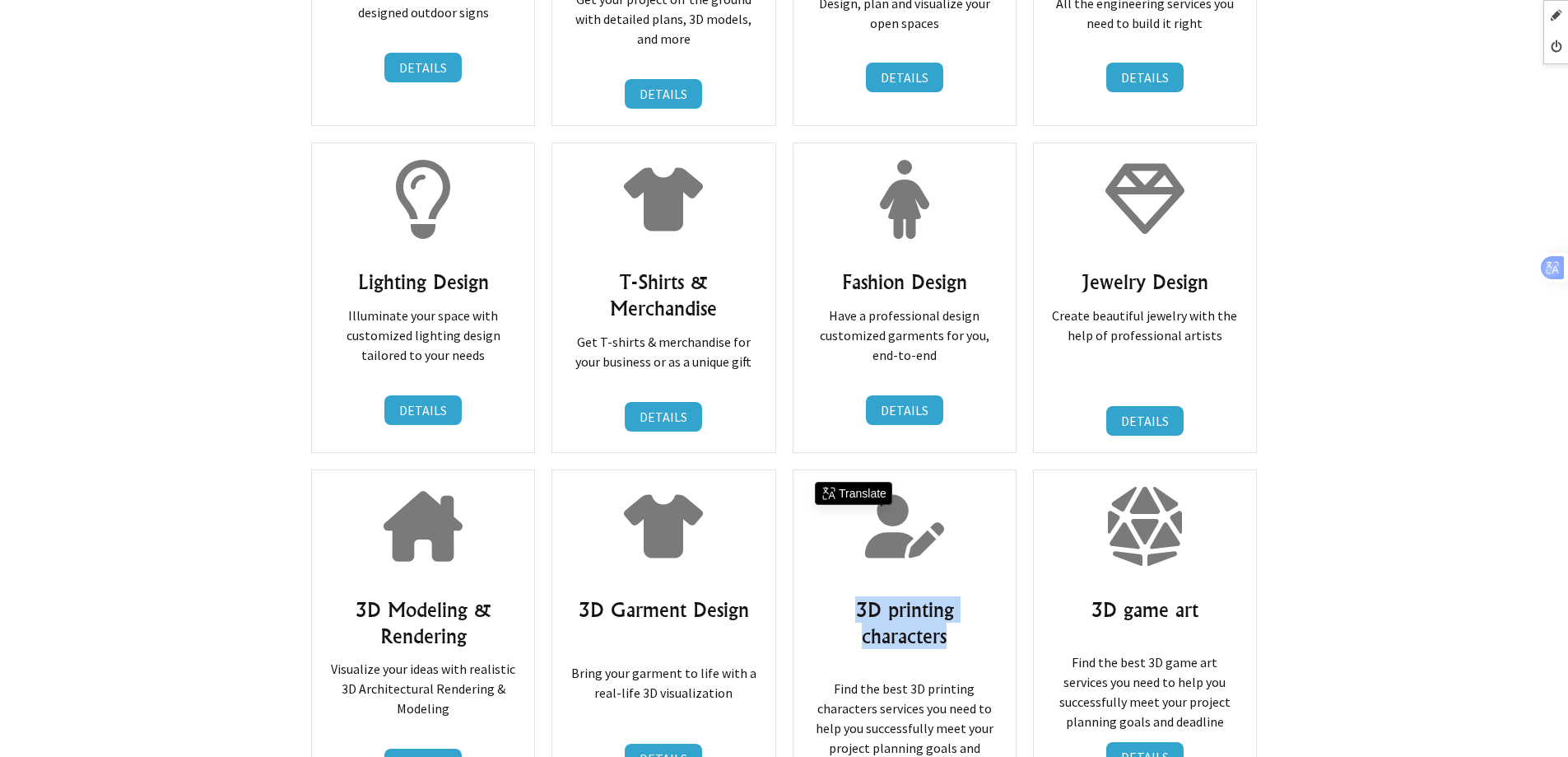
copy h3 "3D printing characters"
click at [852, 596] on h3 "3D printing characters" at bounding box center [904, 623] width 189 height 53
click at [850, 596] on h3 "3D printing characters" at bounding box center [904, 623] width 189 height 53
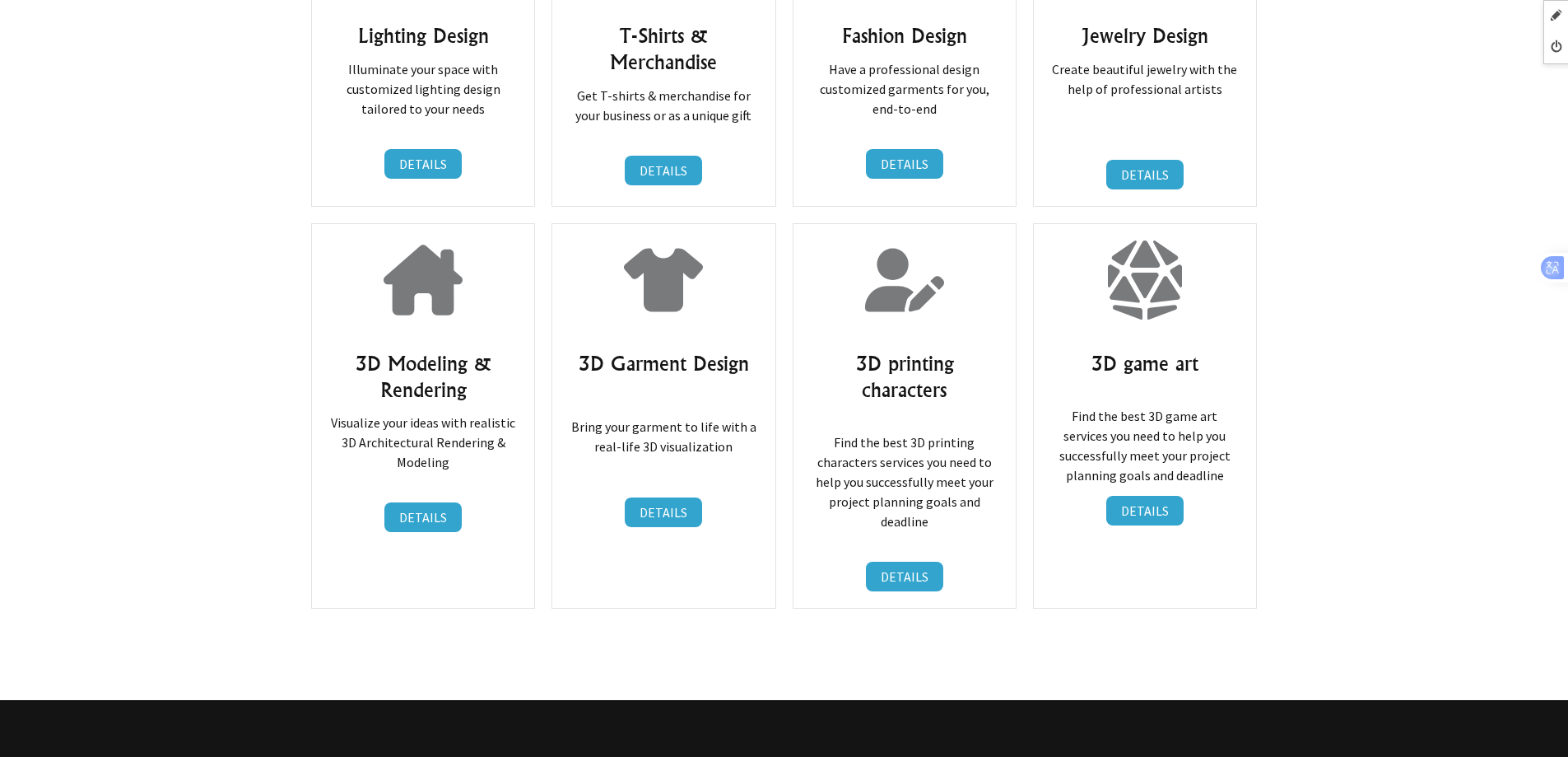
scroll to position [5738, 0]
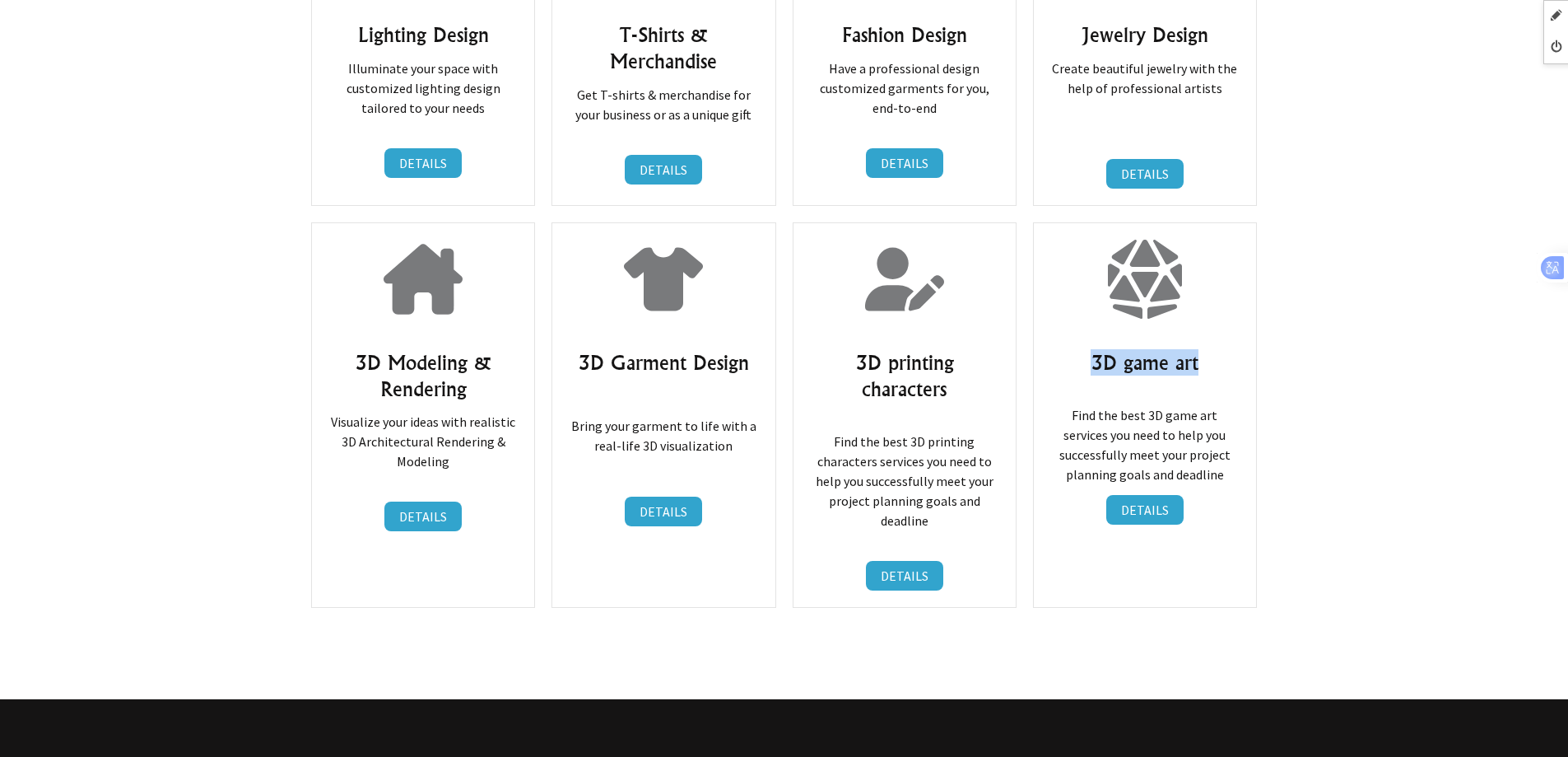
drag, startPoint x: 1090, startPoint y: 273, endPoint x: 1232, endPoint y: 272, distance: 142.0
click at [1232, 350] on h3 "3D game art" at bounding box center [1144, 362] width 189 height 26
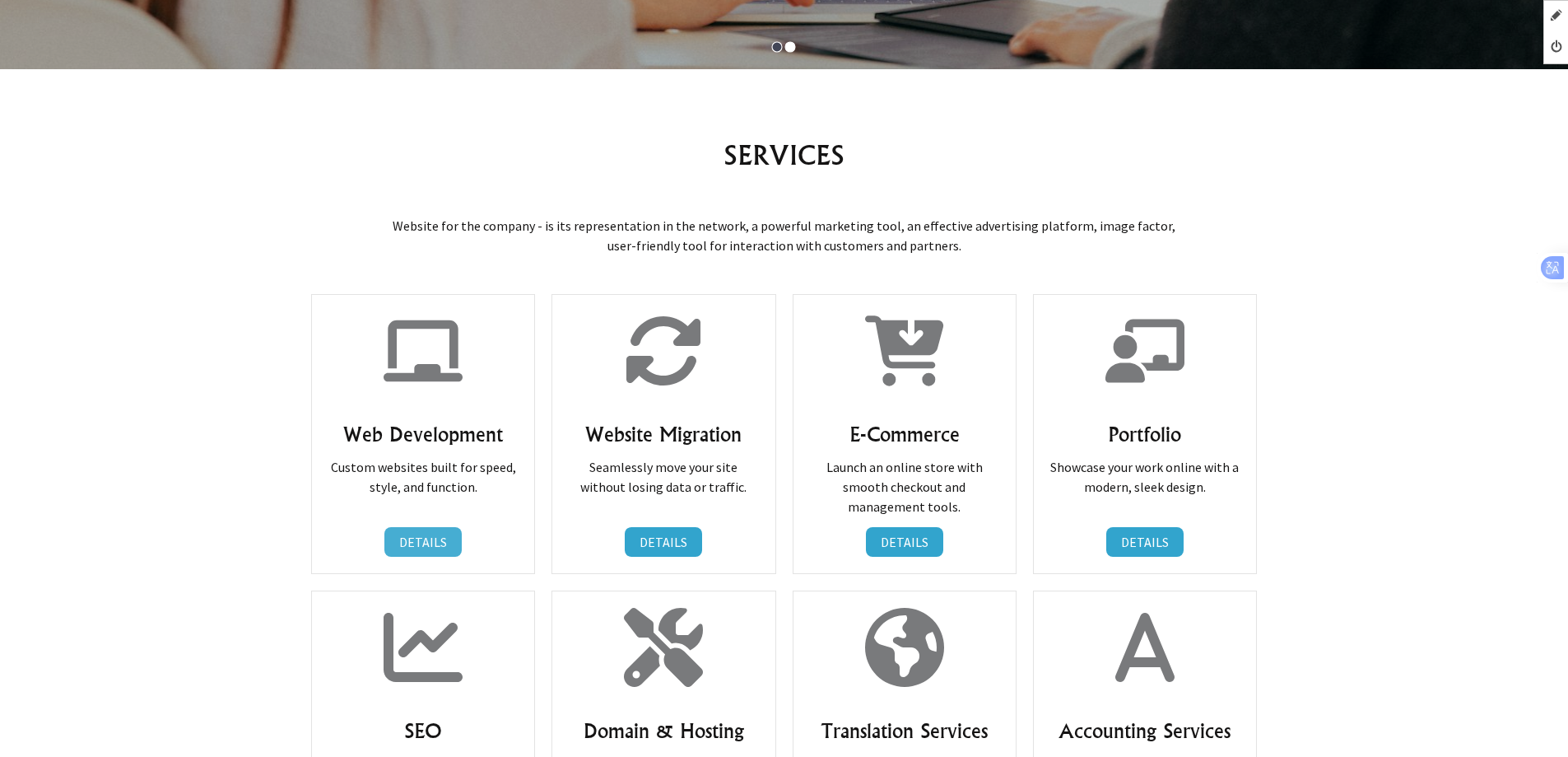
scroll to position [495, 0]
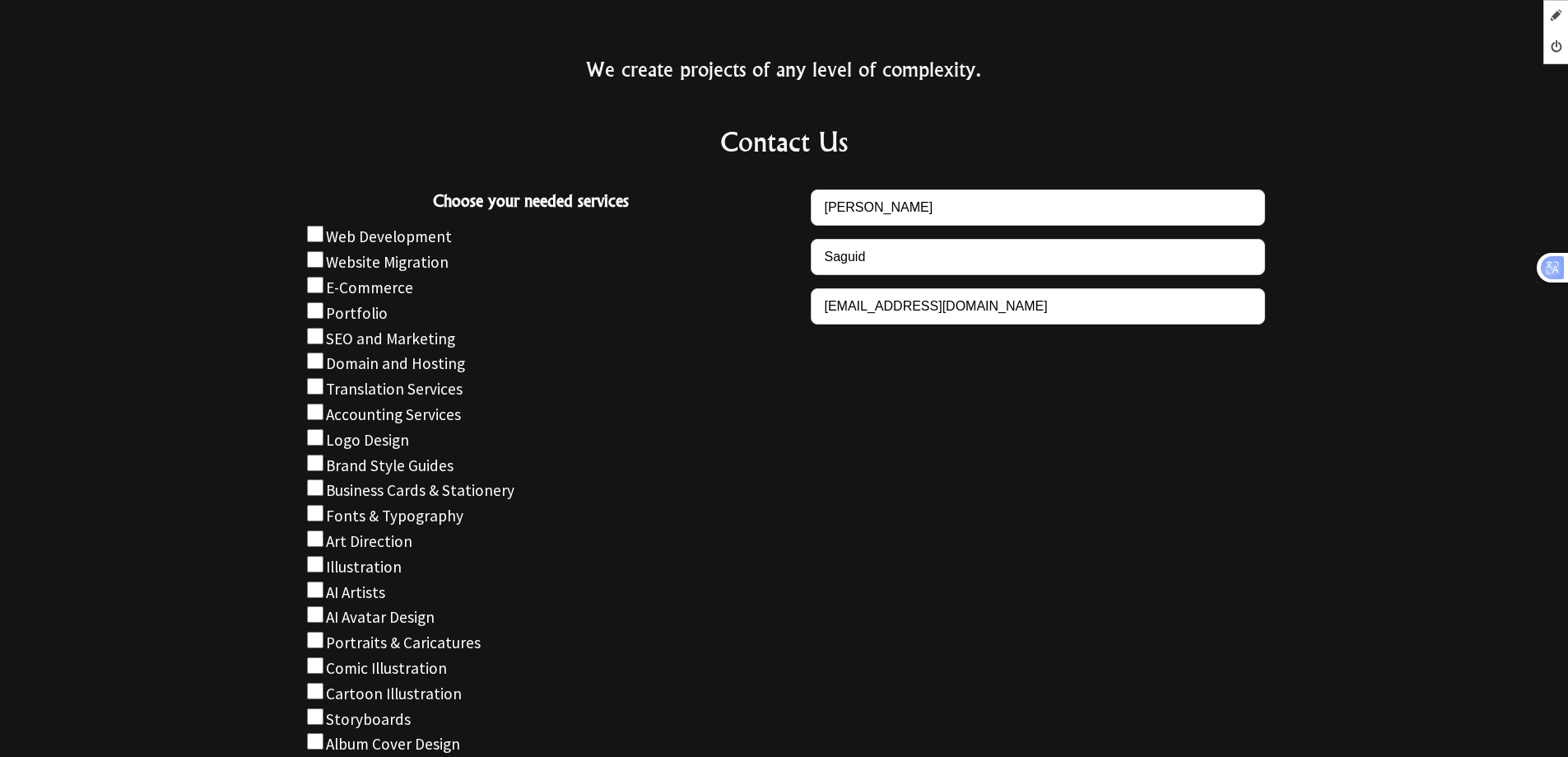
scroll to position [6457, 0]
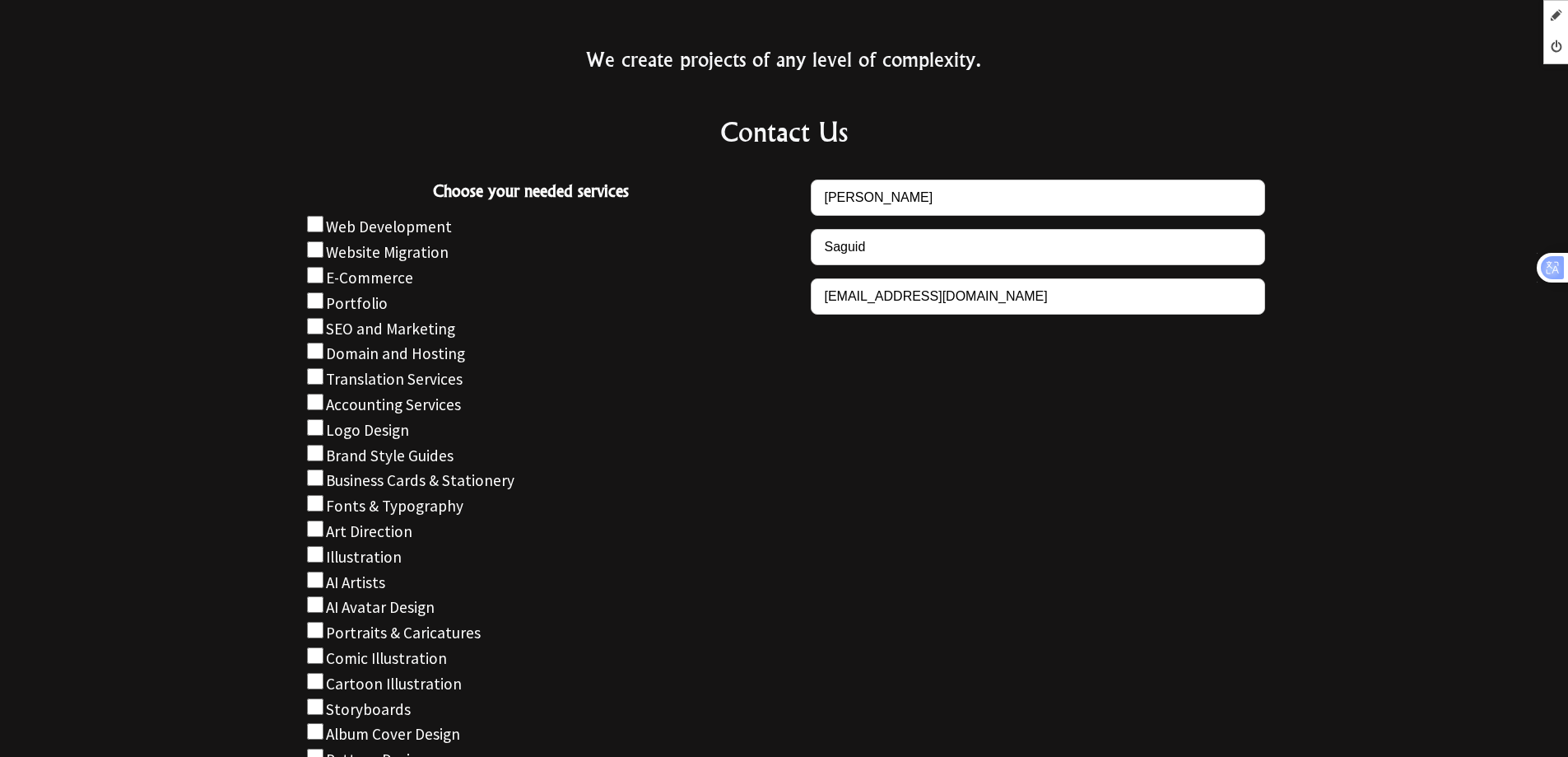
checkbox input "true"
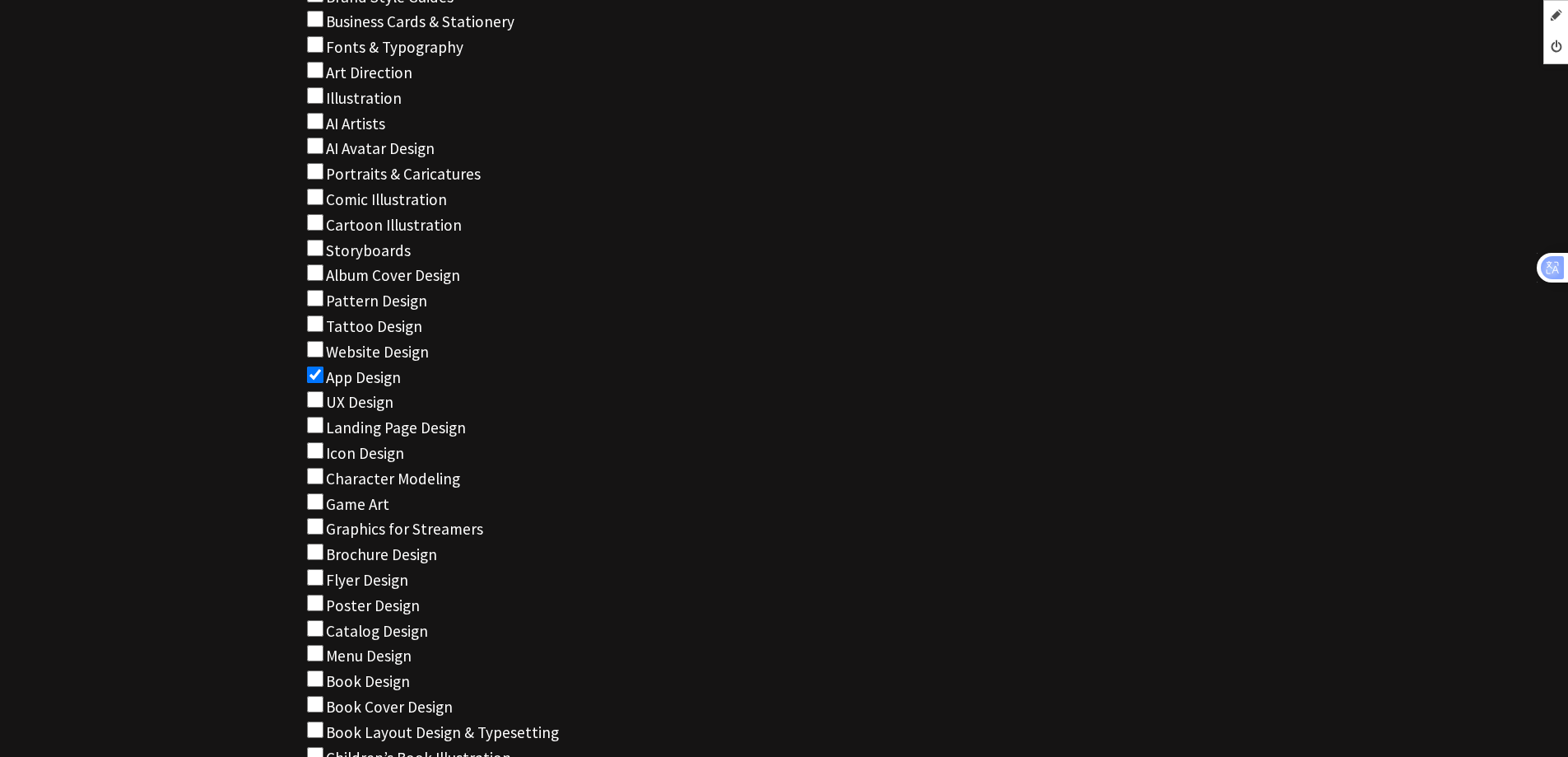
scroll to position [7032, 0]
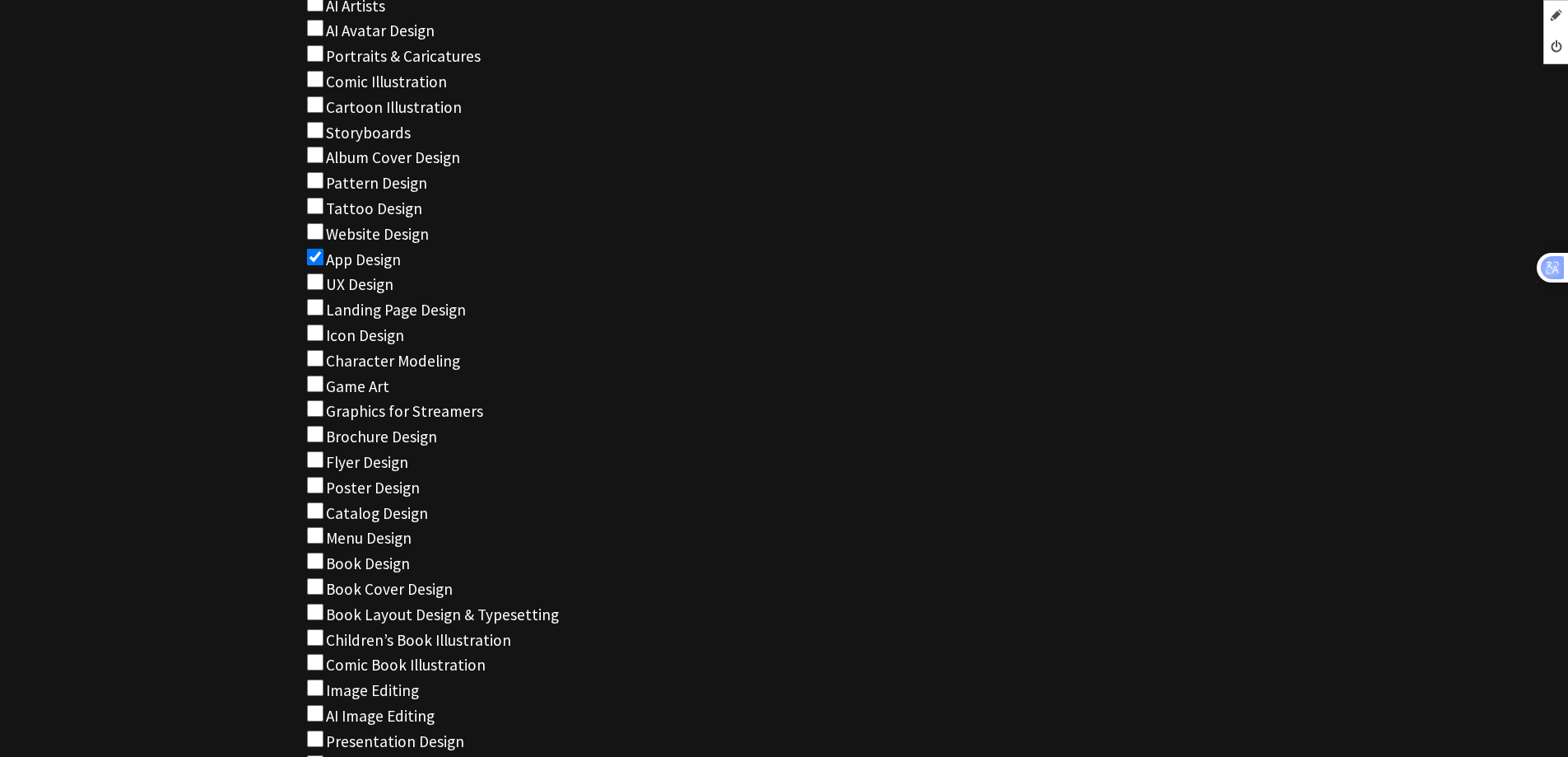
click at [352, 630] on label "Children’s Book Illustration" at bounding box center [418, 639] width 185 height 20
click at [324, 630] on input "Choose your needed services" at bounding box center [315, 638] width 17 height 17
checkbox input "true"
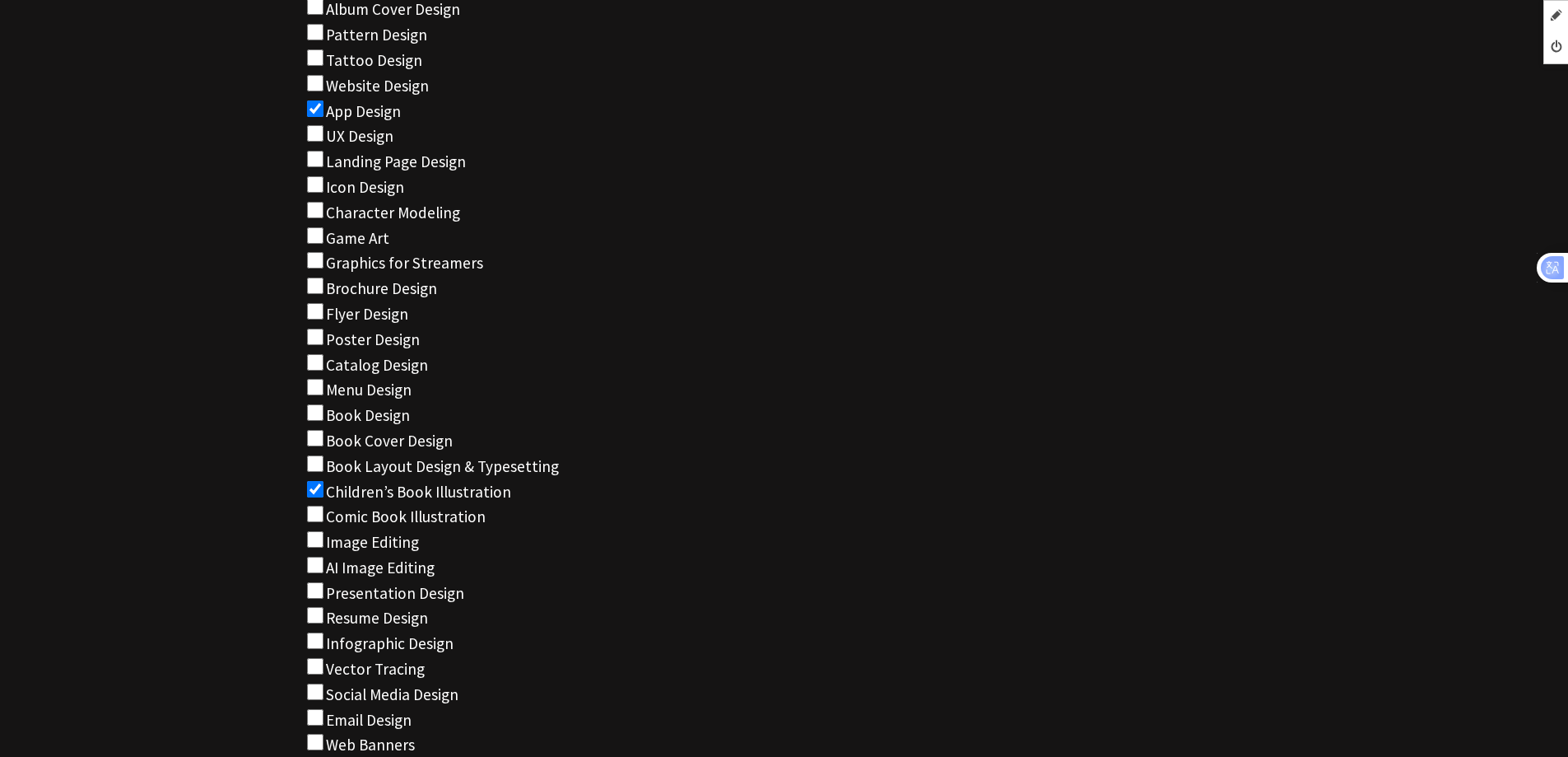
scroll to position [7362, 0]
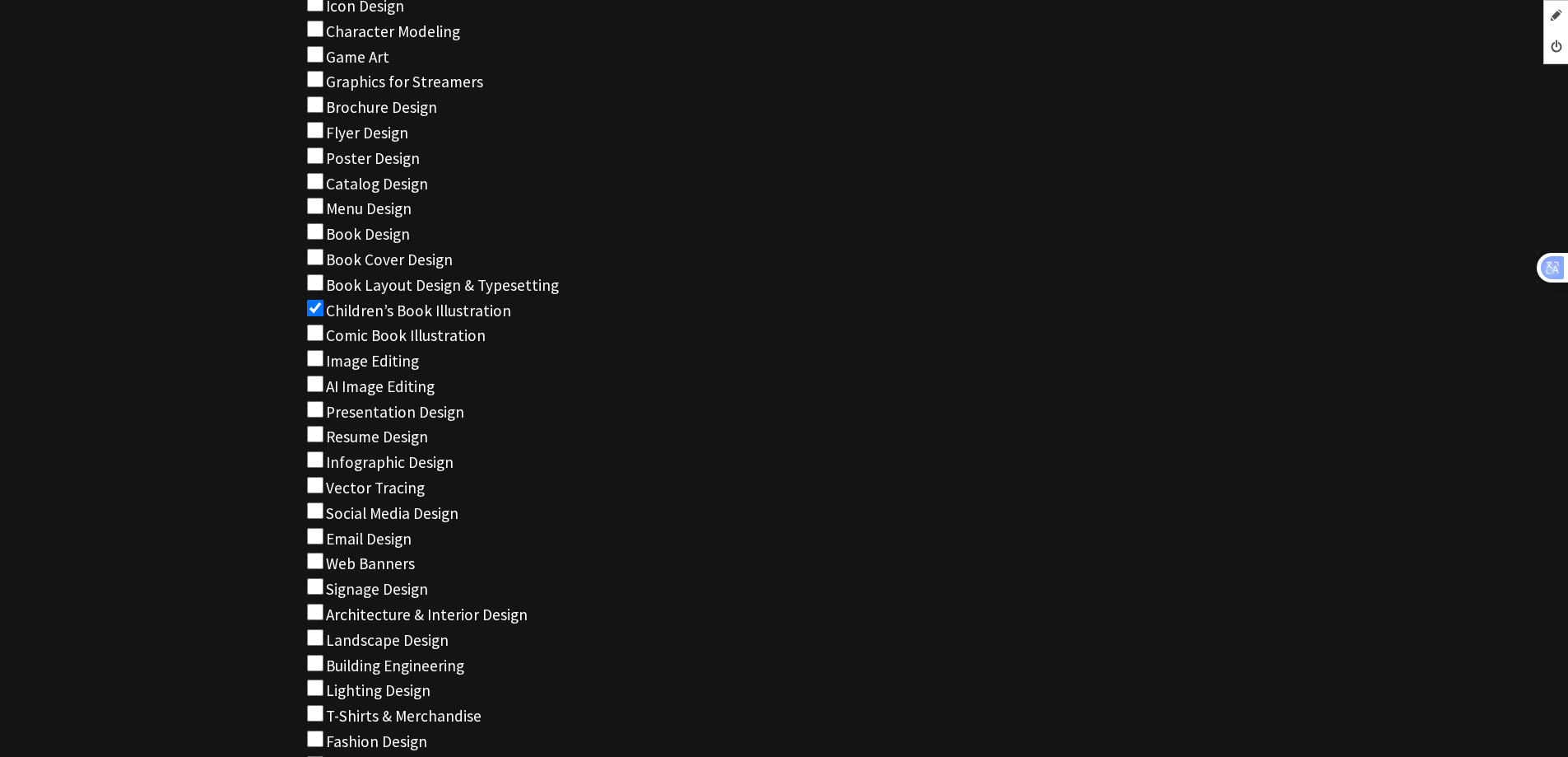
checkbox input "true"
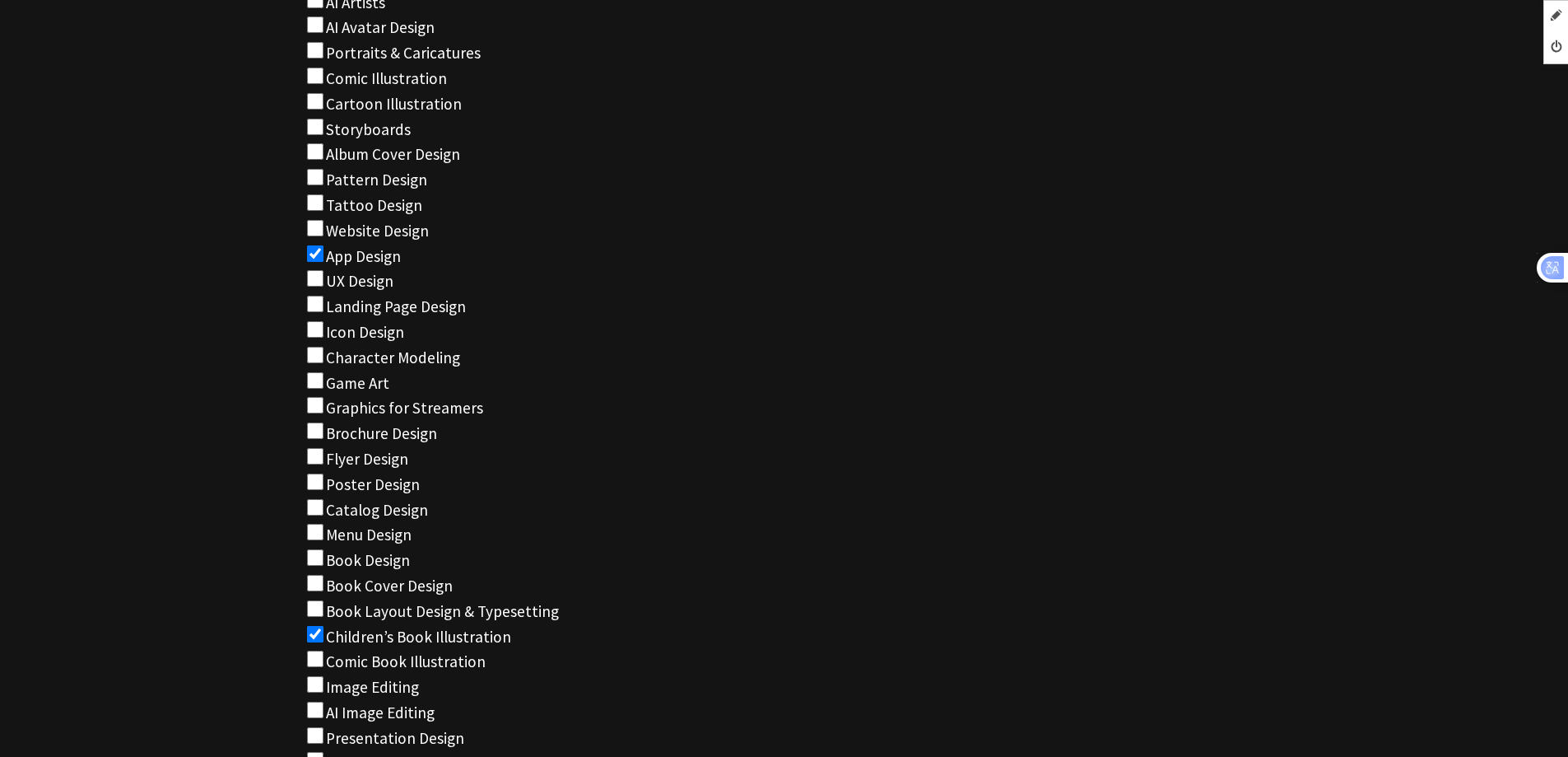
scroll to position [7116, 0]
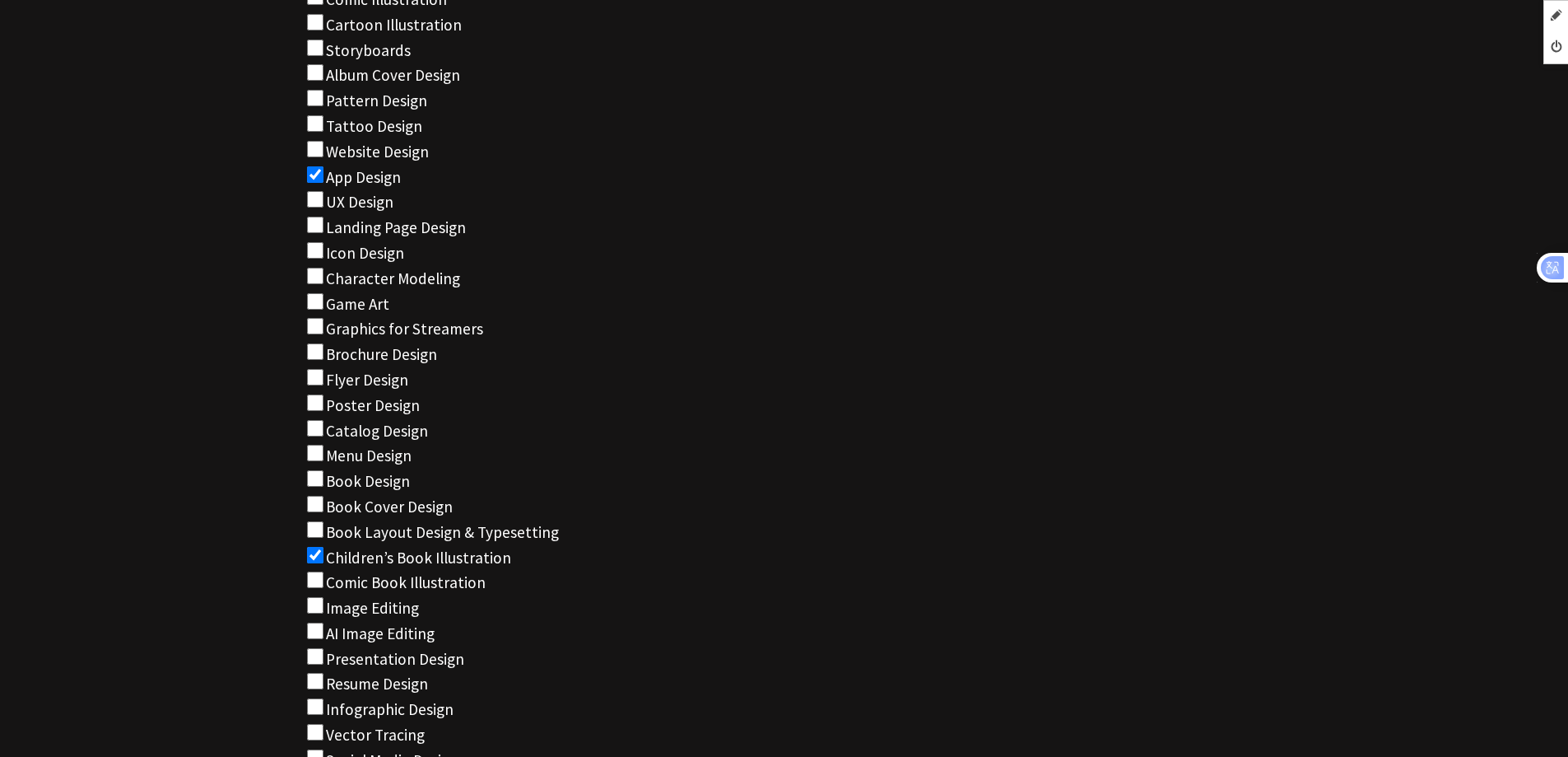
click at [312, 166] on input "Choose your needed services" at bounding box center [315, 174] width 17 height 17
checkbox input "false"
click at [313, 242] on input "Choose your needed services" at bounding box center [315, 250] width 17 height 17
checkbox input "true"
click at [312, 546] on input "Choose your needed services" at bounding box center [315, 554] width 17 height 17
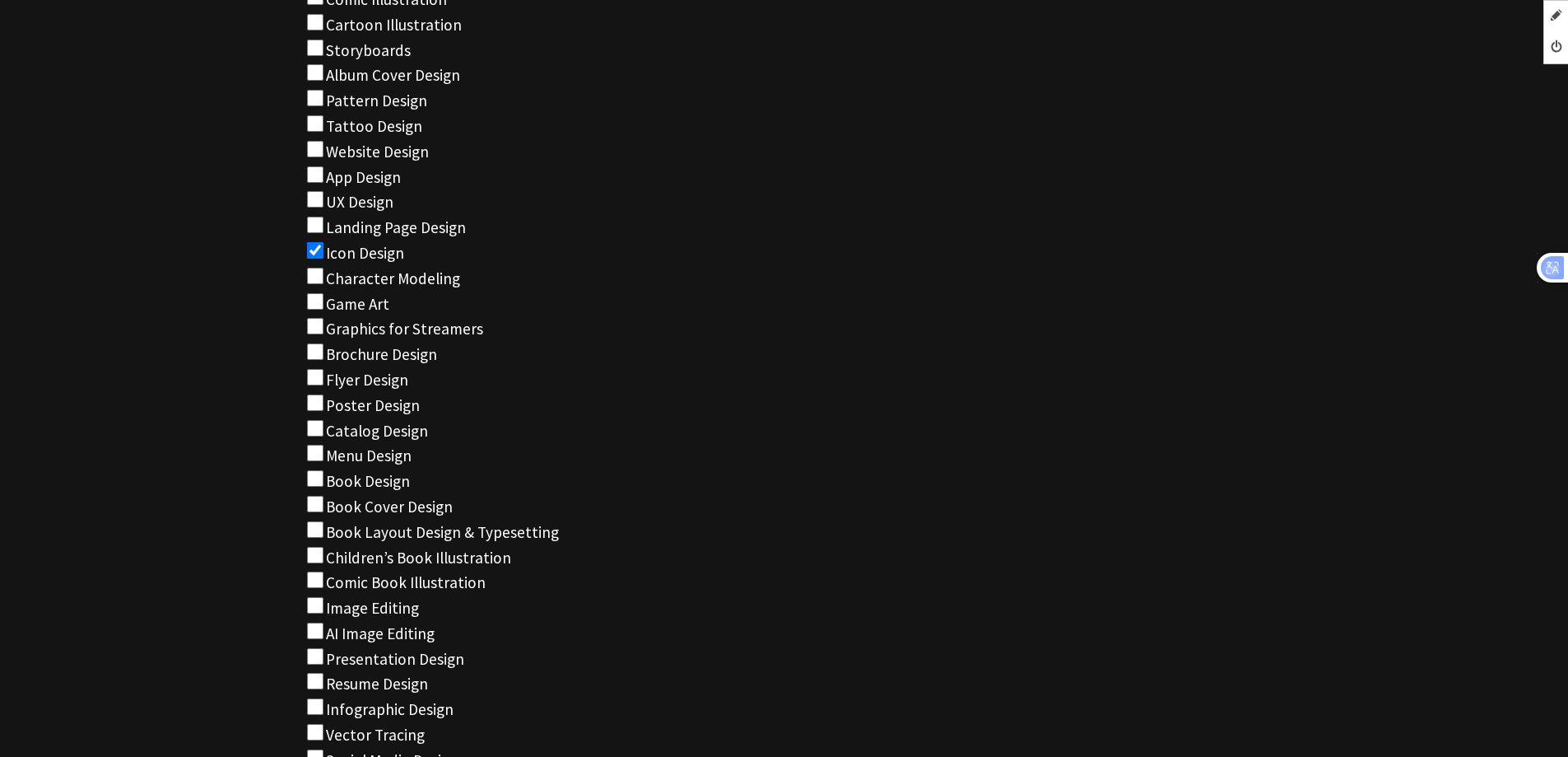
checkbox input "false"
click at [320, 369] on input "Choose your needed services" at bounding box center [315, 377] width 17 height 17
checkbox input "true"
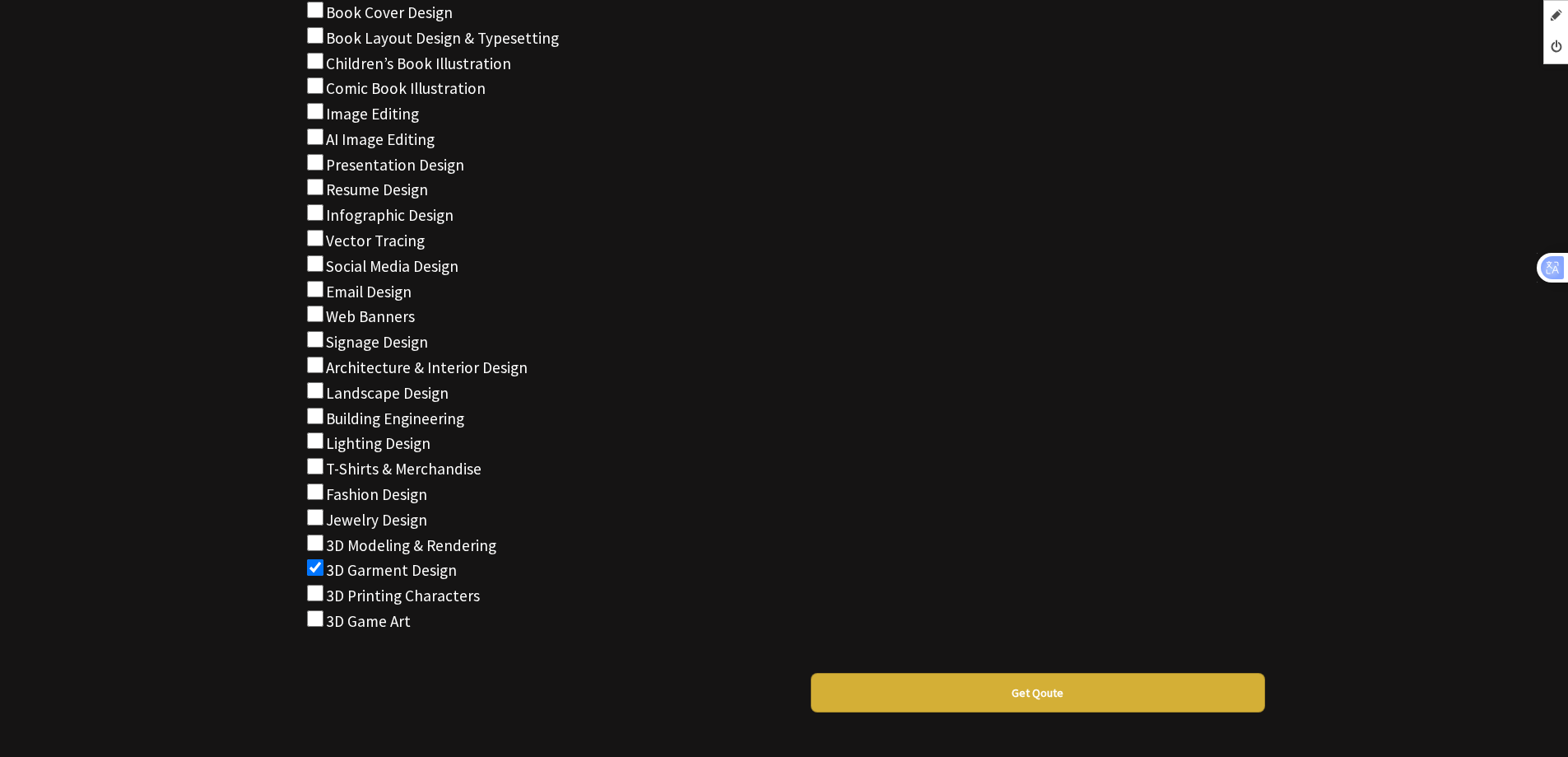
scroll to position [7527, 0]
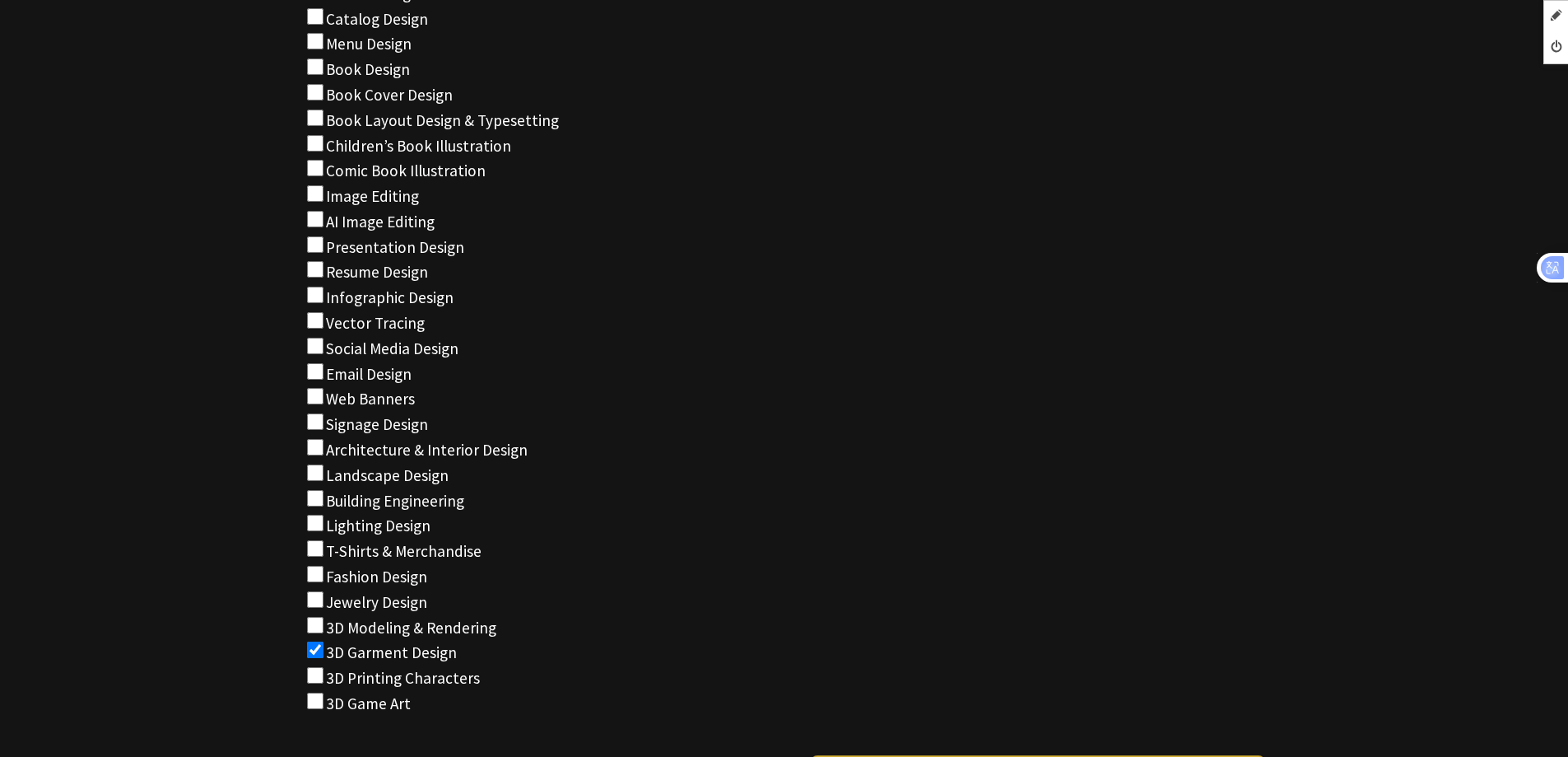
click at [314, 641] on input "Choose your needed services" at bounding box center [315, 649] width 17 height 17
checkbox input "false"
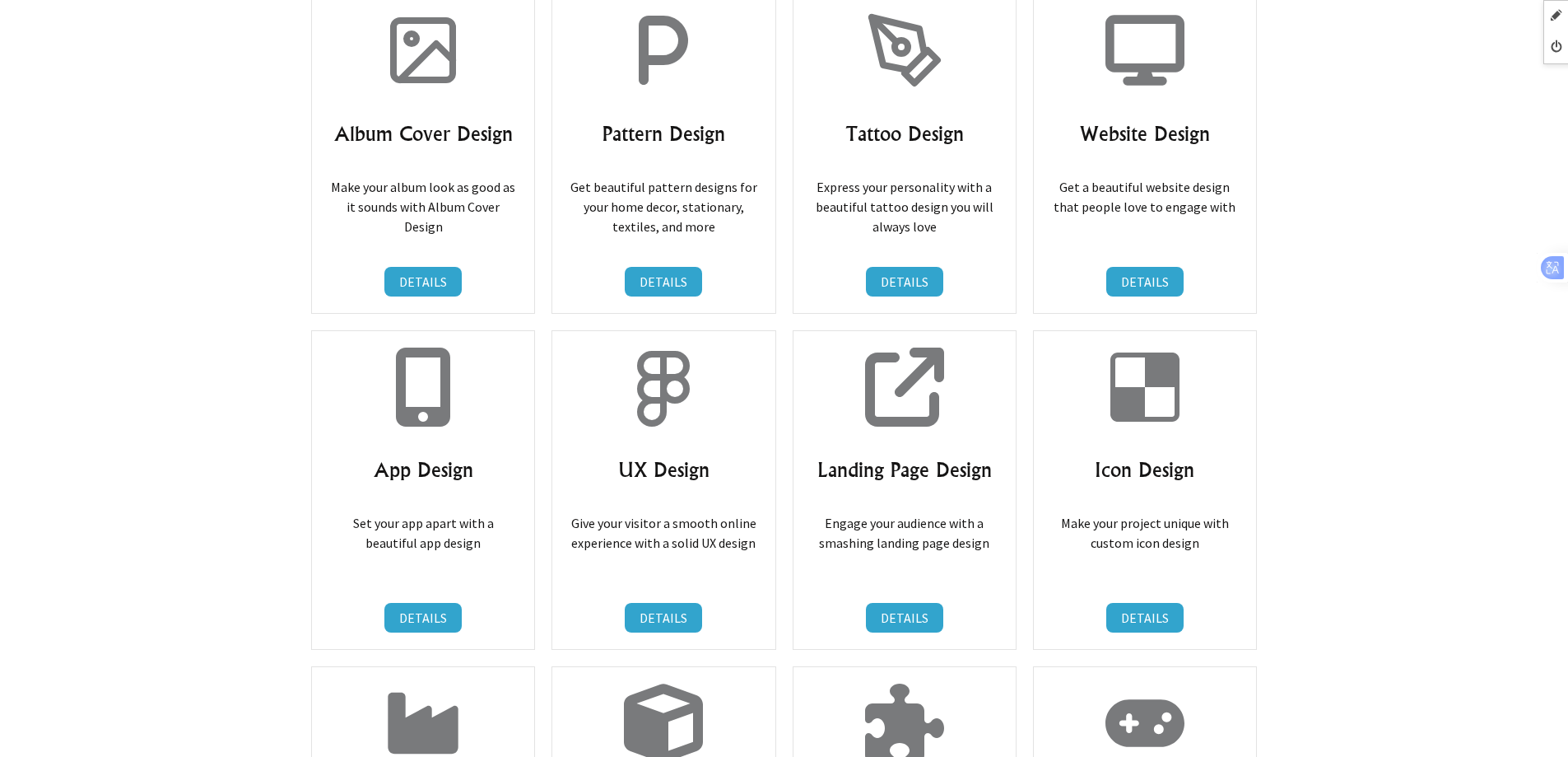
scroll to position [2638, 0]
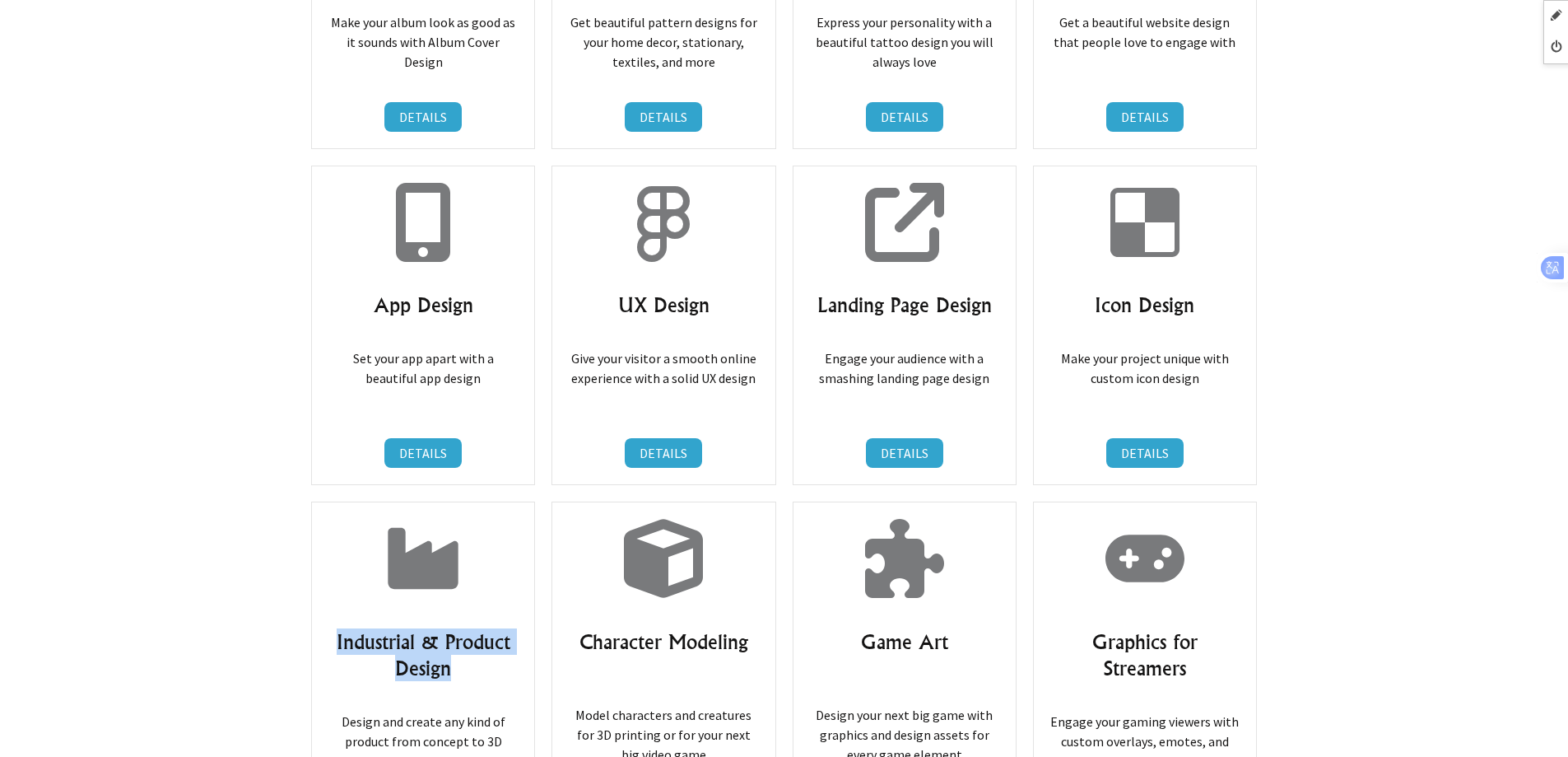
drag, startPoint x: 339, startPoint y: 624, endPoint x: 497, endPoint y: 660, distance: 162.0
click at [497, 660] on h3 "Industrial & Product Design" at bounding box center [423, 655] width 189 height 53
copy h3 "Industrial & Product Design"
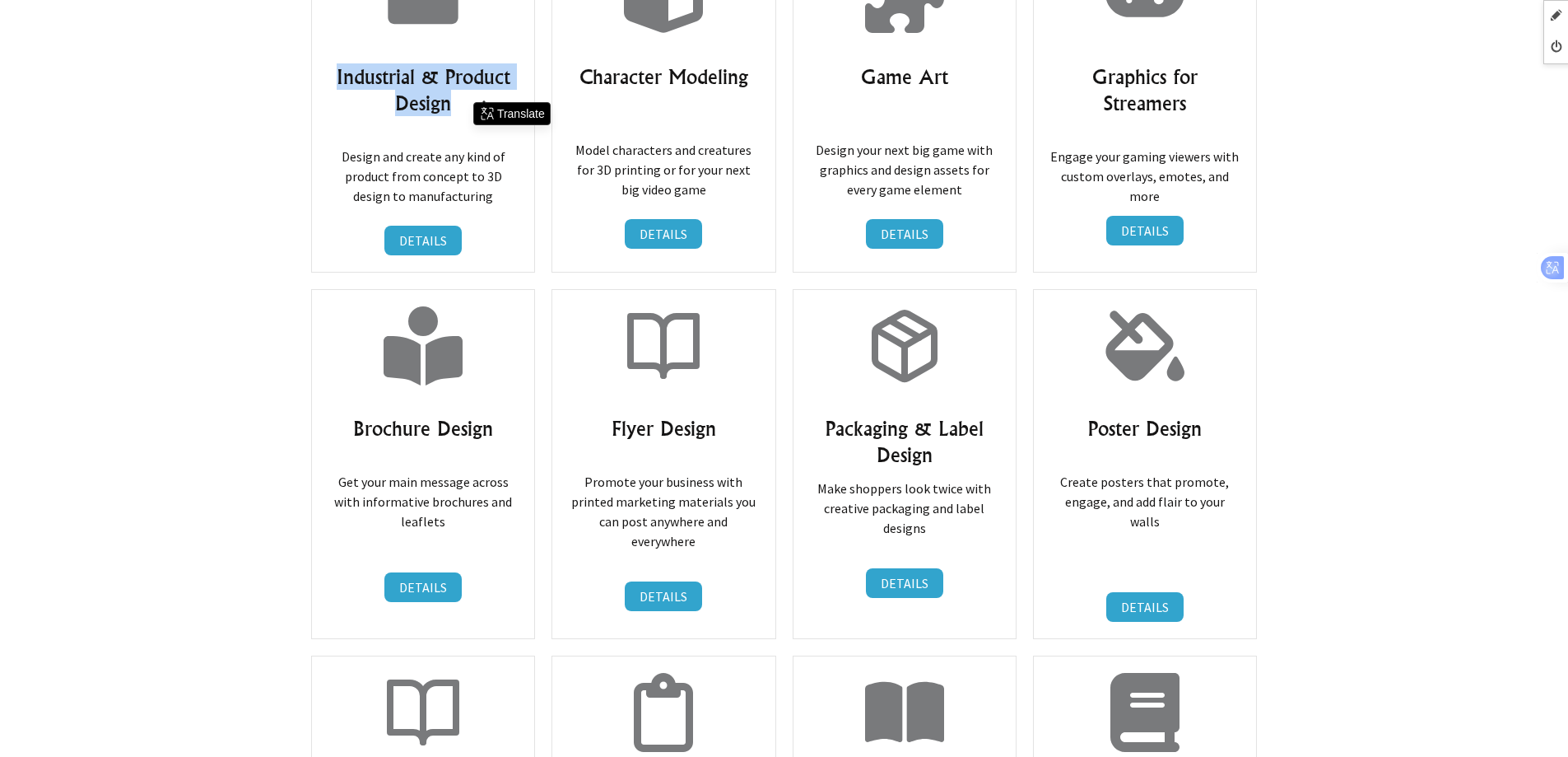
scroll to position [3214, 0]
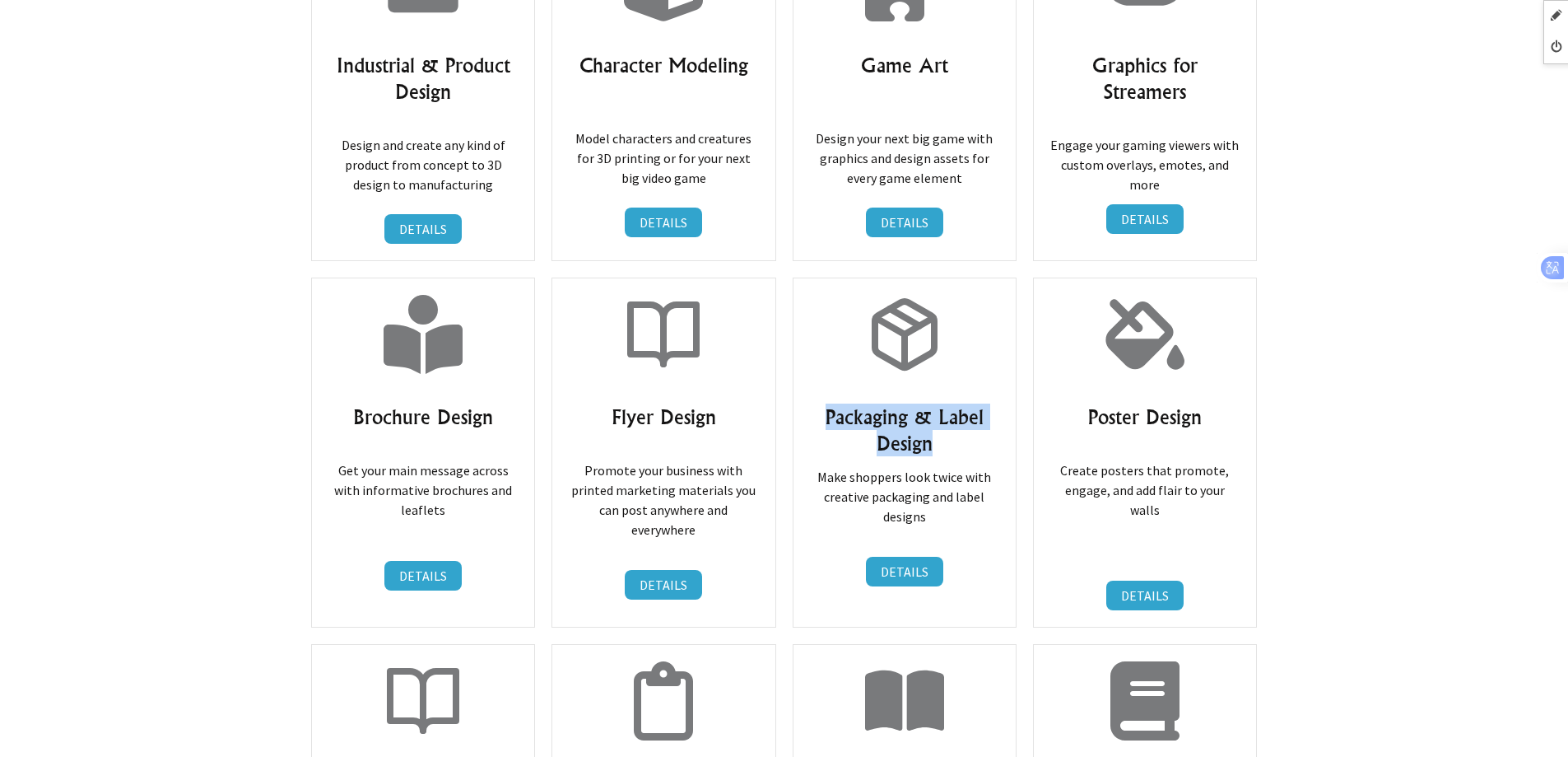
drag, startPoint x: 830, startPoint y: 389, endPoint x: 1003, endPoint y: 418, distance: 175.4
click at [1003, 418] on div "Packaging & Label Design Make shoppers look twice with creative packaging and l…" at bounding box center [904, 451] width 224 height 350
copy h3 "Packaging & Label Design"
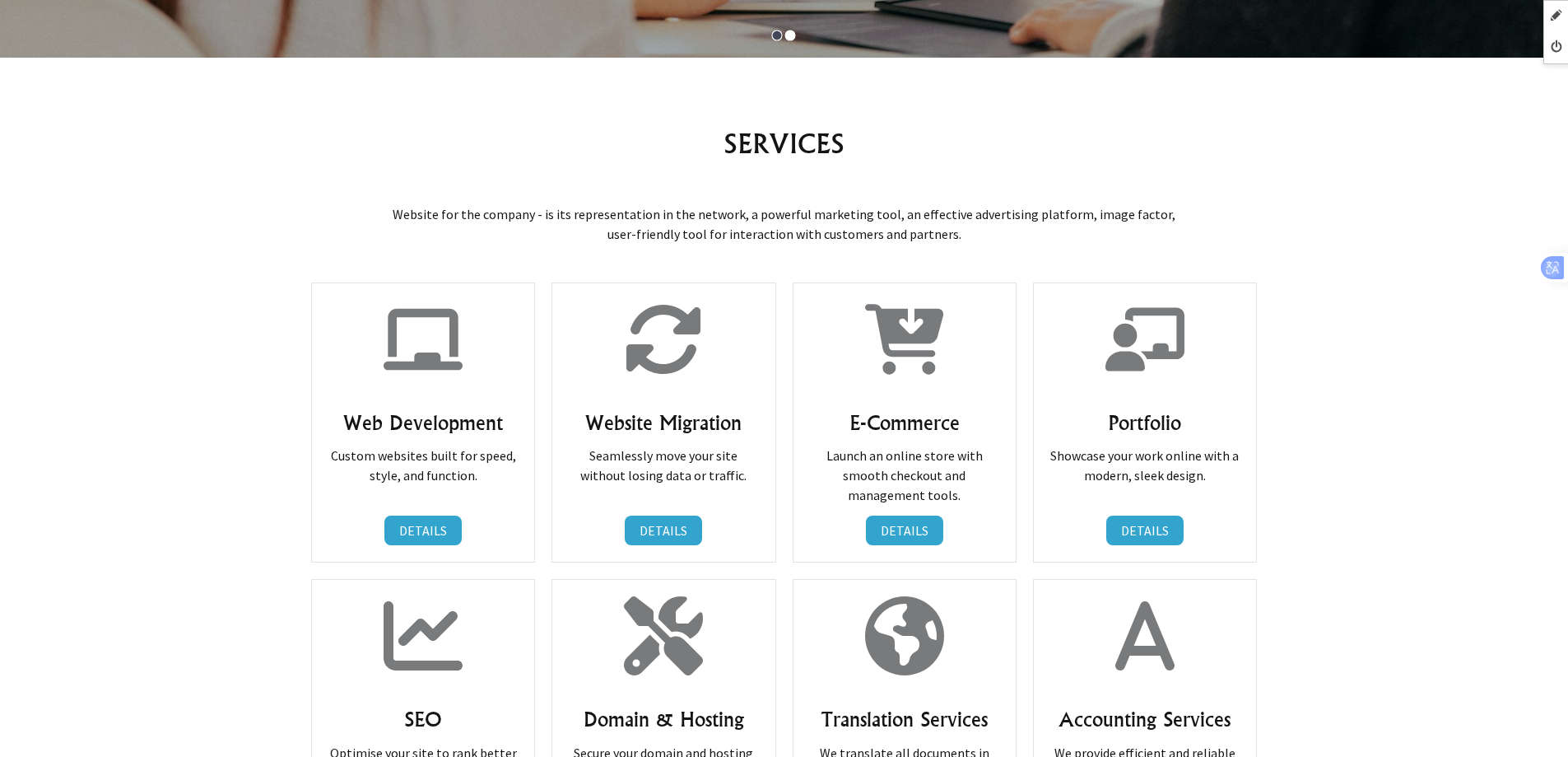
scroll to position [988, 0]
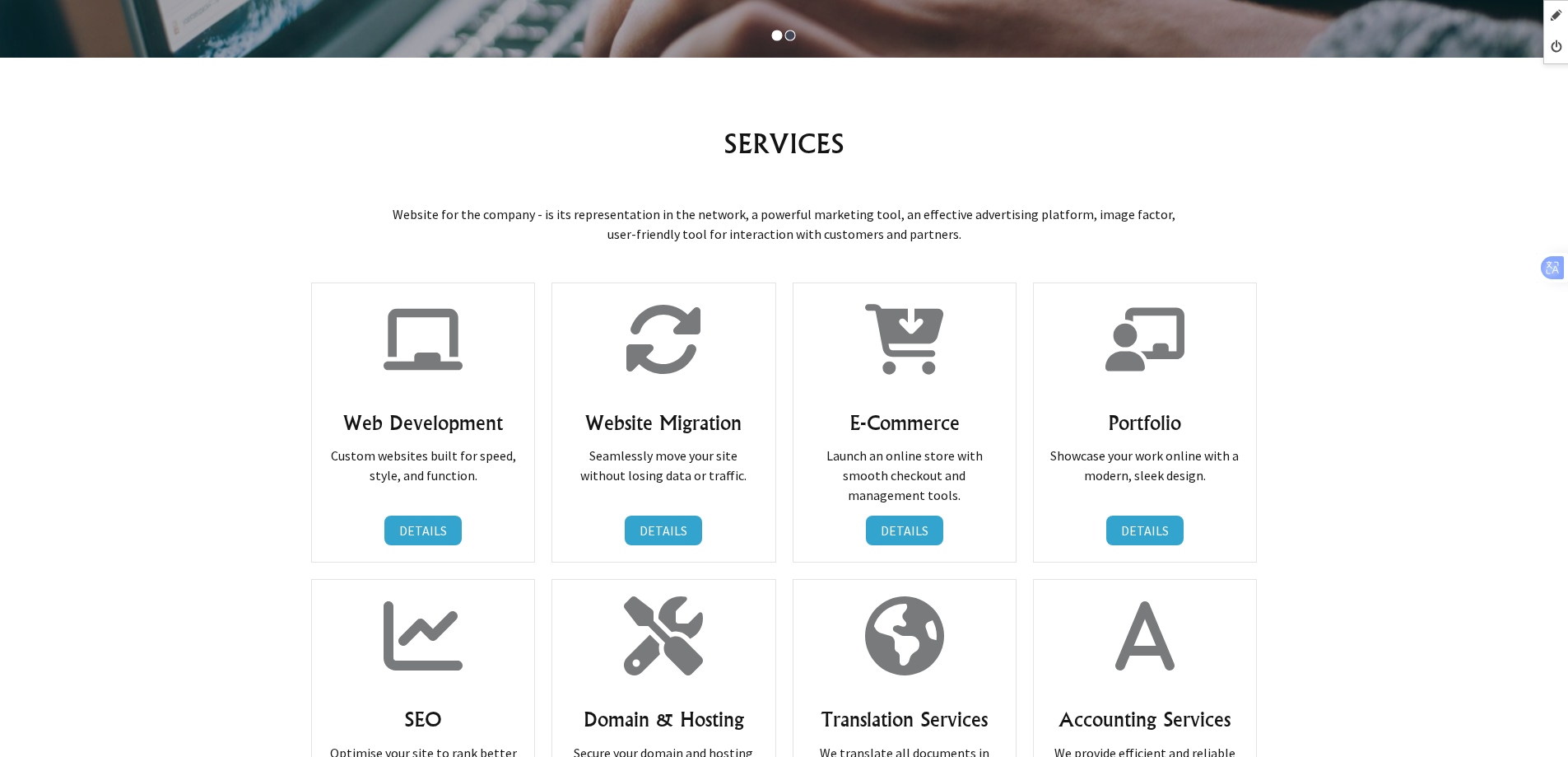
click at [423, 355] on icon at bounding box center [423, 339] width 79 height 62
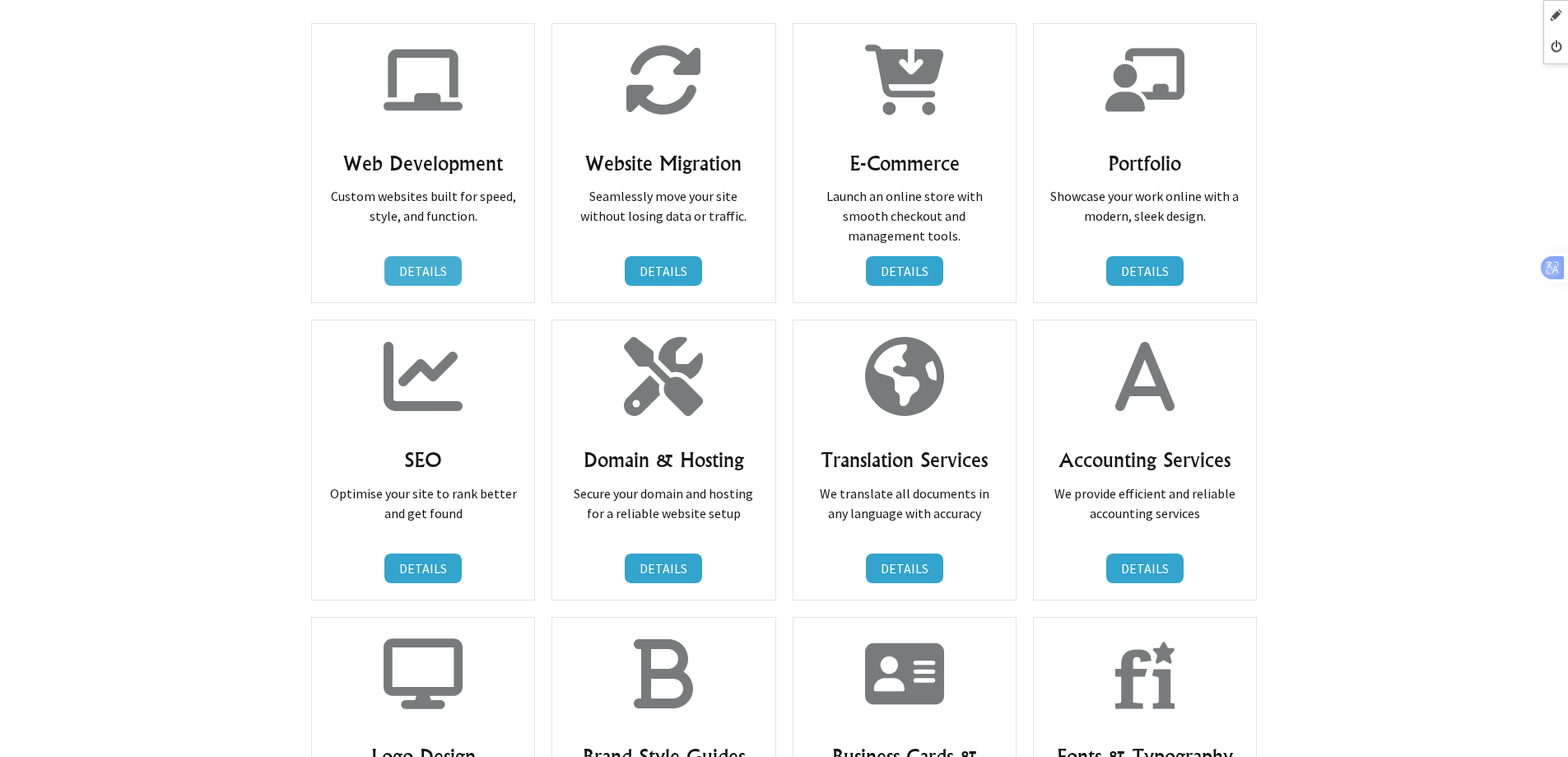
scroll to position [1070, 0]
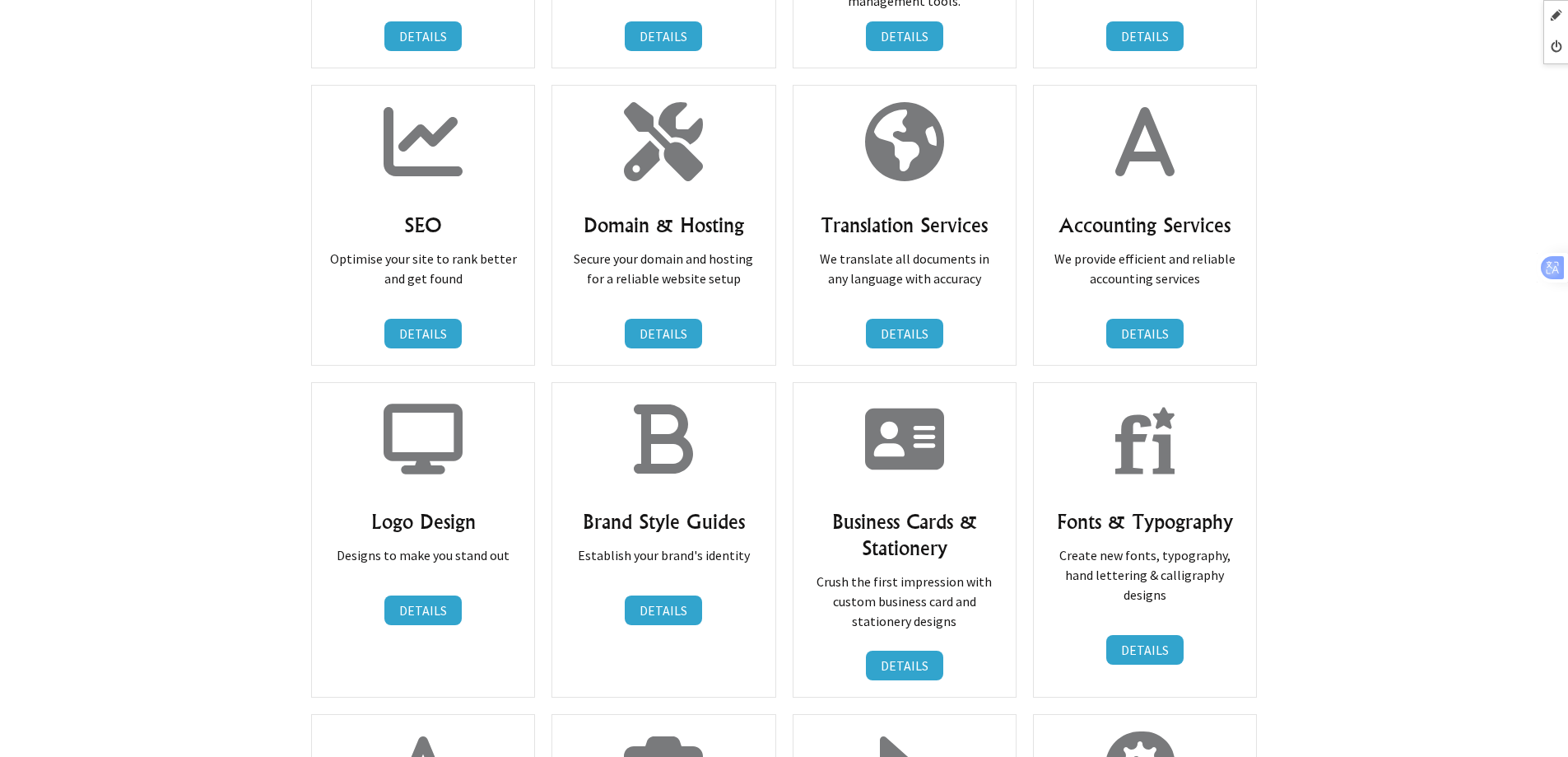
click at [429, 187] on div "SEO Optimise your site to rank better and get found DETAILS DETAILS" at bounding box center [423, 225] width 224 height 280
click at [440, 465] on icon at bounding box center [423, 438] width 79 height 70
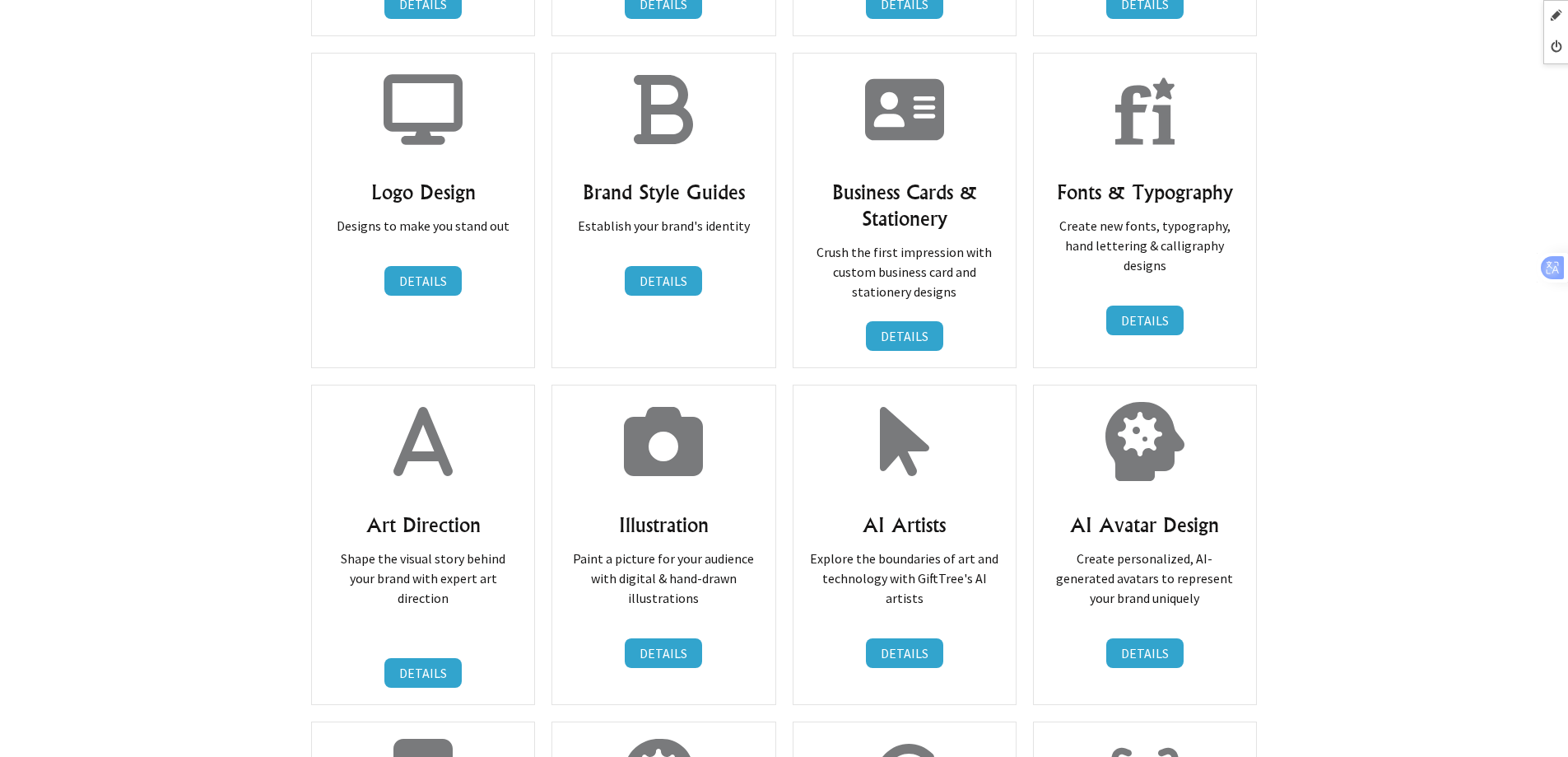
click at [417, 469] on icon at bounding box center [423, 441] width 79 height 79
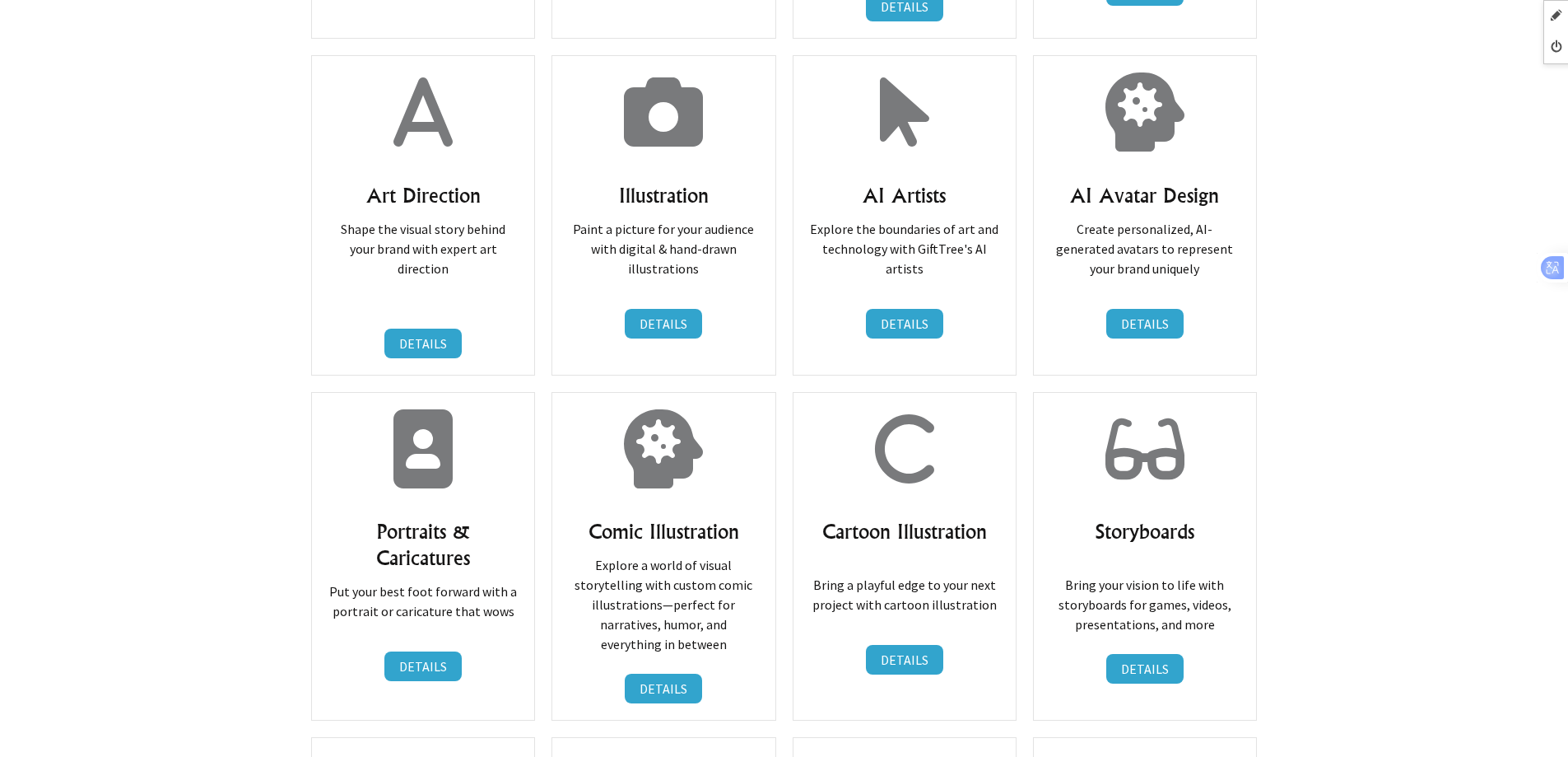
click at [415, 453] on icon at bounding box center [423, 449] width 60 height 79
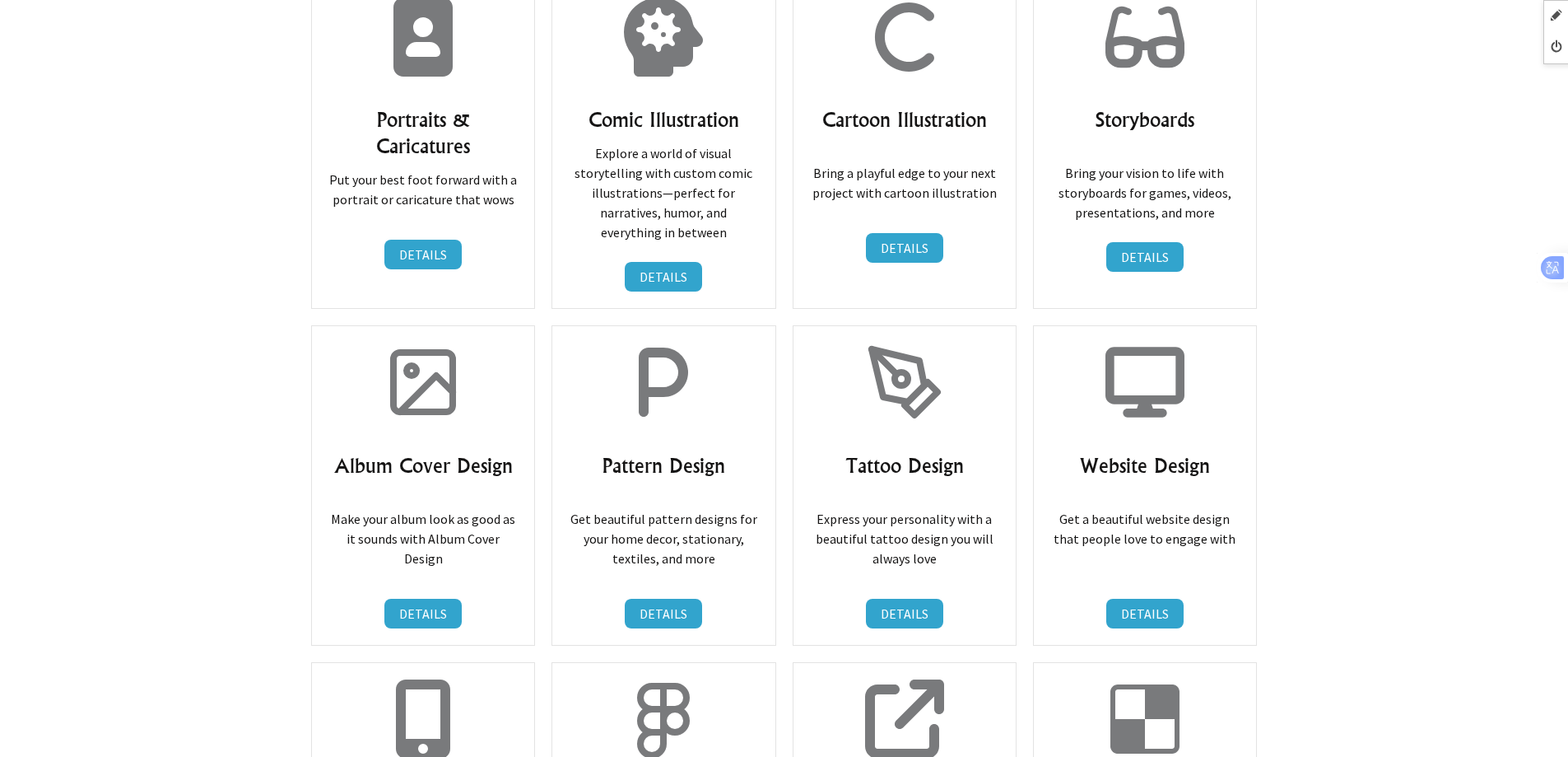
click at [428, 378] on icon at bounding box center [423, 382] width 79 height 79
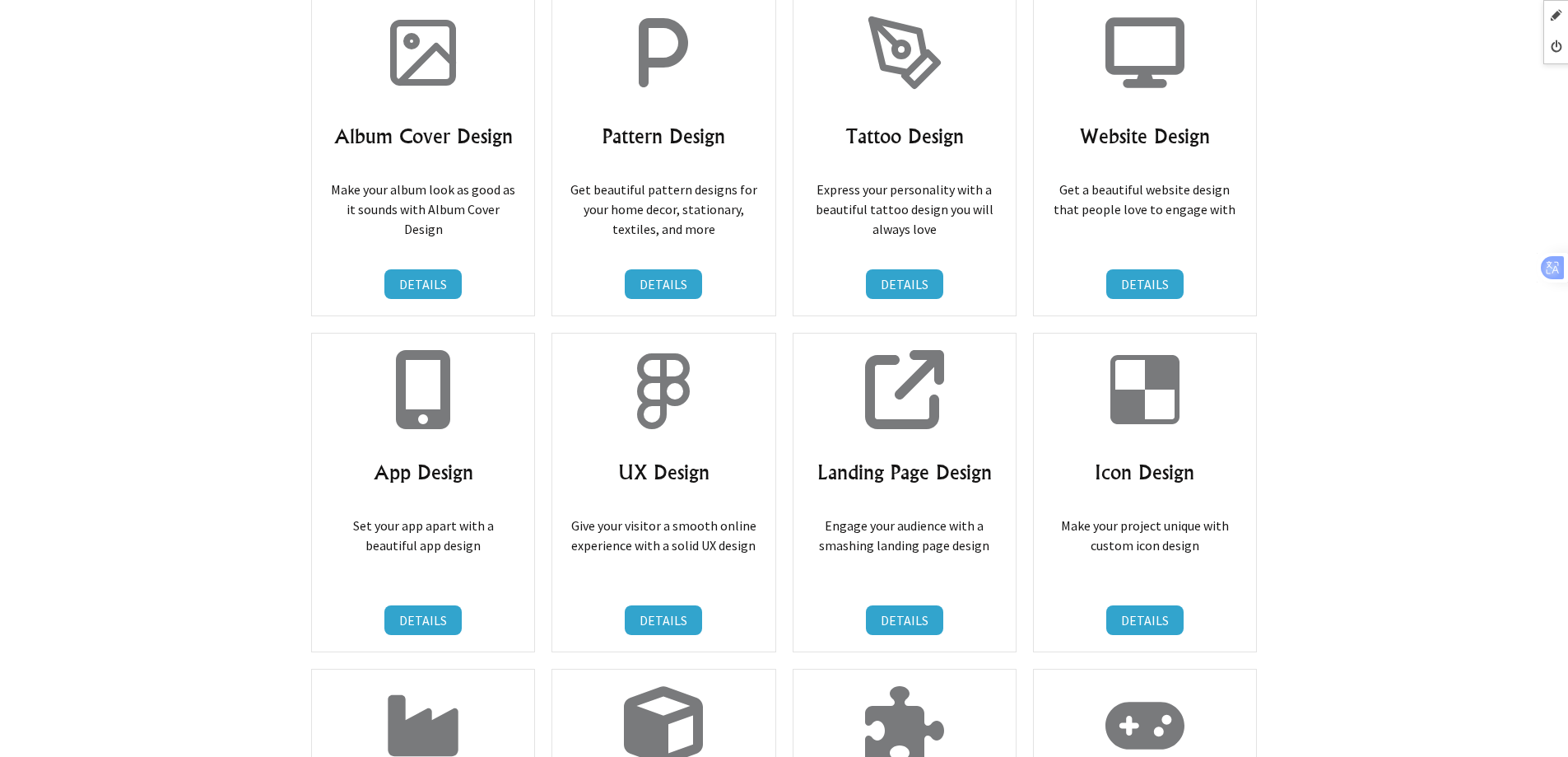
click at [421, 403] on icon at bounding box center [424, 389] width 55 height 79
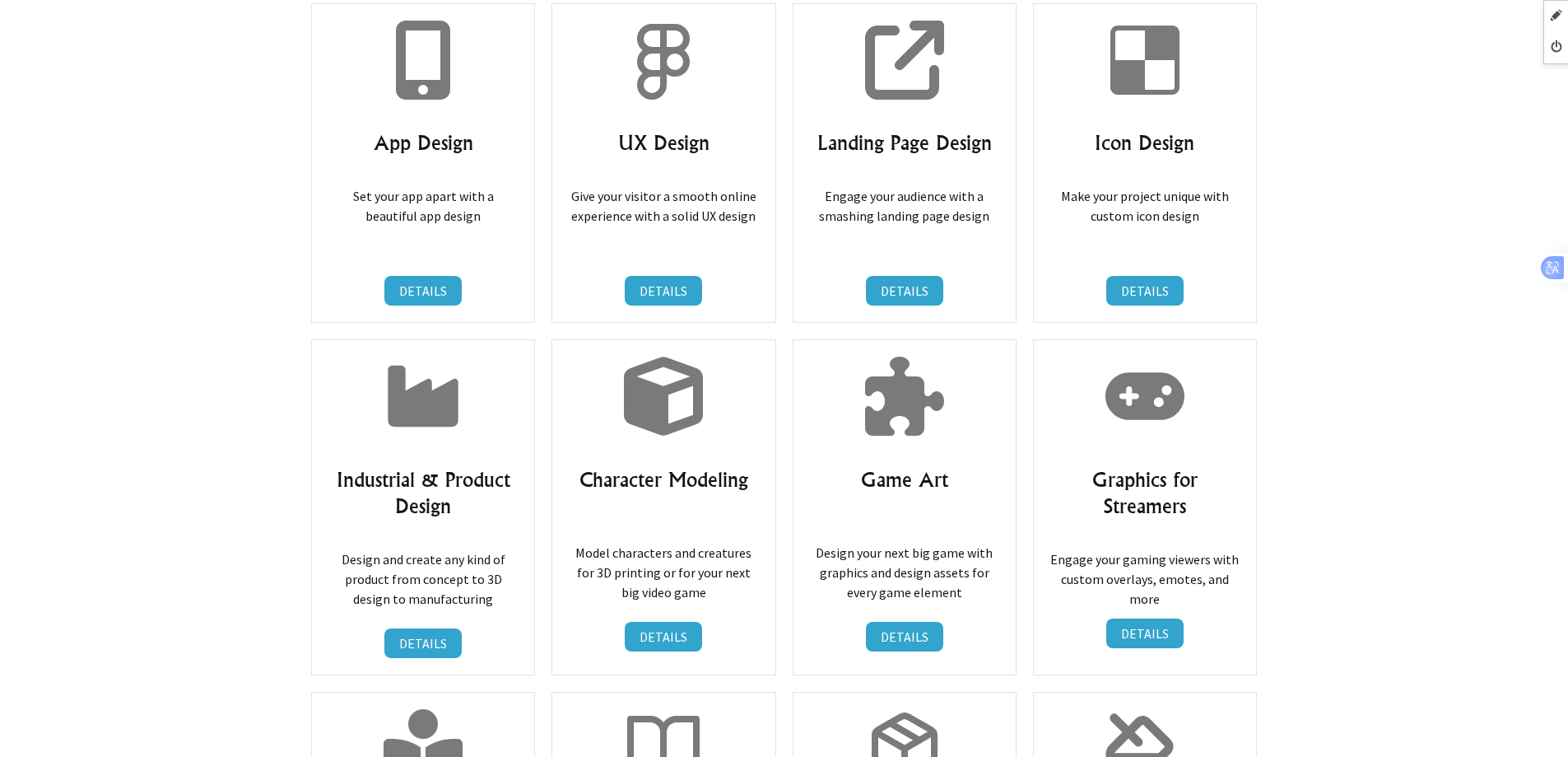
click at [435, 370] on icon at bounding box center [422, 396] width 69 height 62
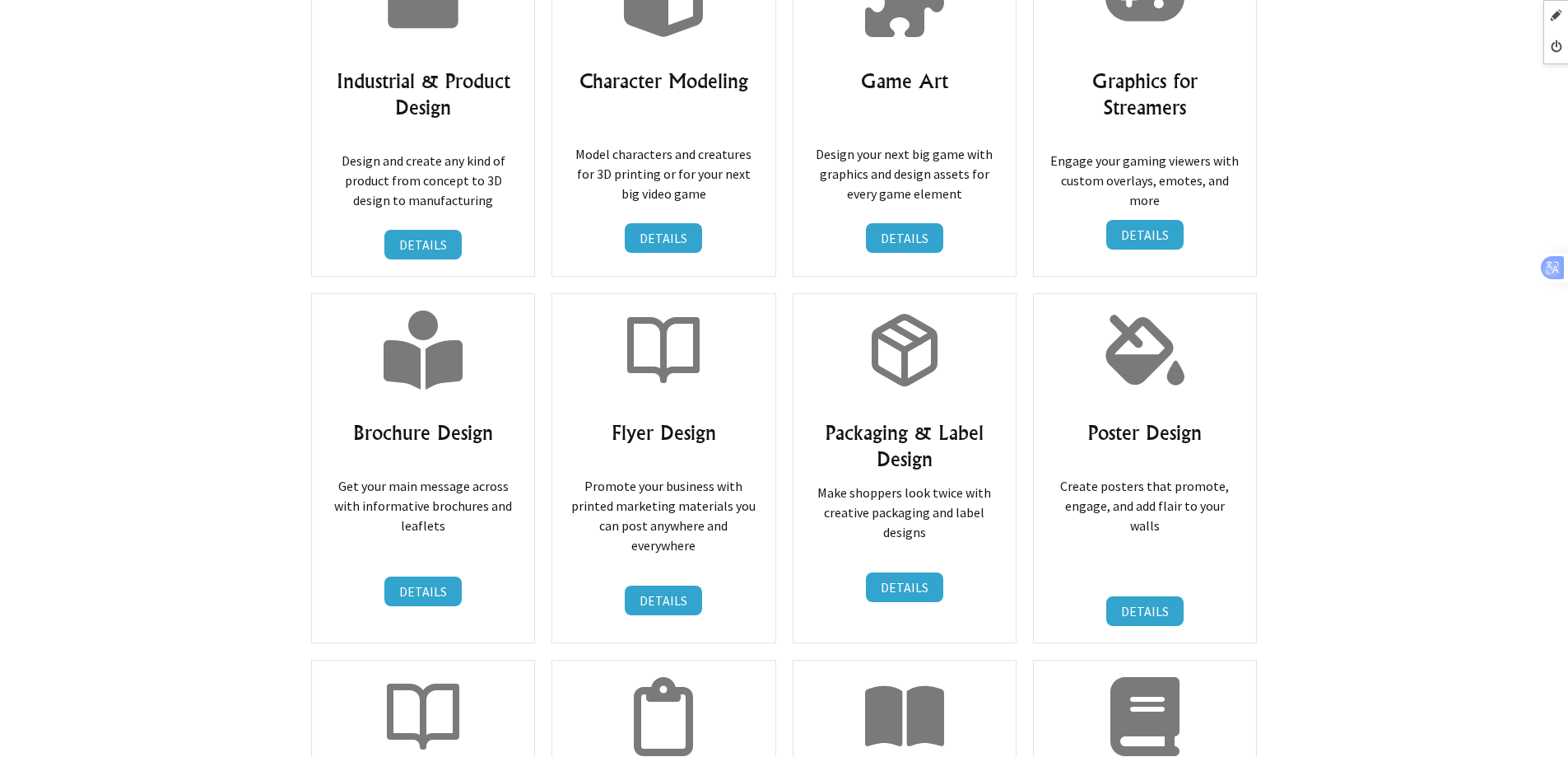
scroll to position [3294, 0]
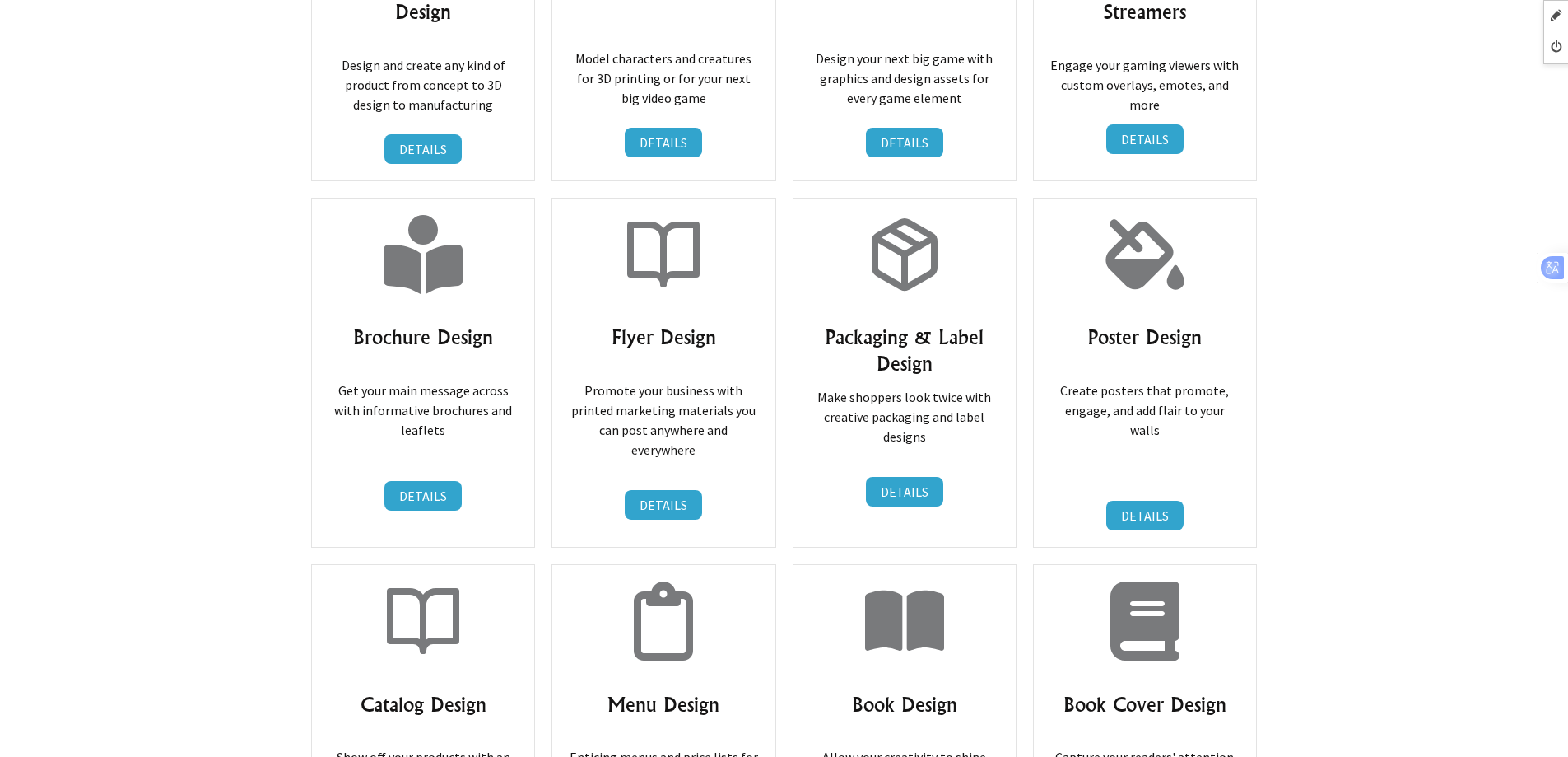
click at [432, 370] on p "Get your main message across with informative brochures and leaflets" at bounding box center [423, 400] width 189 height 79
click at [458, 618] on icon at bounding box center [423, 621] width 79 height 79
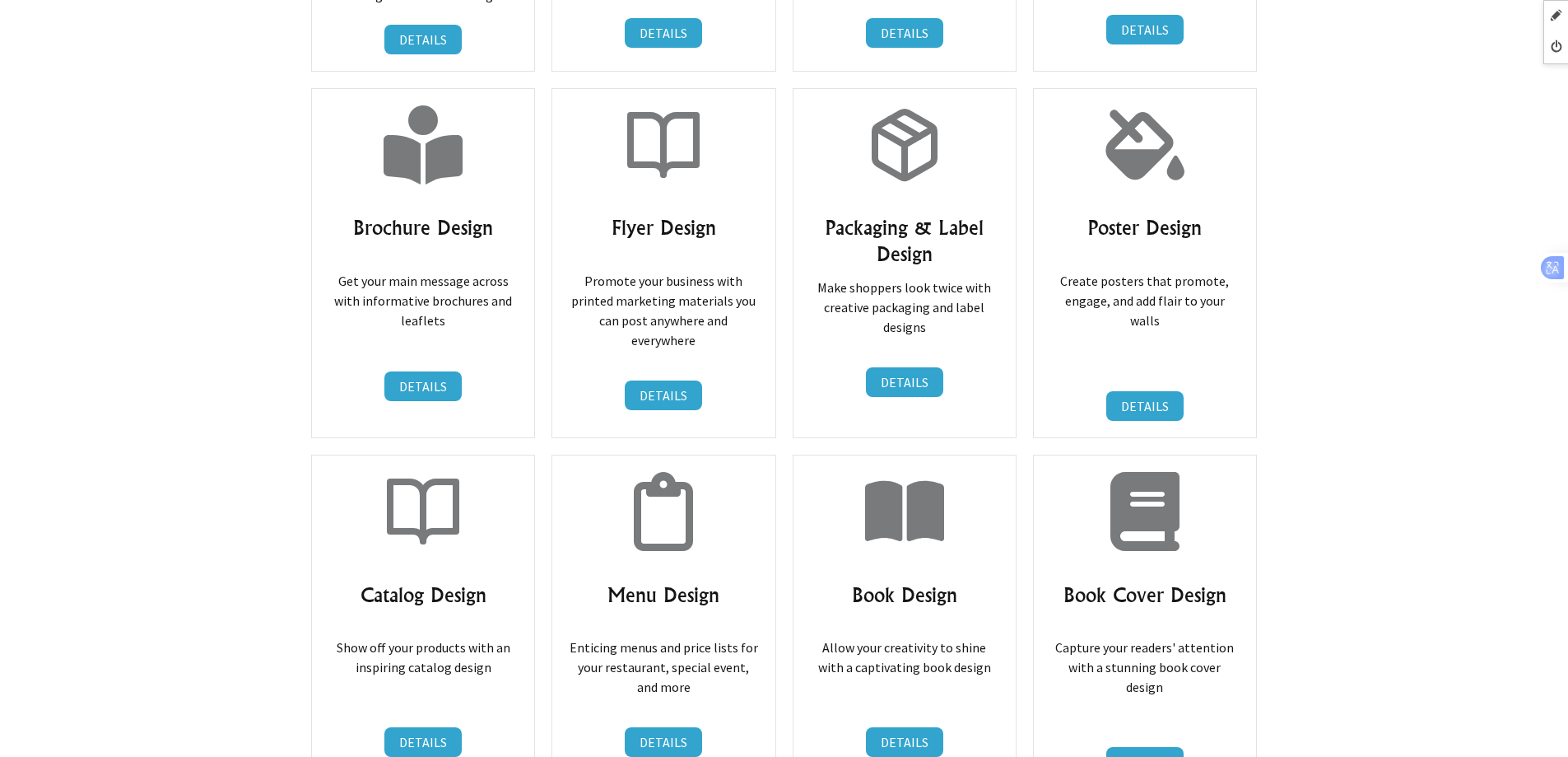
scroll to position [3623, 0]
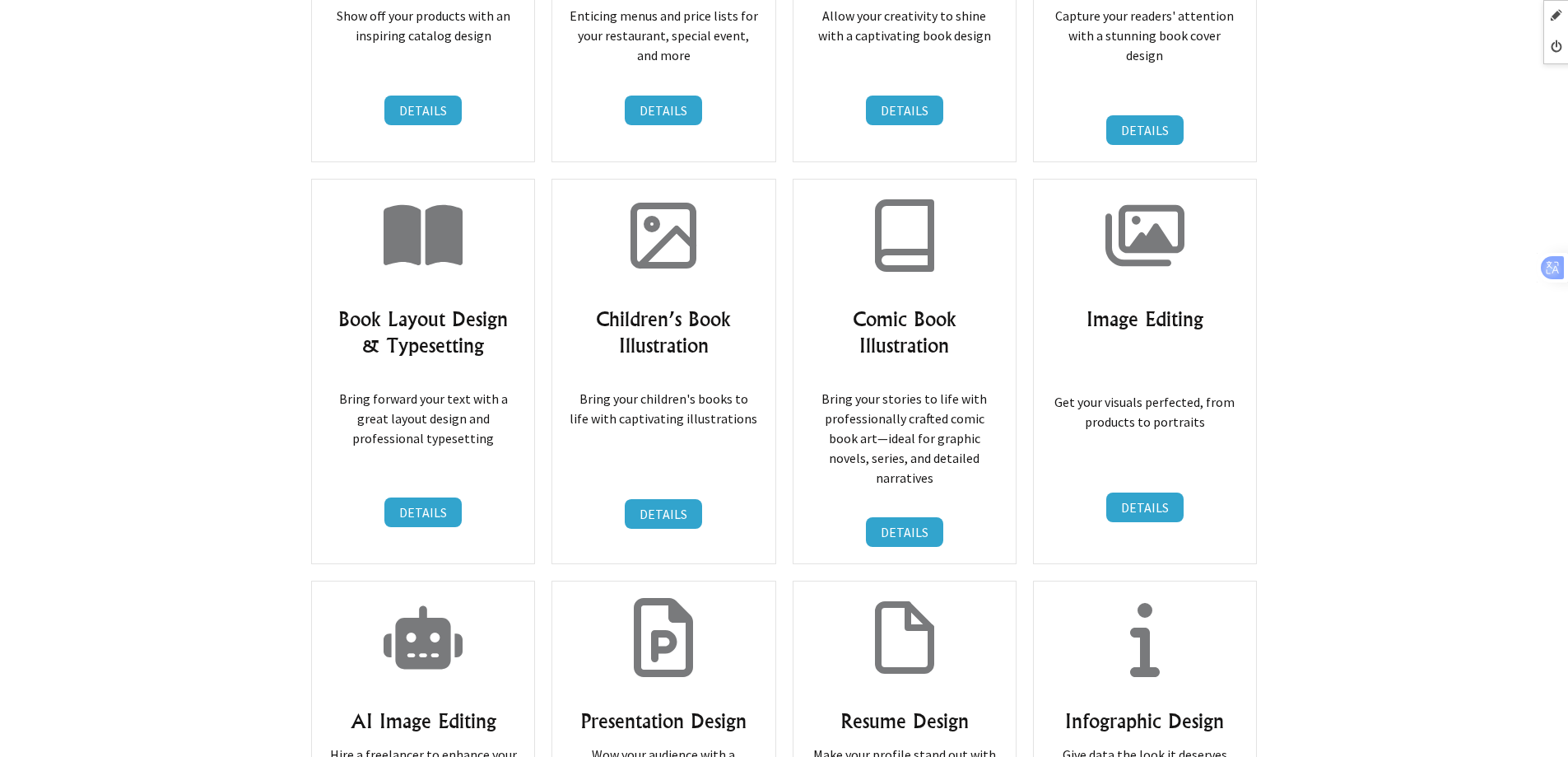
click at [434, 639] on div "AI Image Editing Hire a freelancer to enhance your images with precision and cr…" at bounding box center [423, 740] width 224 height 319
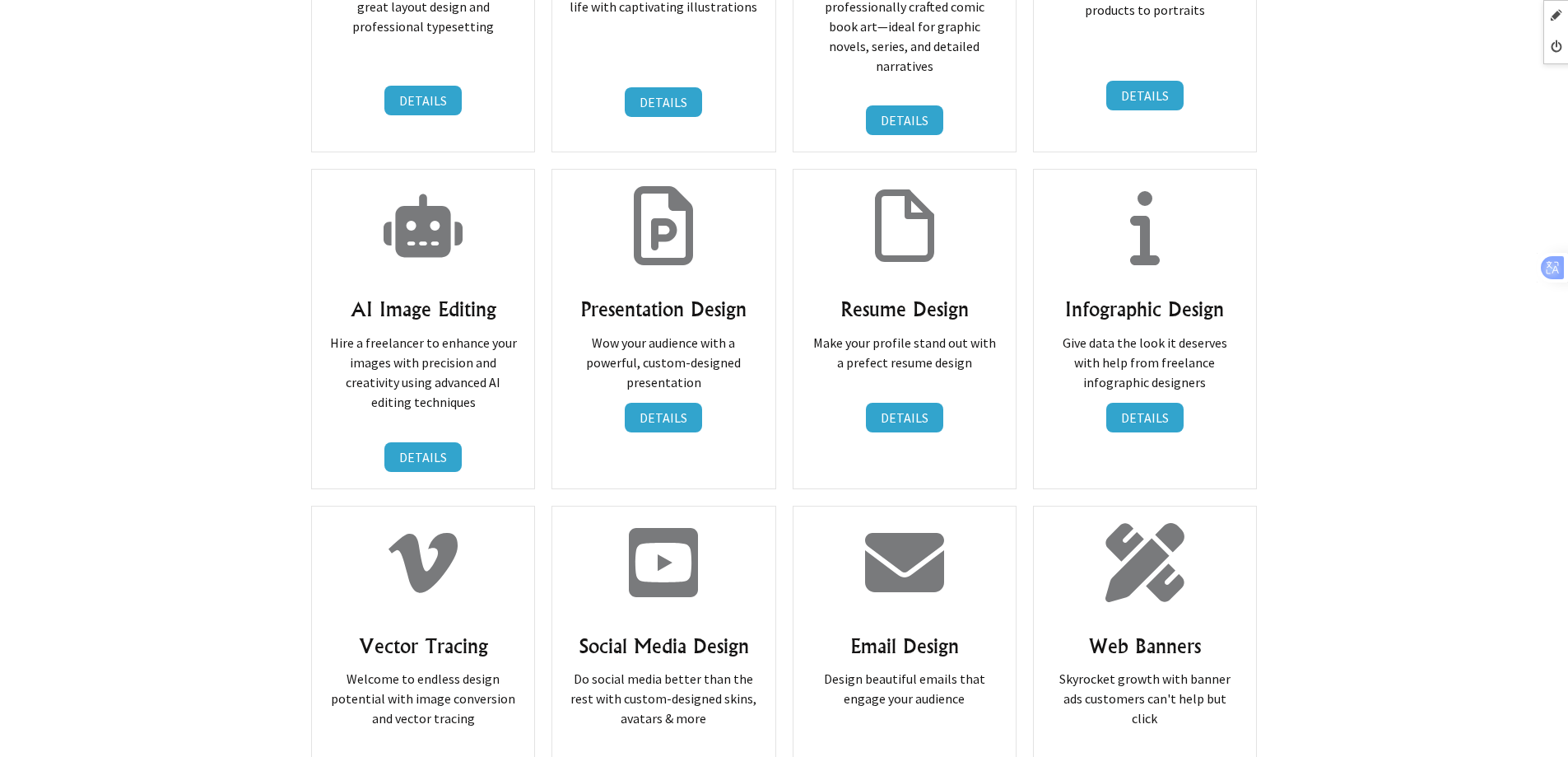
click at [438, 633] on h3 "Vector Tracing" at bounding box center [423, 645] width 189 height 26
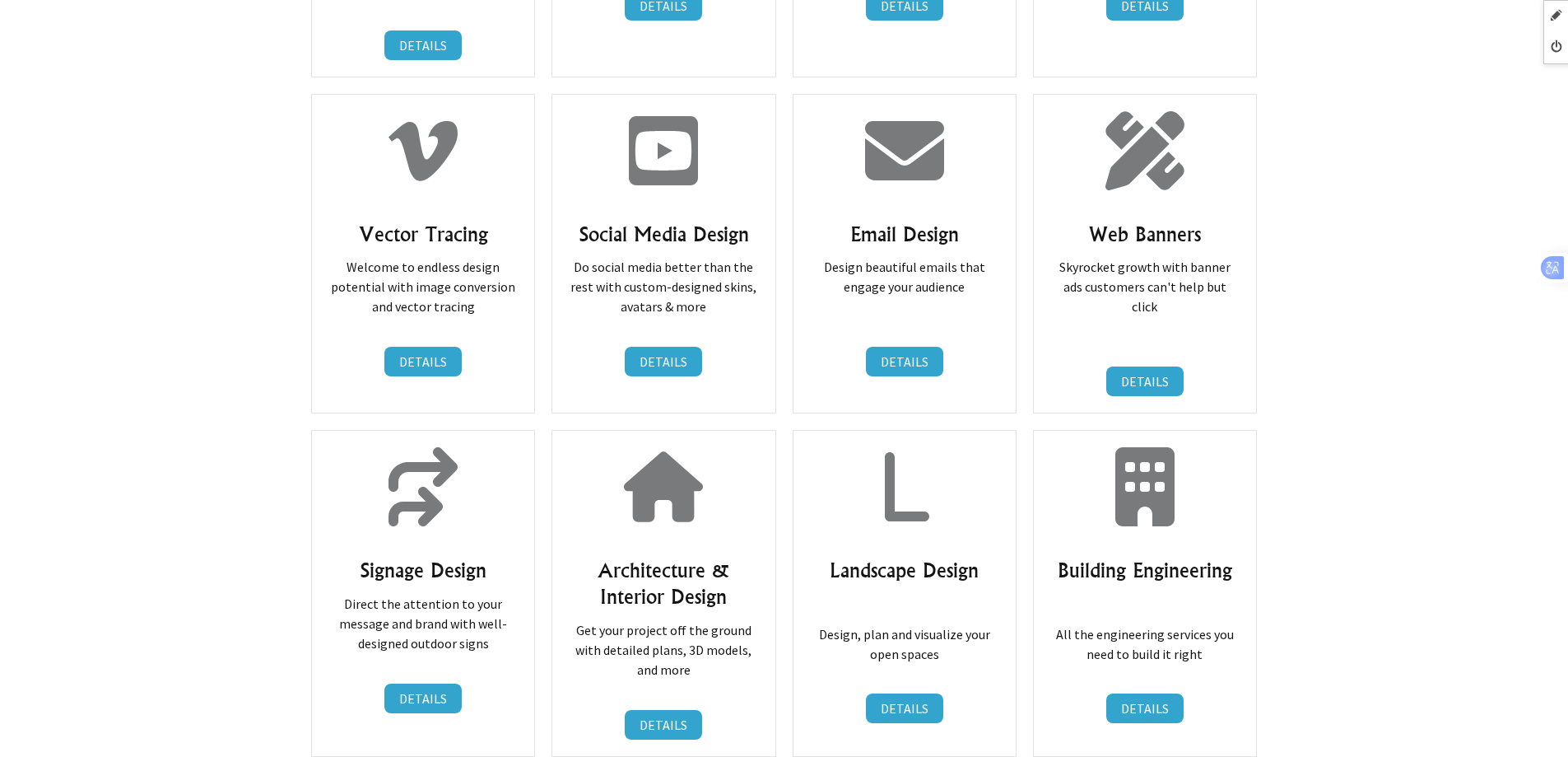
click at [451, 463] on div "Signage Design Direct the attention to your message and brand with well-designe…" at bounding box center [423, 592] width 224 height 326
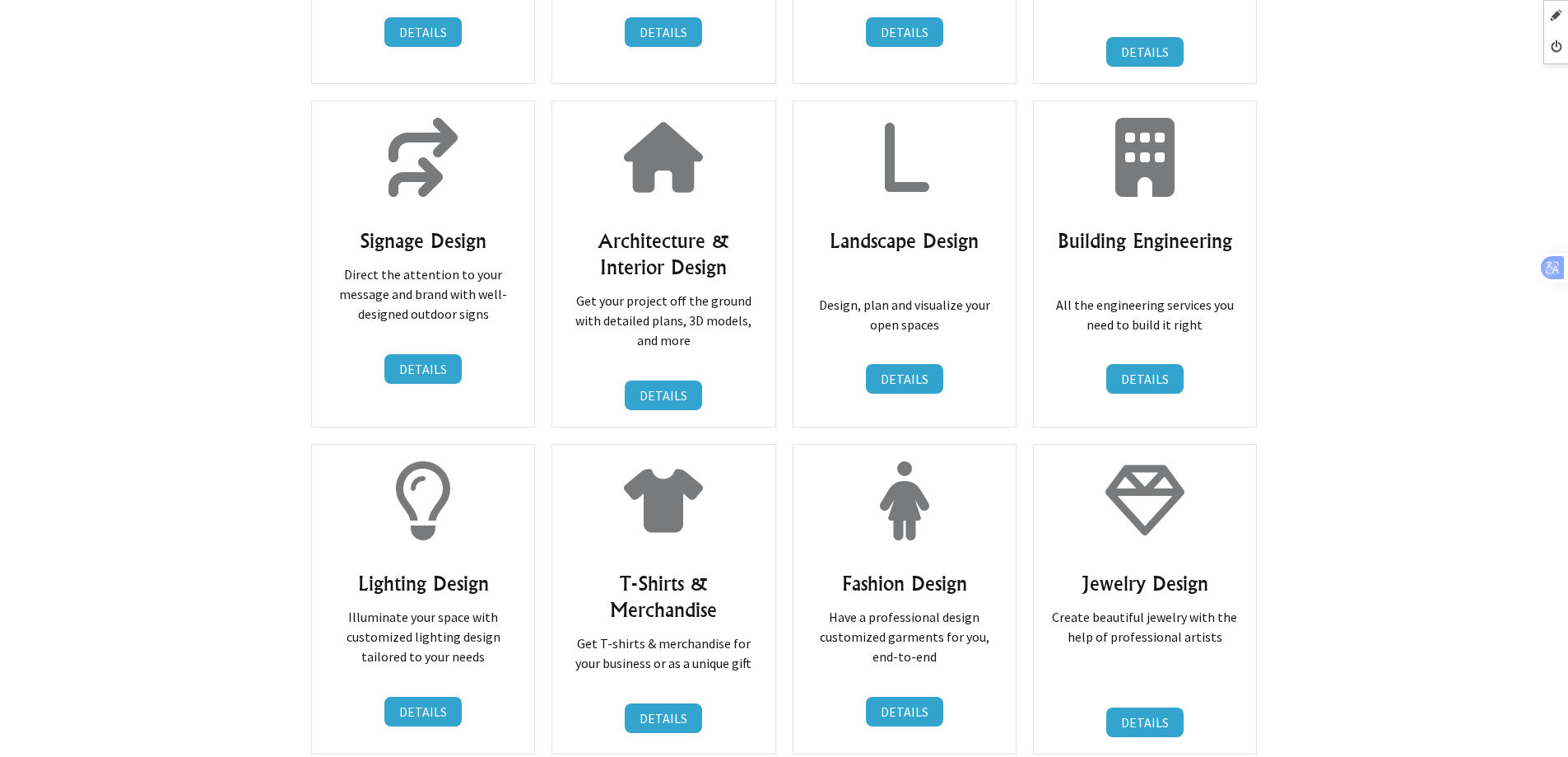
click at [455, 461] on icon at bounding box center [423, 500] width 79 height 79
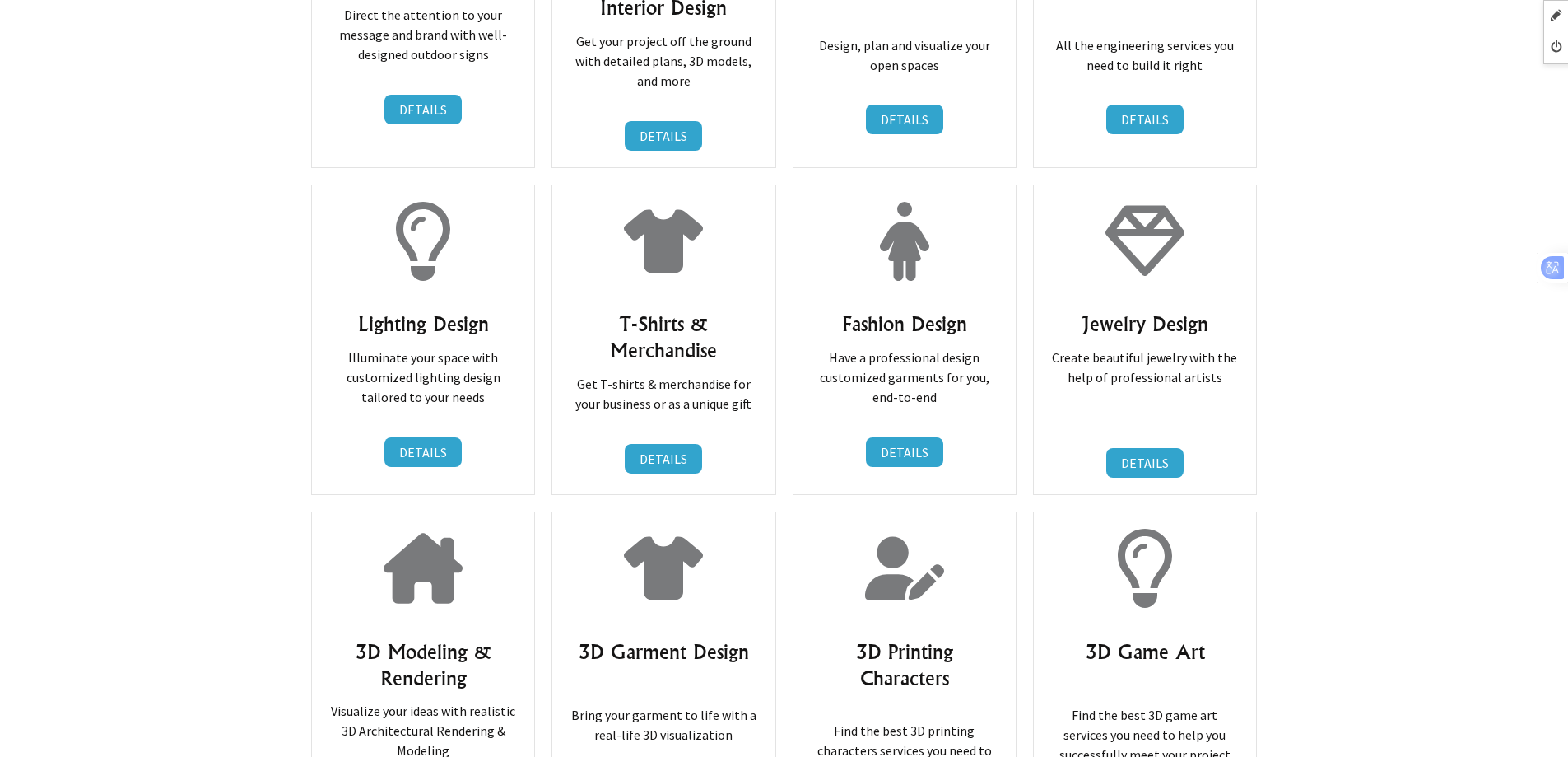
scroll to position [5601, 0]
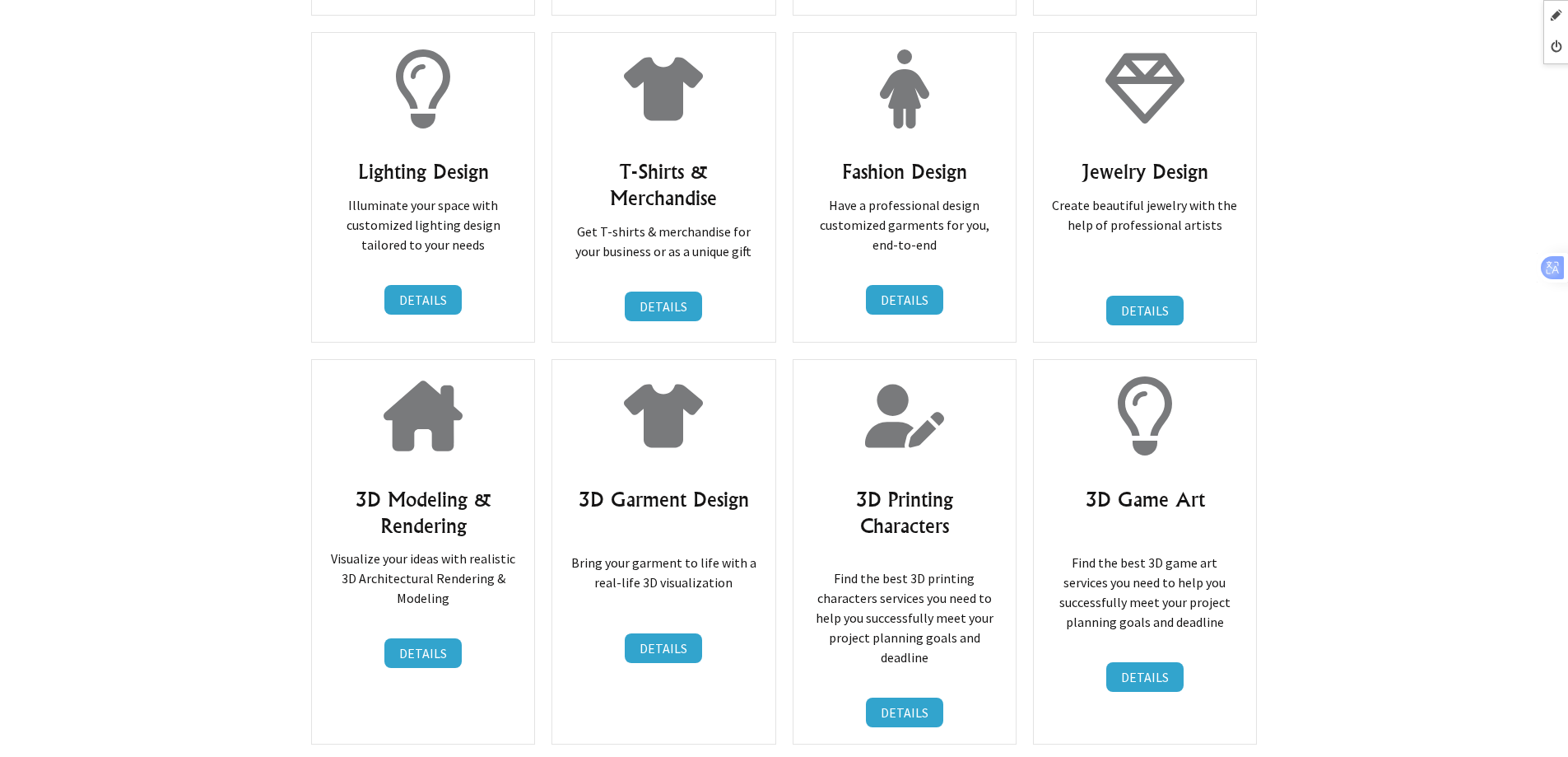
click at [468, 372] on div "3D Modeling & Rendering Visualize your ideas with realistic 3D Architectural Re…" at bounding box center [423, 552] width 224 height 386
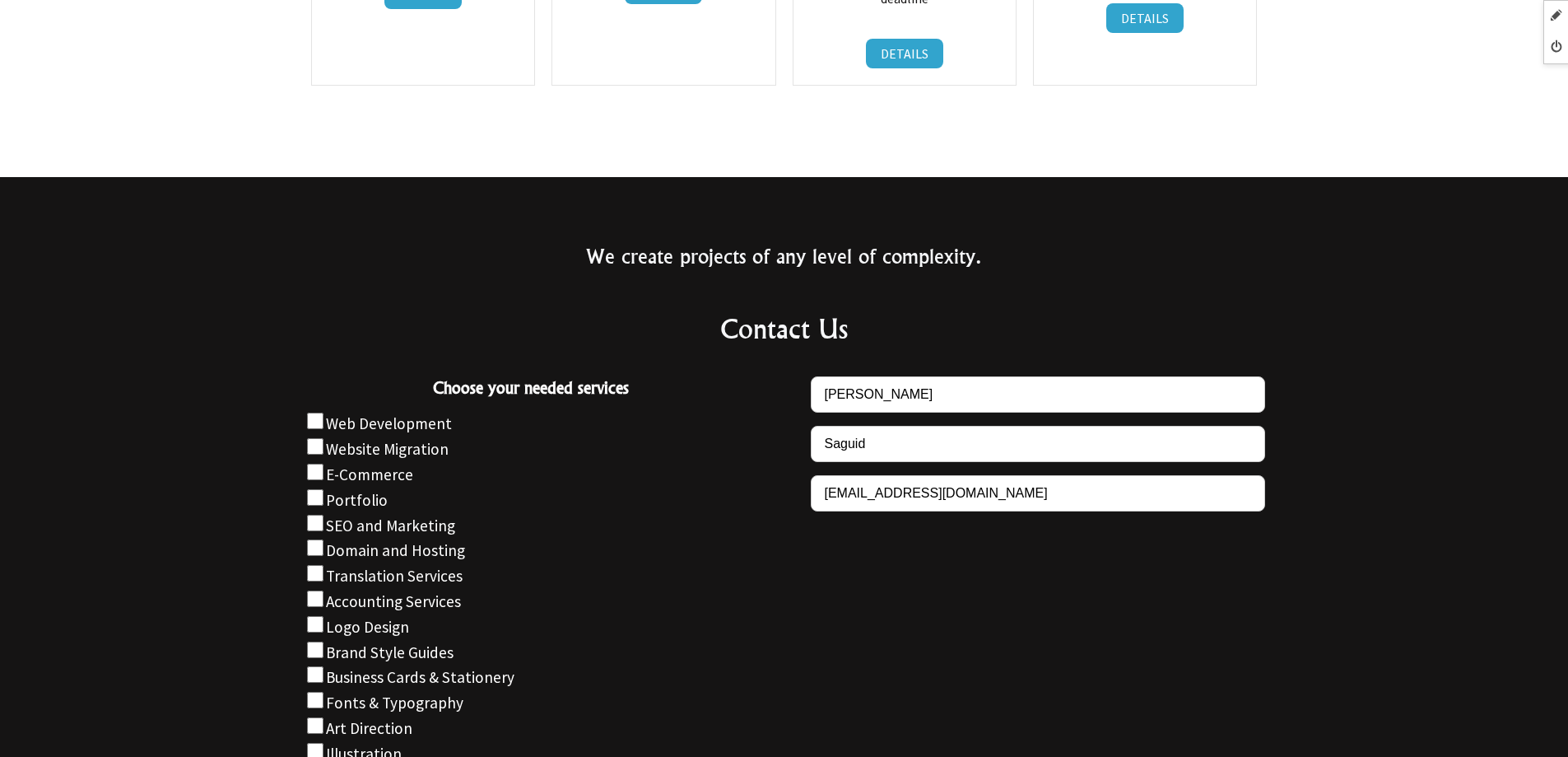
scroll to position [6260, 0]
checkbox input "true"
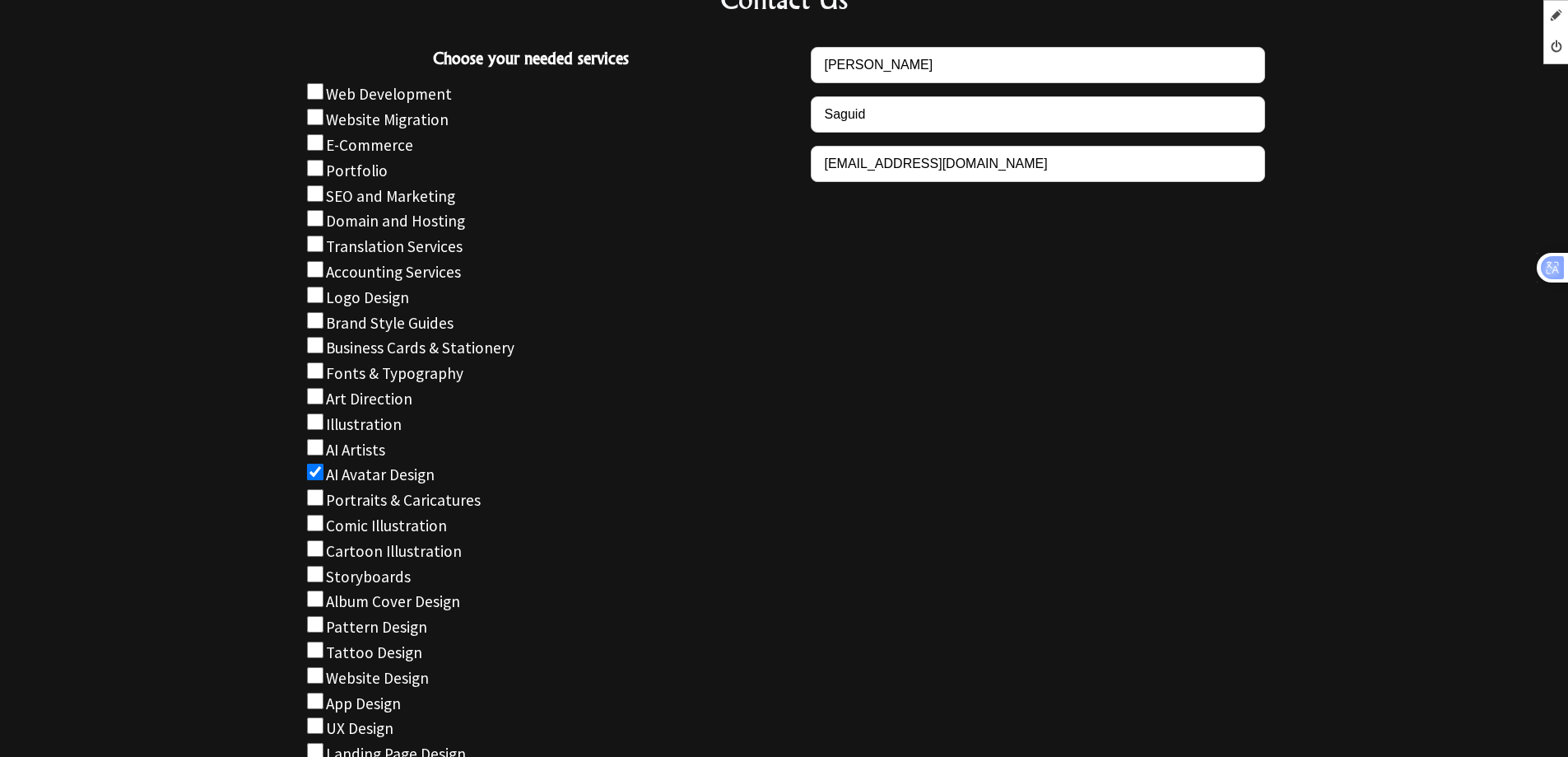
scroll to position [6836, 0]
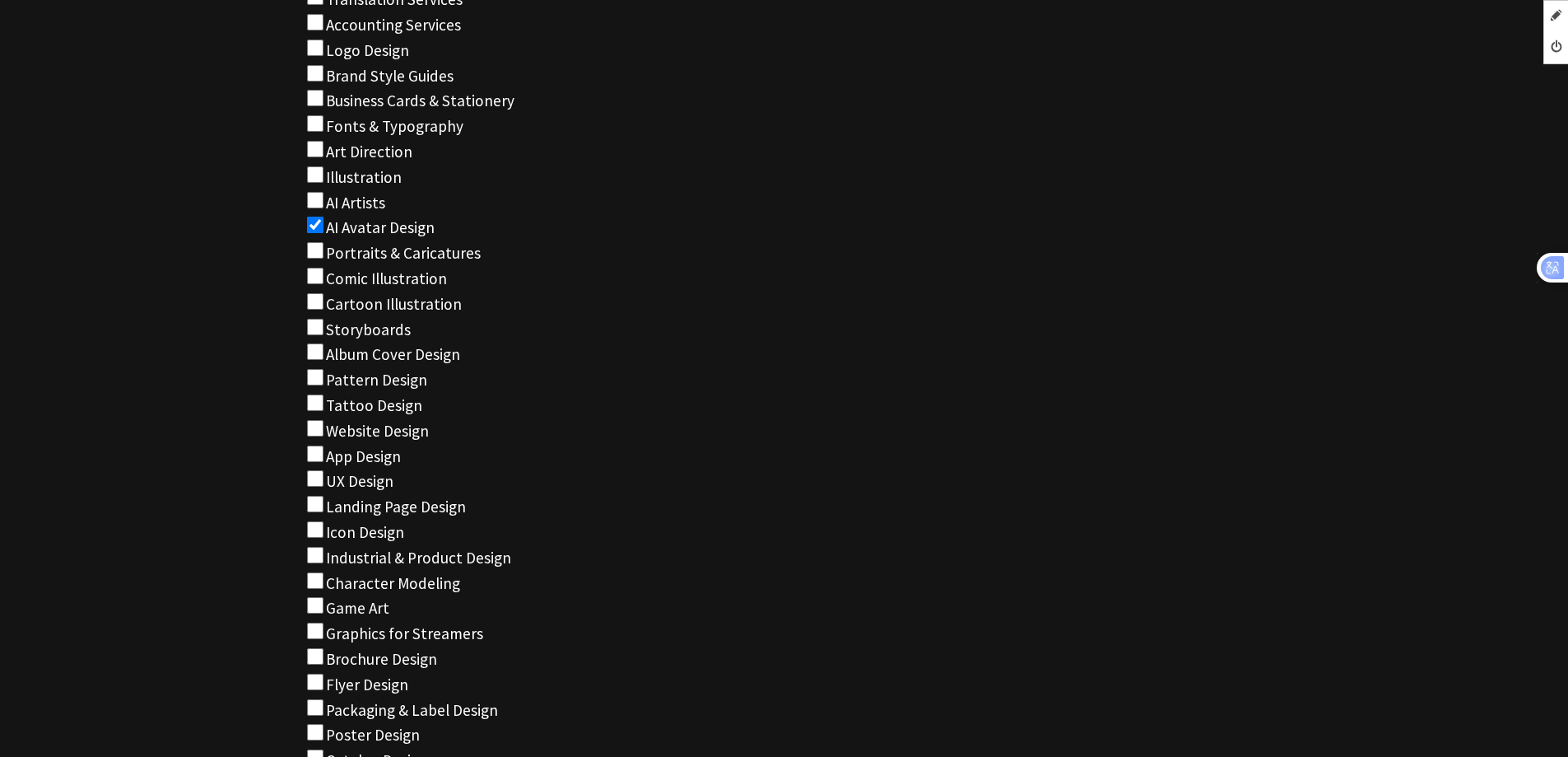
checkbox input "true"
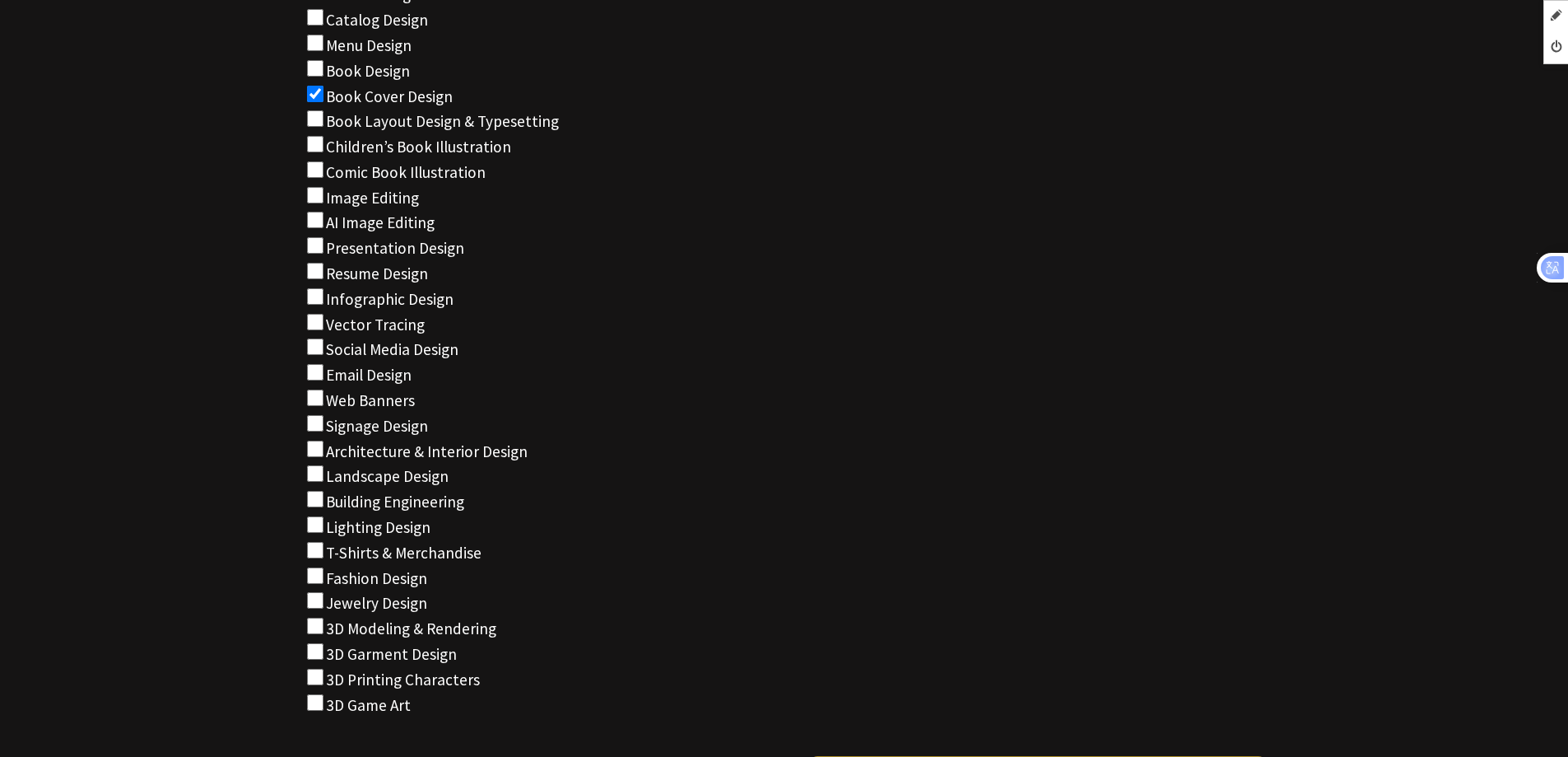
scroll to position [7577, 0]
click at [320, 338] on input "Choose your needed services" at bounding box center [315, 346] width 17 height 17
checkbox input "true"
click at [310, 591] on input "Choose your needed services" at bounding box center [315, 599] width 17 height 17
drag, startPoint x: 318, startPoint y: 514, endPoint x: 322, endPoint y: 329, distance: 185.0
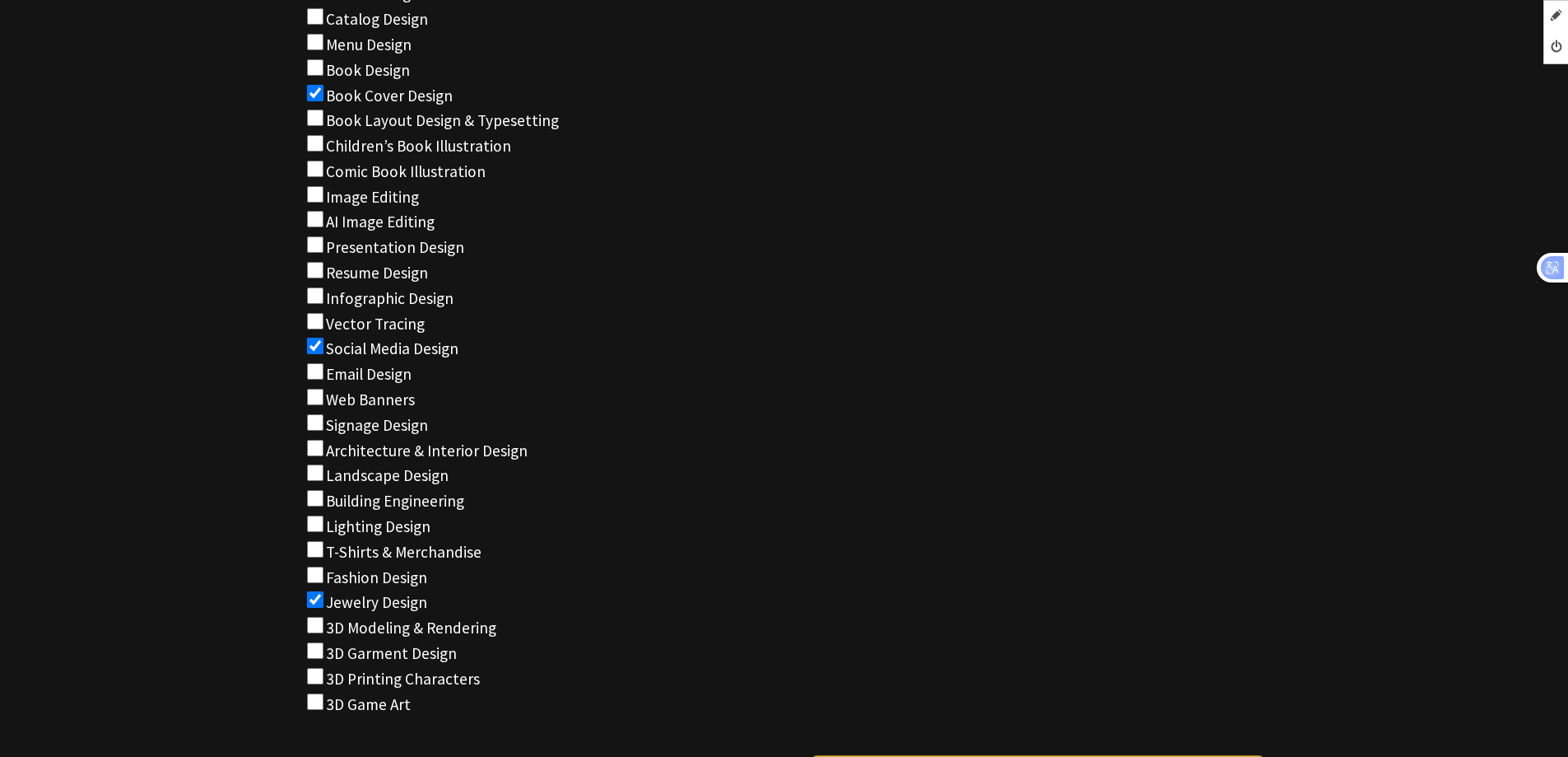
click at [318, 591] on input "Choose your needed services" at bounding box center [315, 599] width 17 height 17
checkbox input "false"
click at [313, 338] on input "Choose your needed services" at bounding box center [315, 346] width 17 height 17
checkbox input "false"
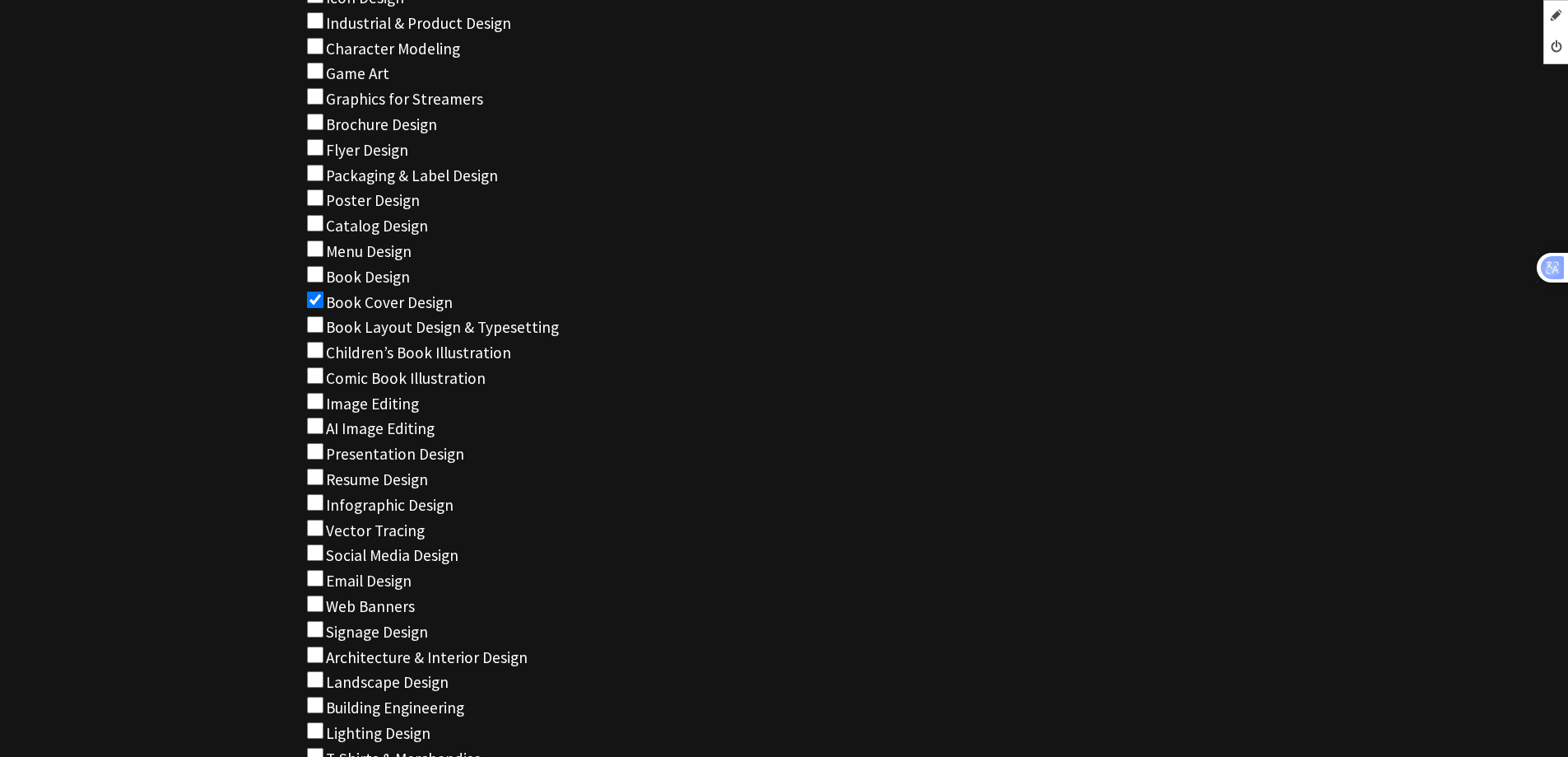
scroll to position [7248, 0]
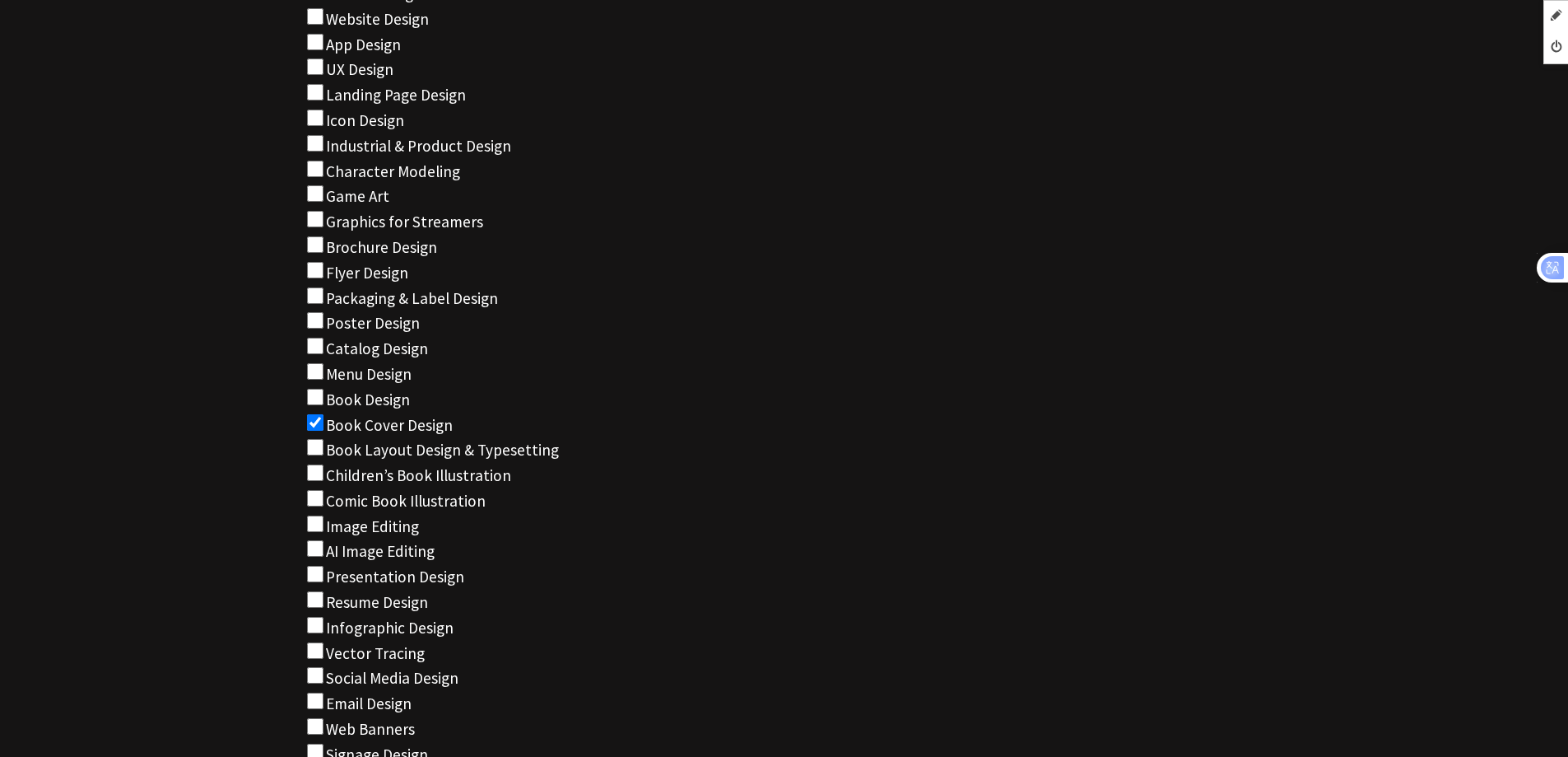
click at [318, 414] on input "Choose your needed services" at bounding box center [315, 422] width 17 height 17
checkbox input "false"
